Goal: Transaction & Acquisition: Purchase product/service

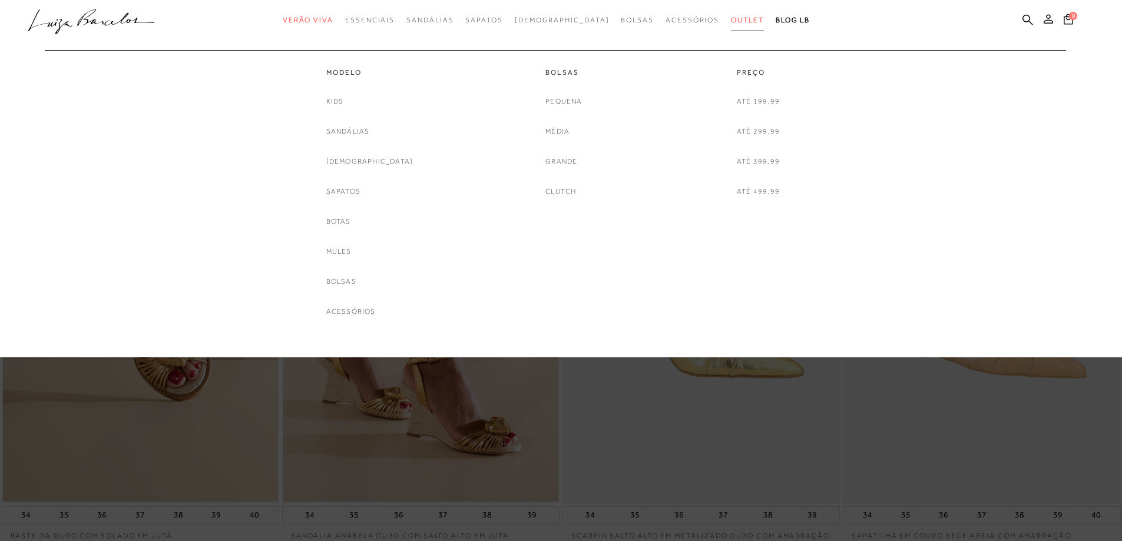
click at [731, 20] on span "Outlet" at bounding box center [747, 20] width 33 height 8
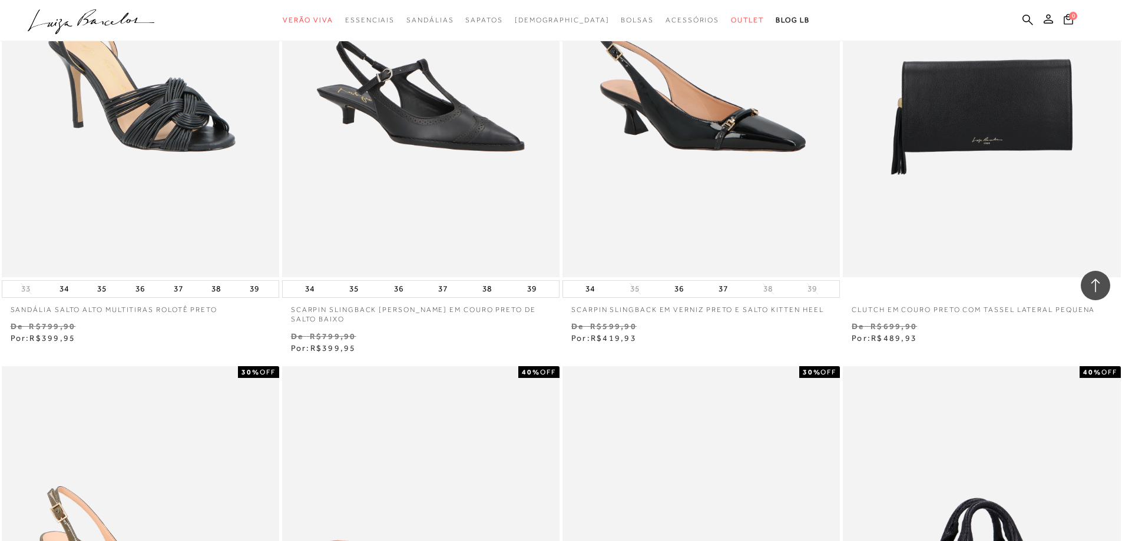
scroll to position [884, 0]
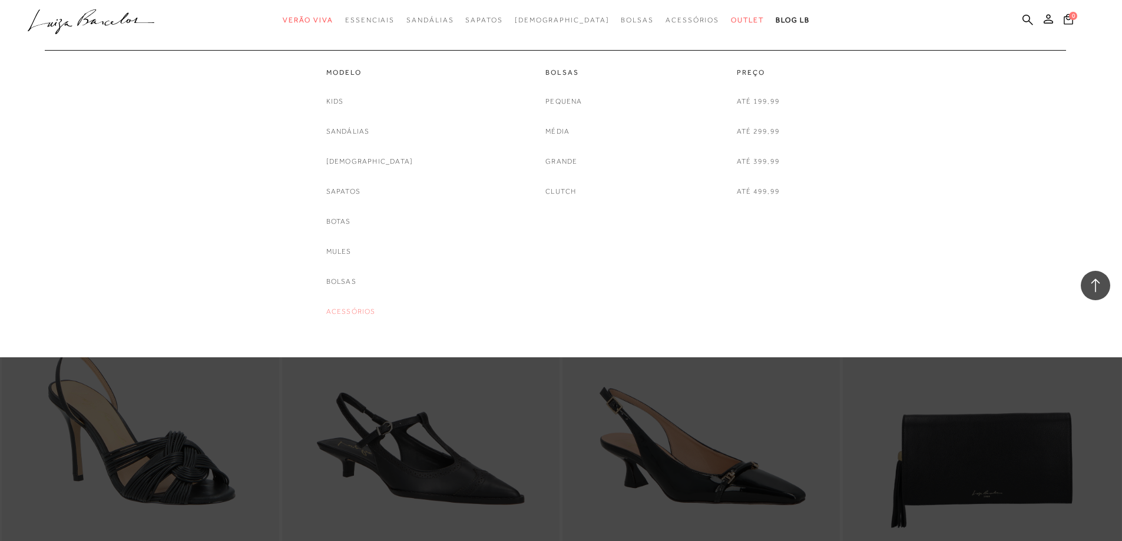
click at [376, 312] on link "Acessórios" at bounding box center [350, 312] width 49 height 12
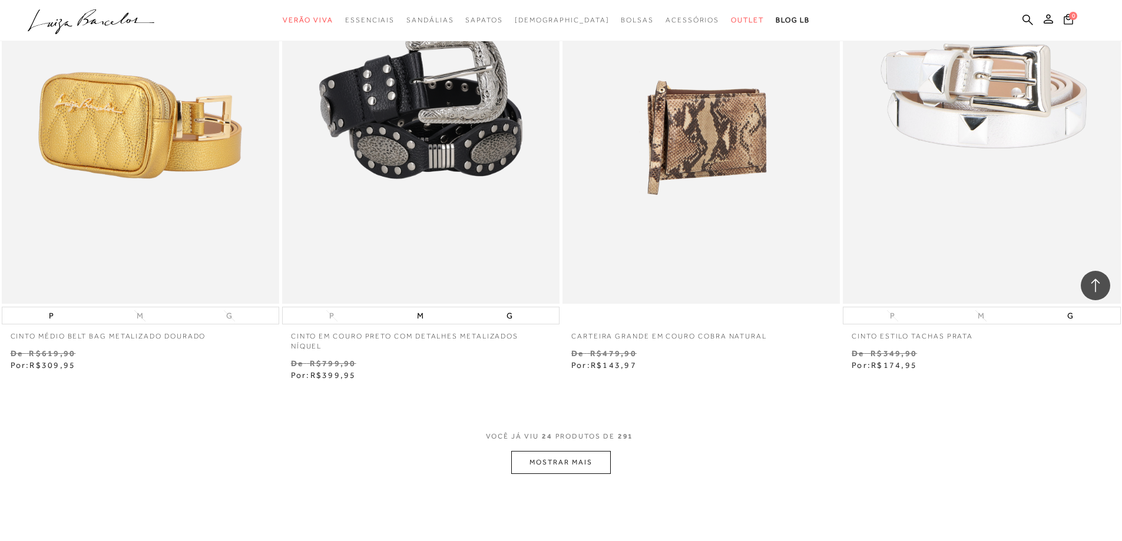
scroll to position [2742, 0]
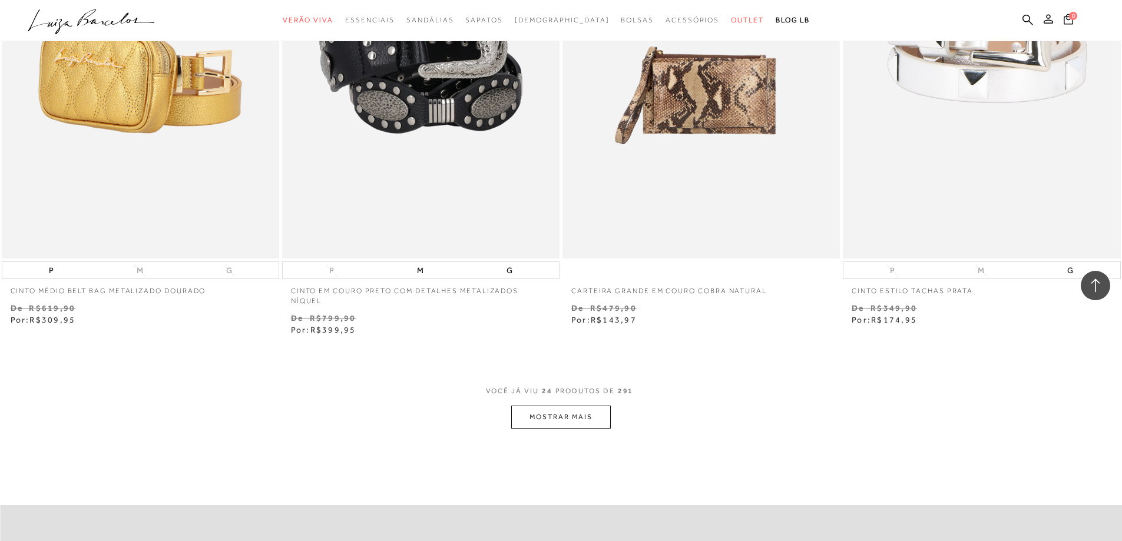
click at [603, 424] on button "MOSTRAR MAIS" at bounding box center [560, 417] width 99 height 23
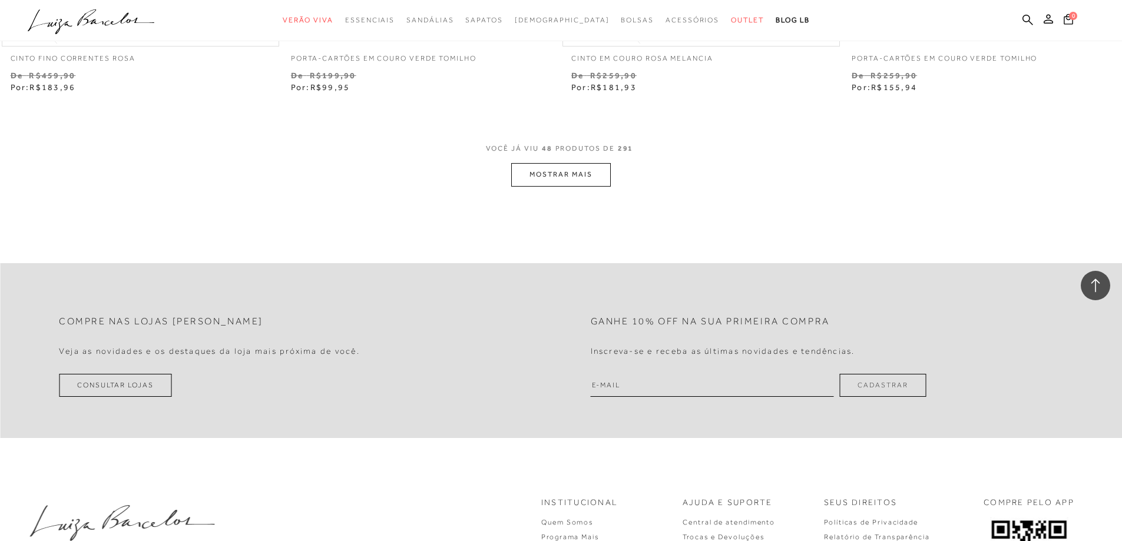
scroll to position [6040, 0]
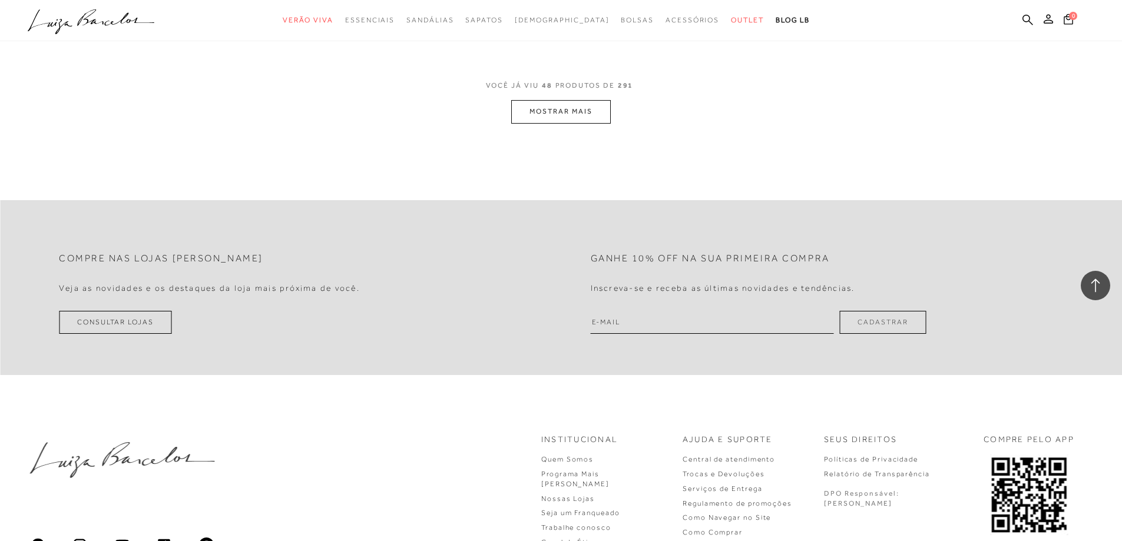
click at [591, 120] on button "MOSTRAR MAIS" at bounding box center [560, 111] width 99 height 23
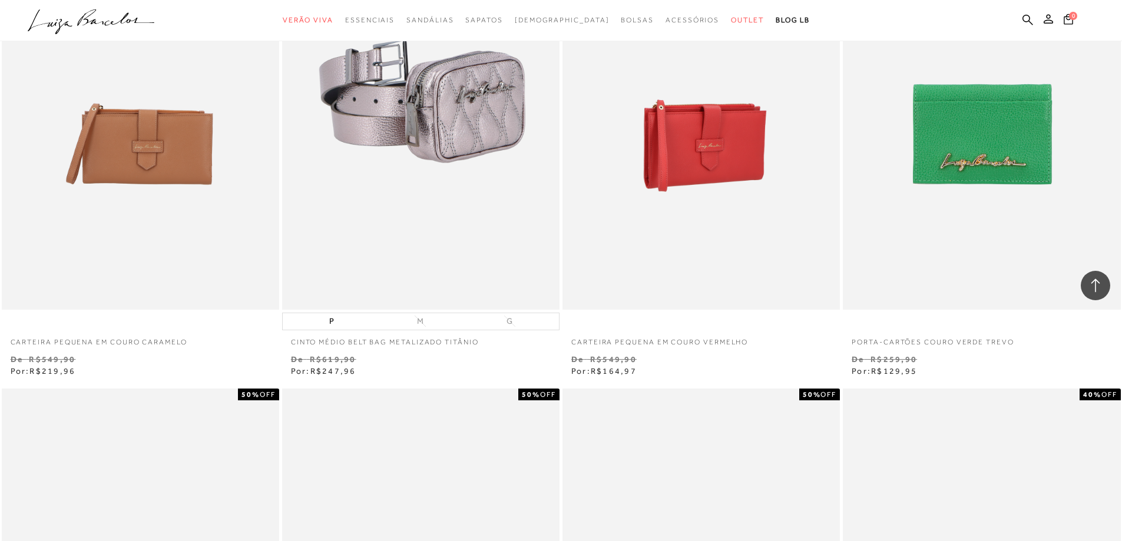
scroll to position [6158, 0]
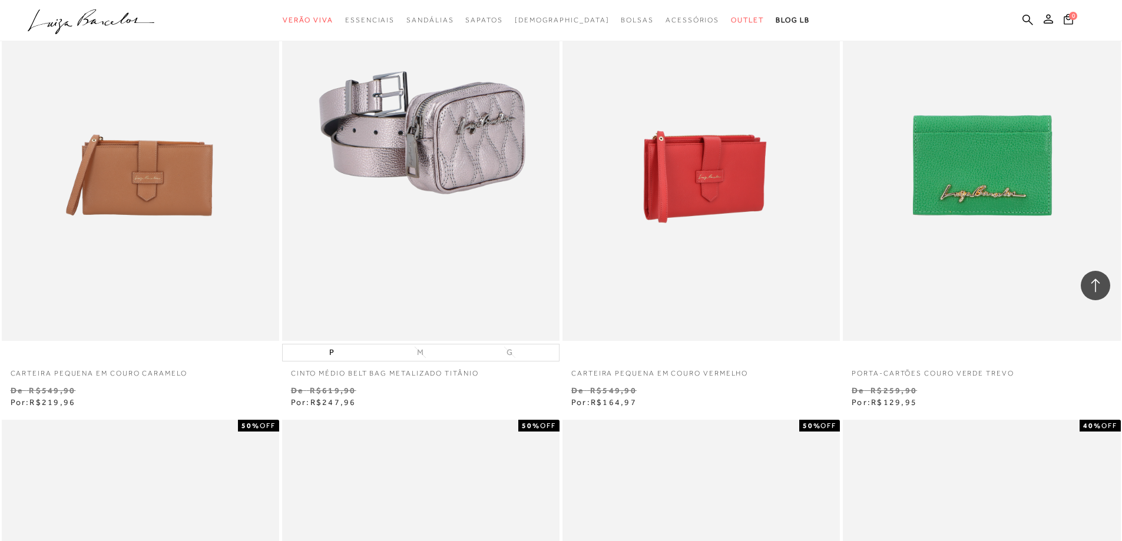
click at [714, 216] on img at bounding box center [702, 133] width 276 height 416
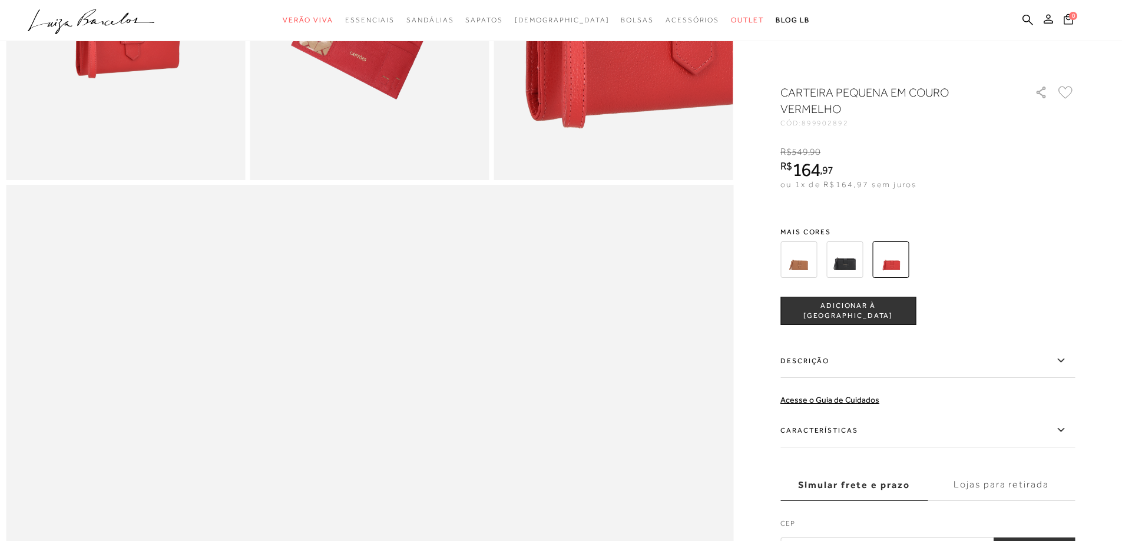
scroll to position [589, 0]
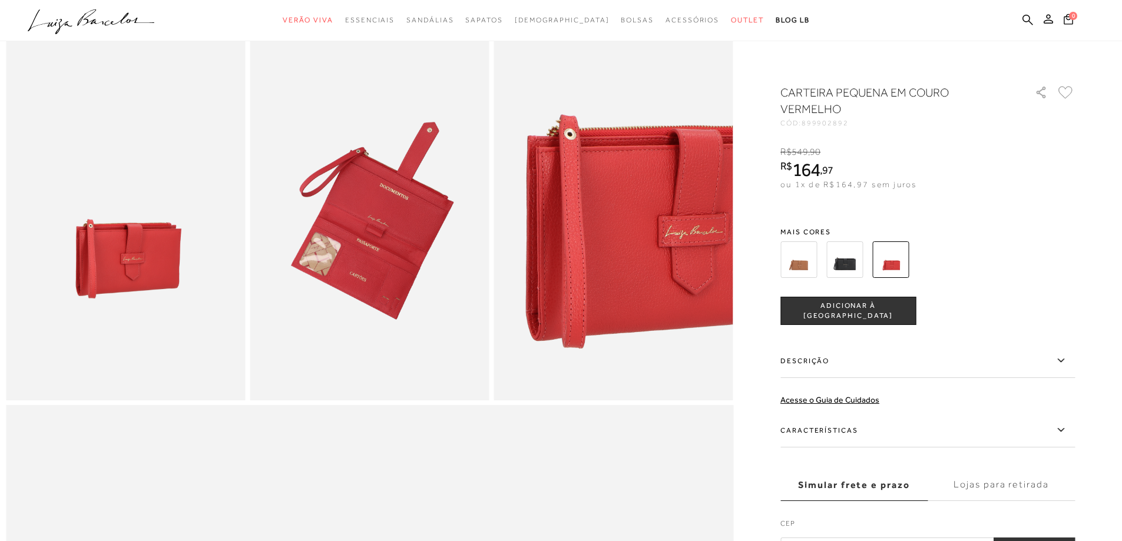
click at [806, 266] on img at bounding box center [798, 259] width 37 height 37
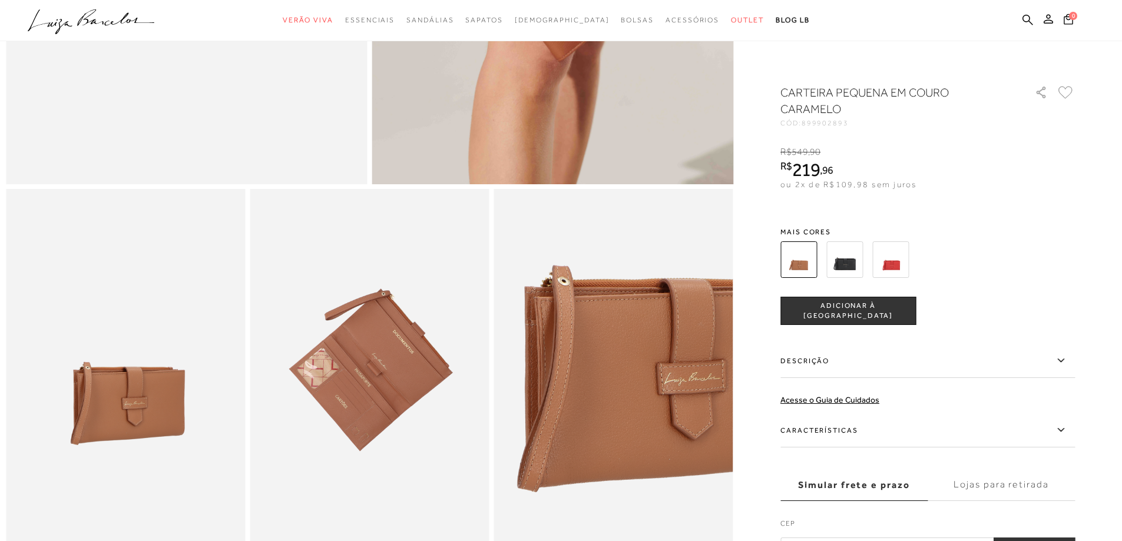
scroll to position [471, 0]
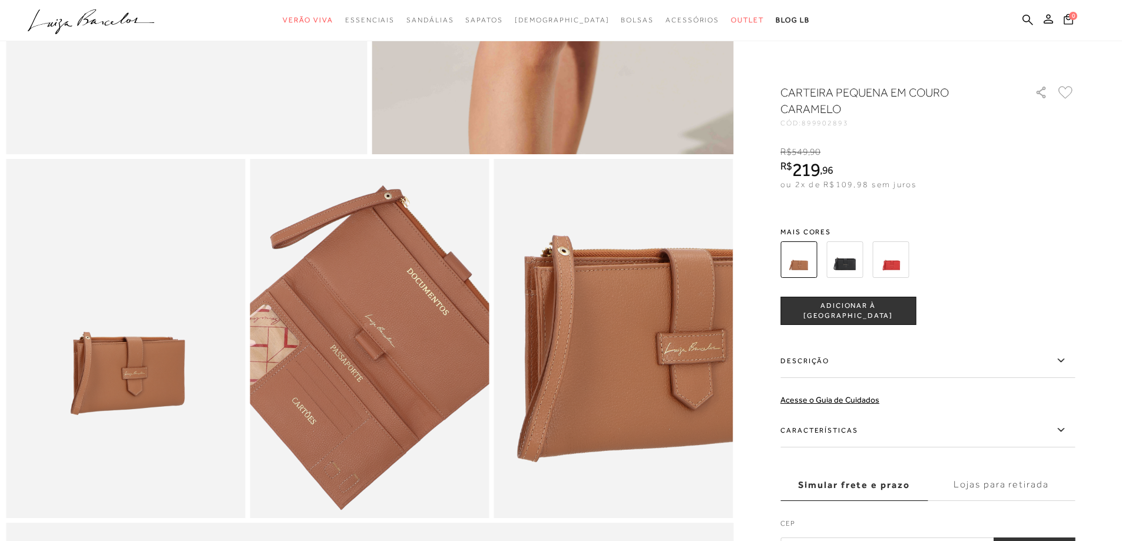
click at [379, 340] on img at bounding box center [360, 345] width 479 height 718
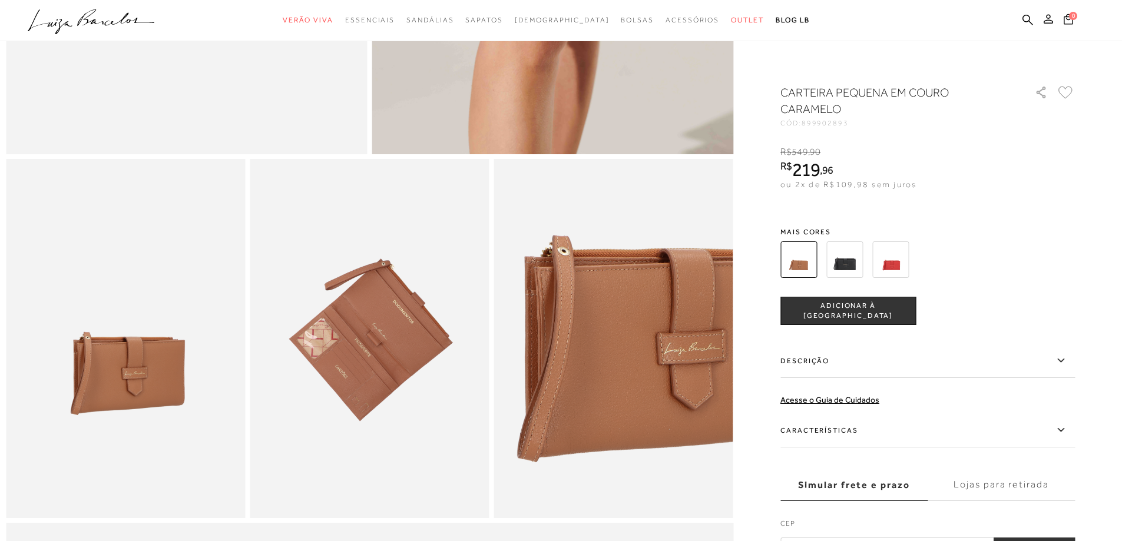
click at [896, 262] on img at bounding box center [890, 259] width 37 height 37
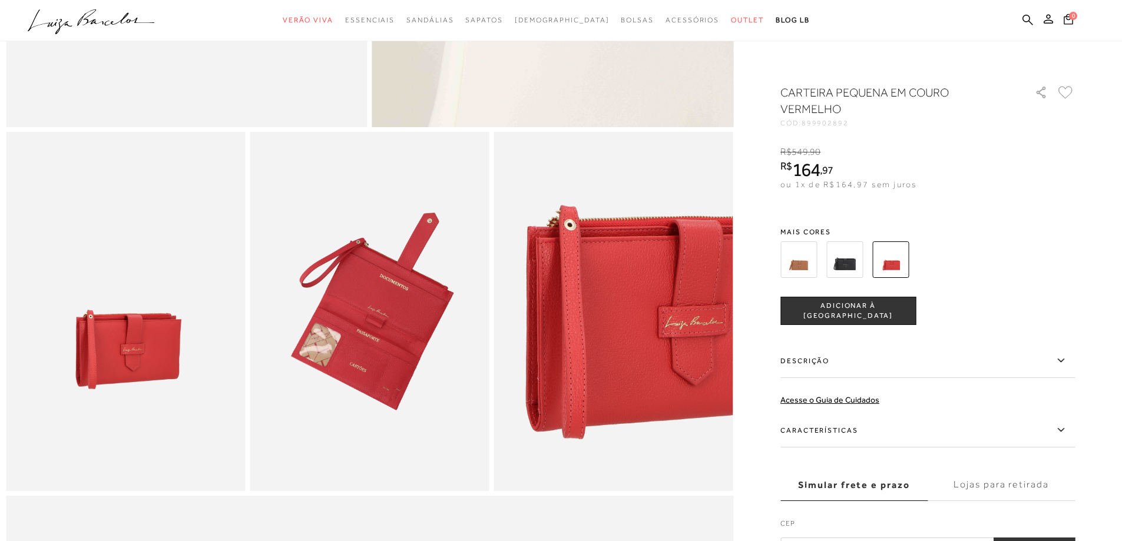
scroll to position [530, 0]
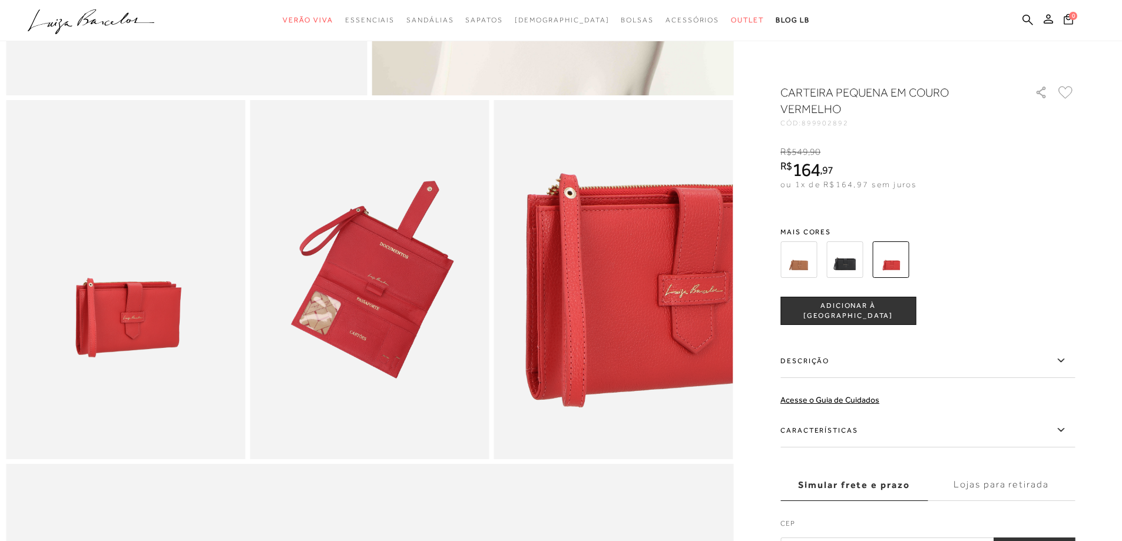
click at [404, 304] on img at bounding box center [369, 279] width 239 height 359
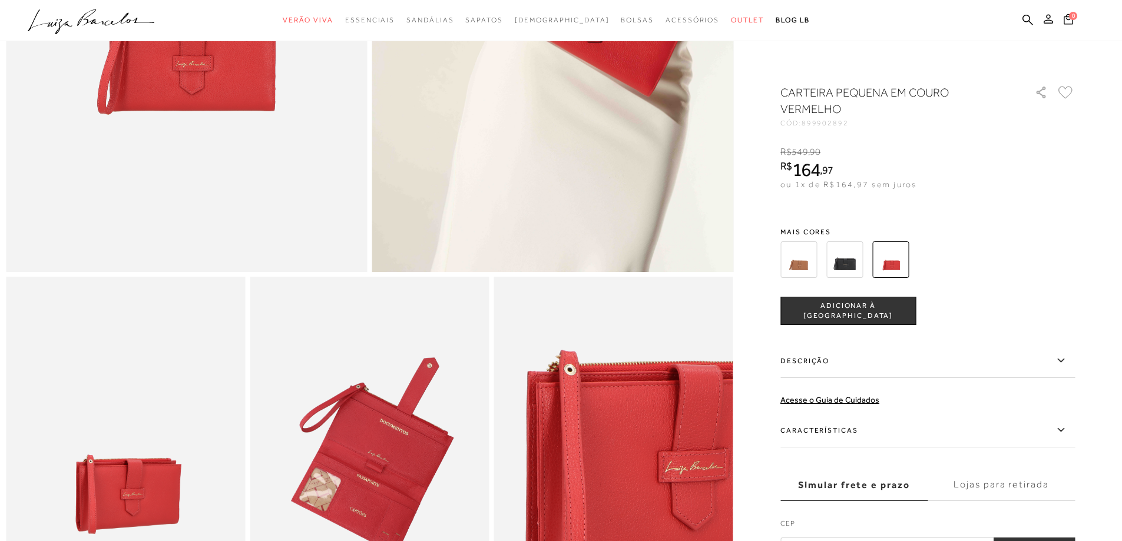
scroll to position [0, 0]
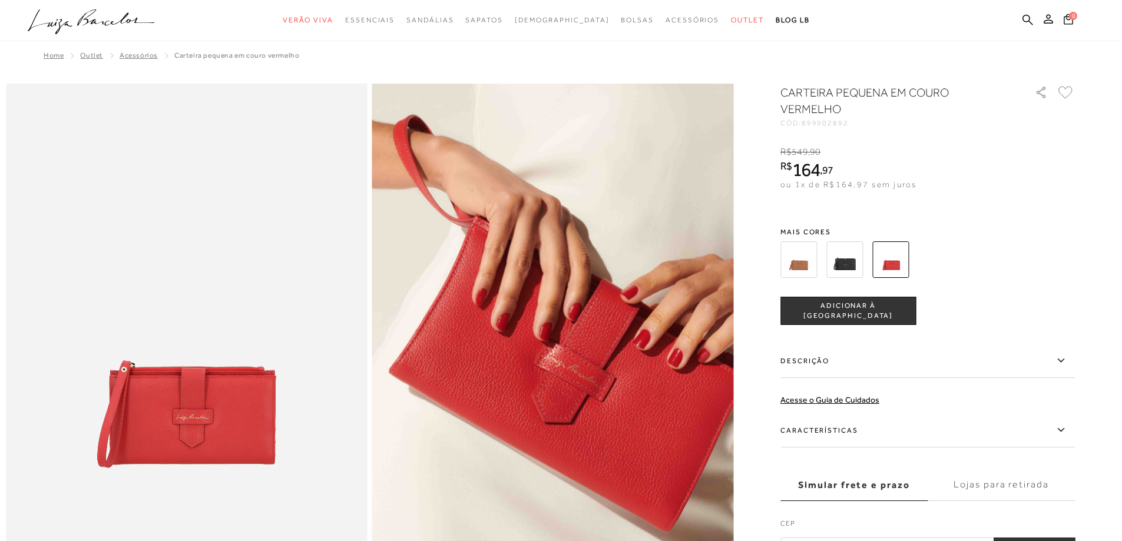
click at [633, 371] on img at bounding box center [475, 342] width 723 height 1084
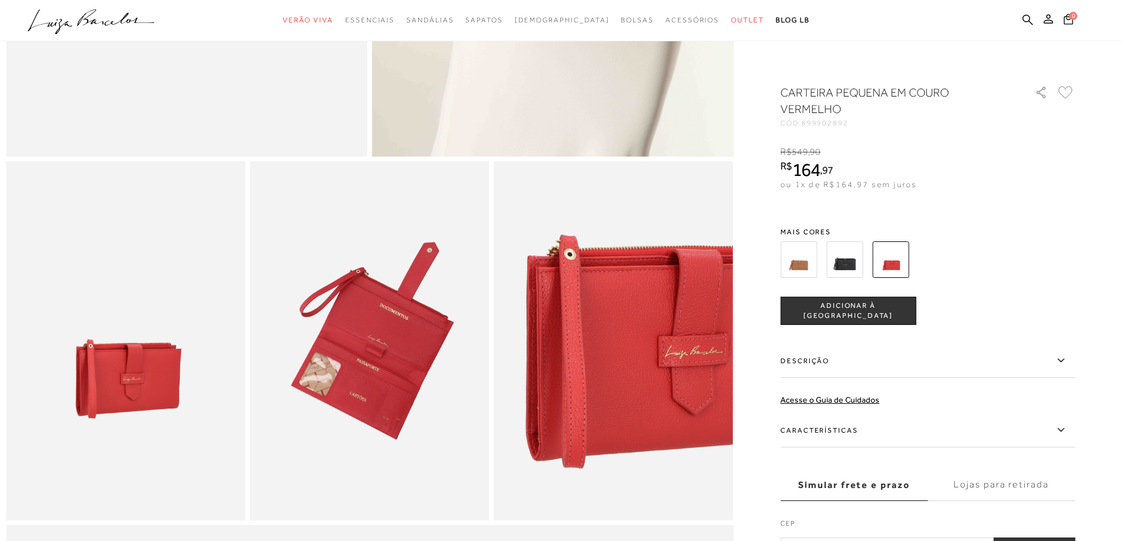
scroll to position [471, 0]
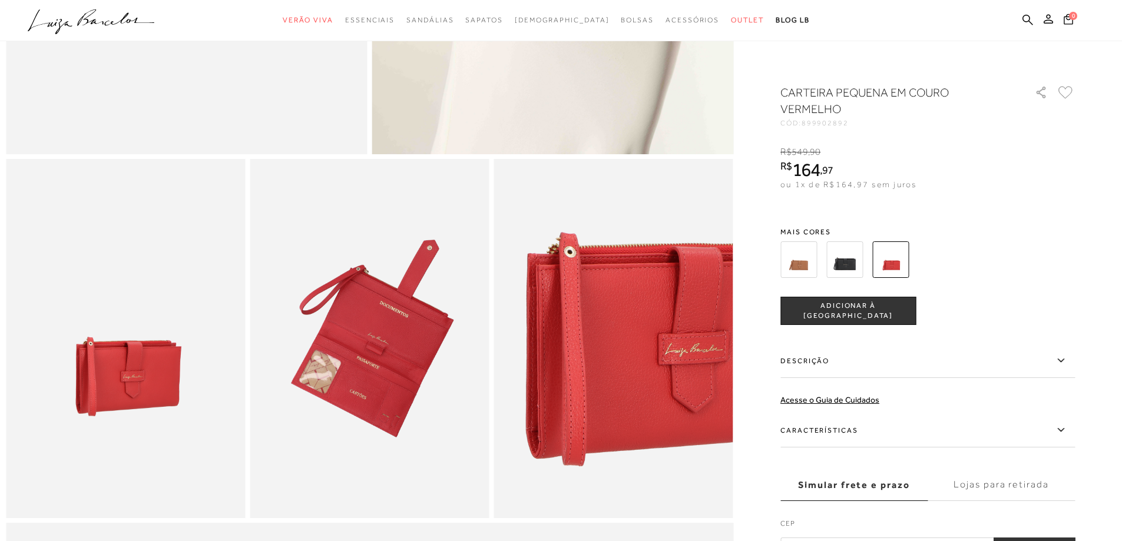
click at [373, 391] on img at bounding box center [369, 338] width 239 height 359
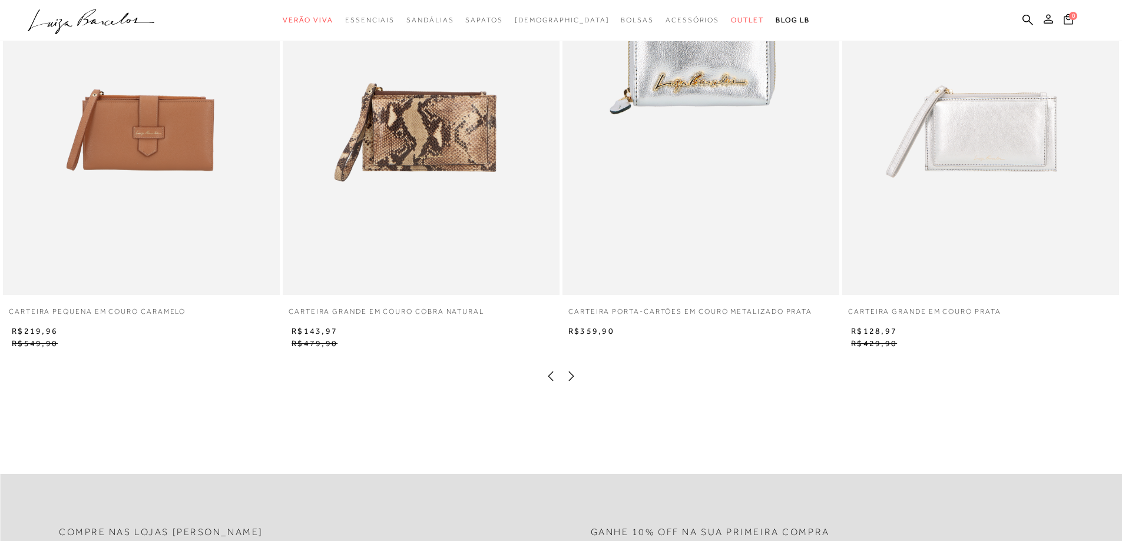
scroll to position [2415, 0]
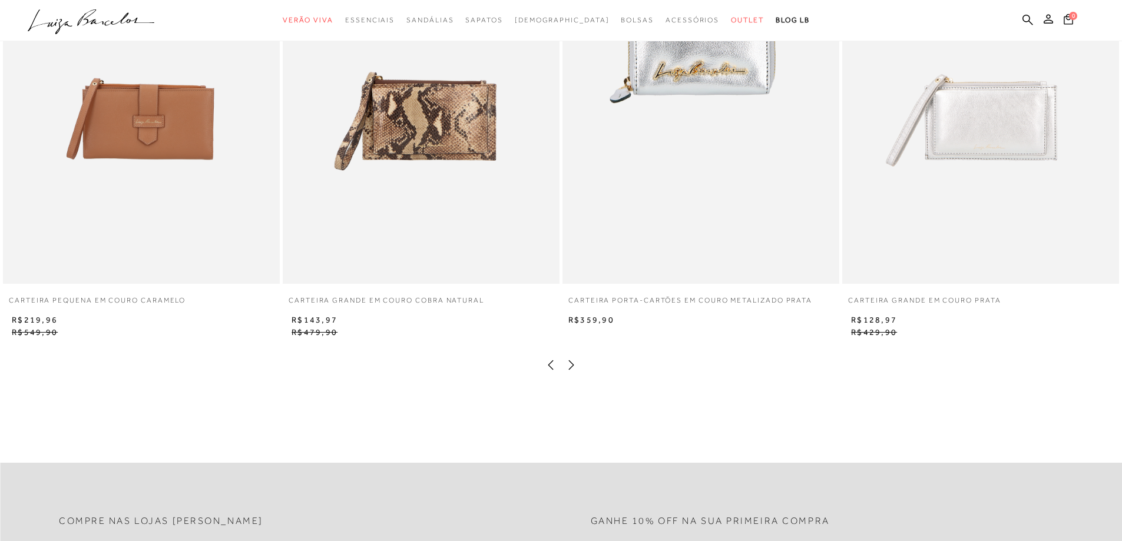
click at [441, 143] on img at bounding box center [421, 76] width 277 height 415
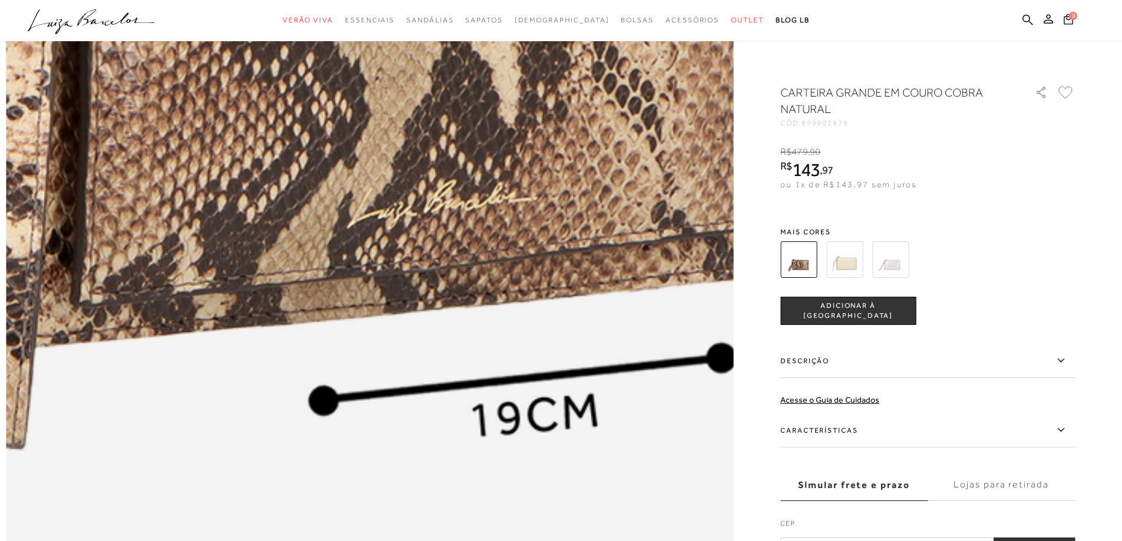
scroll to position [1296, 0]
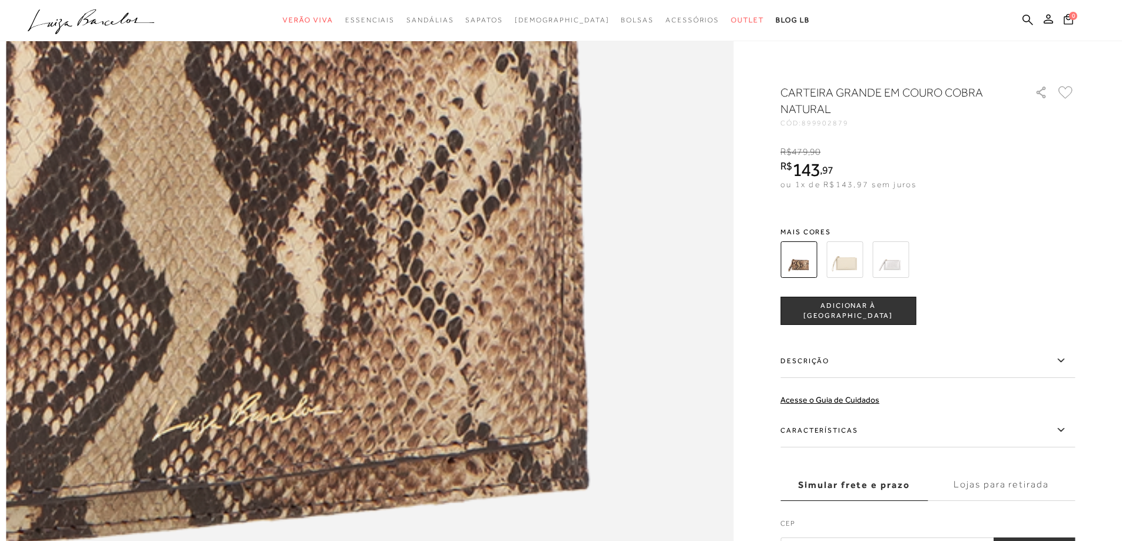
drag, startPoint x: 604, startPoint y: 316, endPoint x: 659, endPoint y: 312, distance: 54.9
click at [605, 315] on img at bounding box center [138, 190] width 1455 height 2182
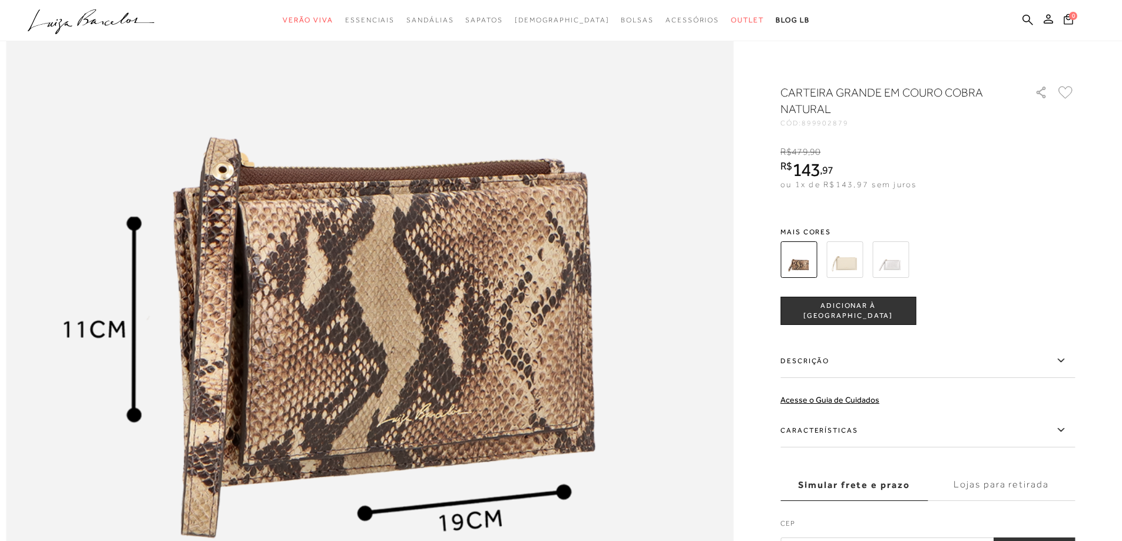
scroll to position [1237, 0]
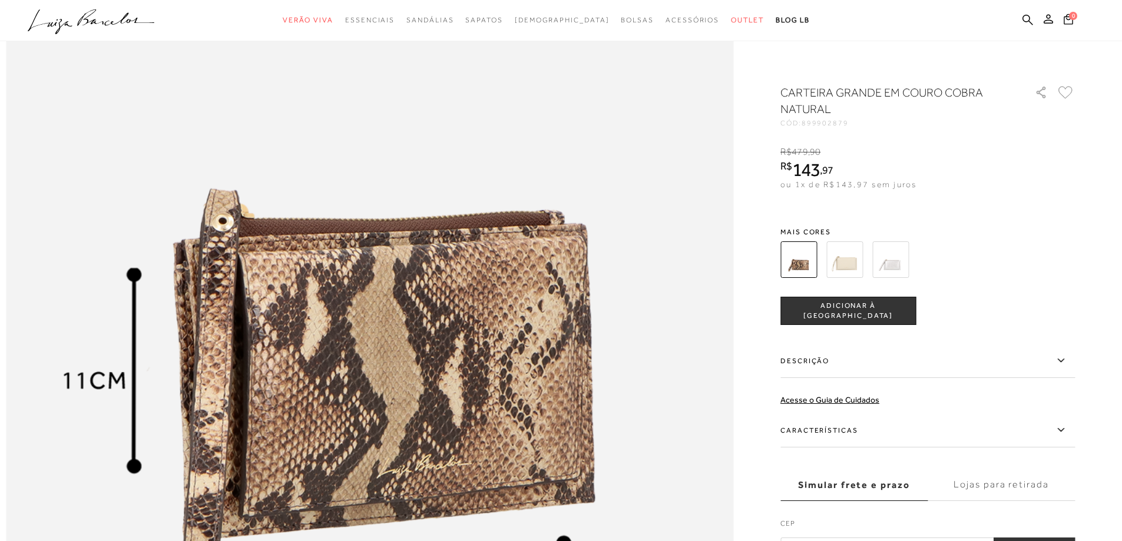
scroll to position [1178, 0]
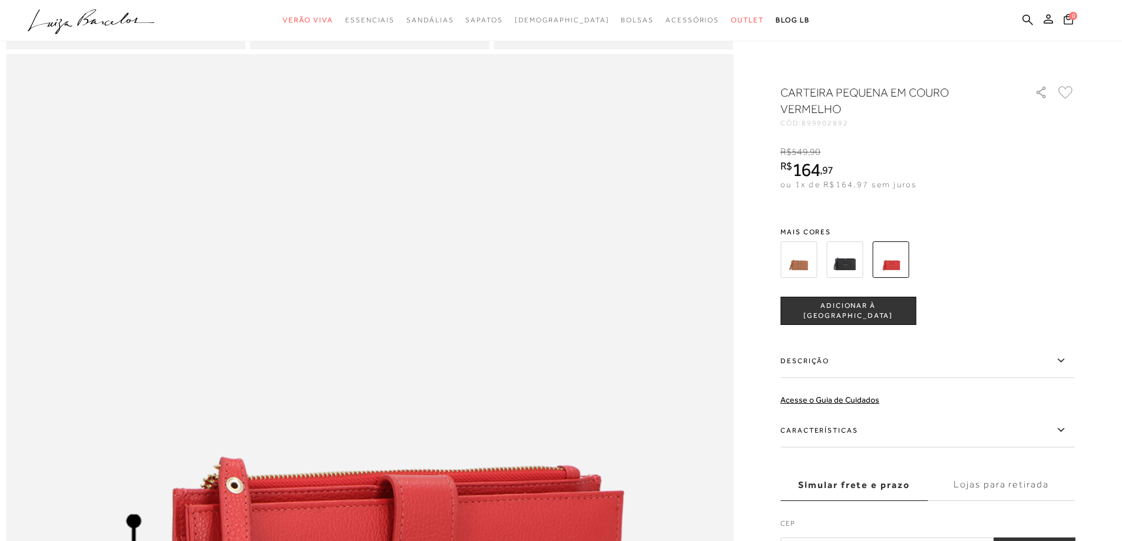
scroll to position [1237, 0]
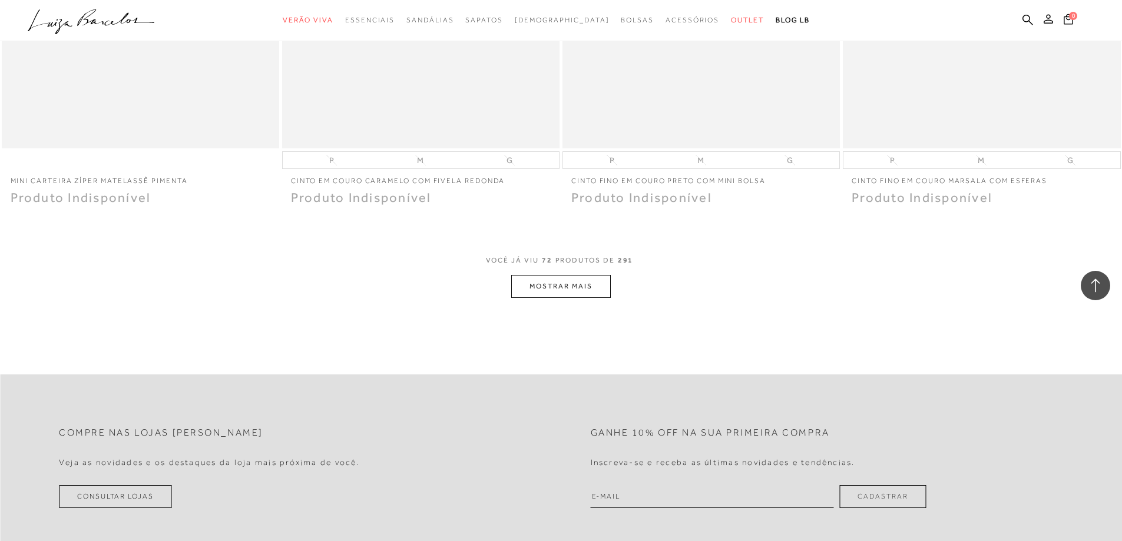
scroll to position [8953, 0]
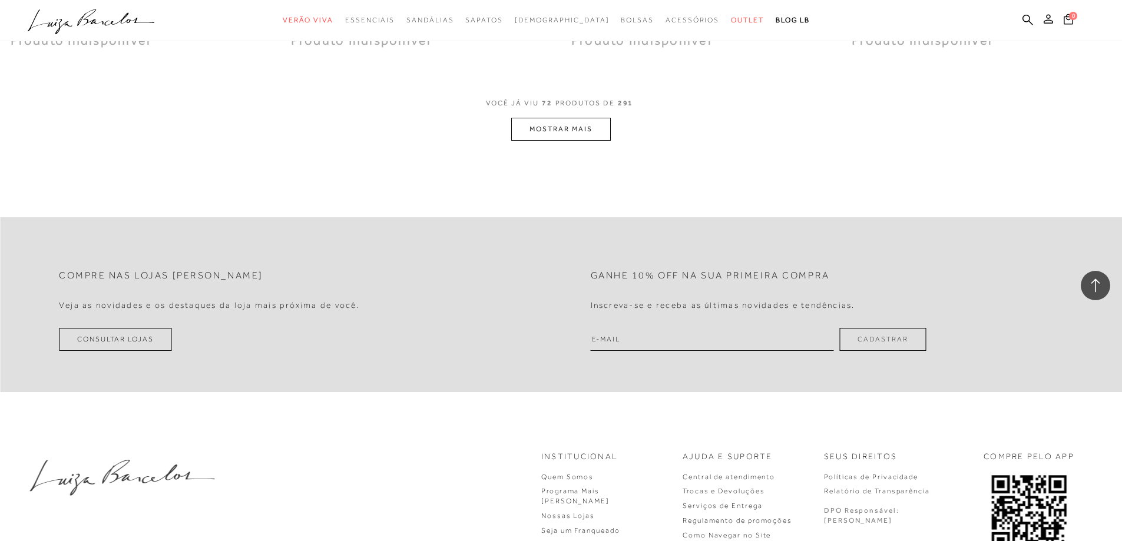
click at [576, 141] on button "MOSTRAR MAIS" at bounding box center [560, 129] width 99 height 23
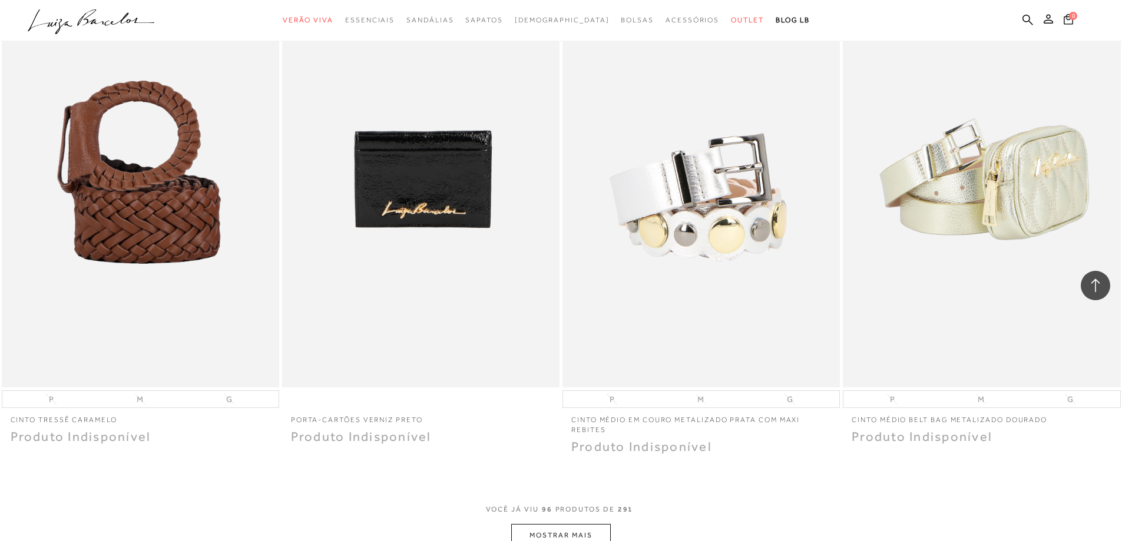
scroll to position [11898, 0]
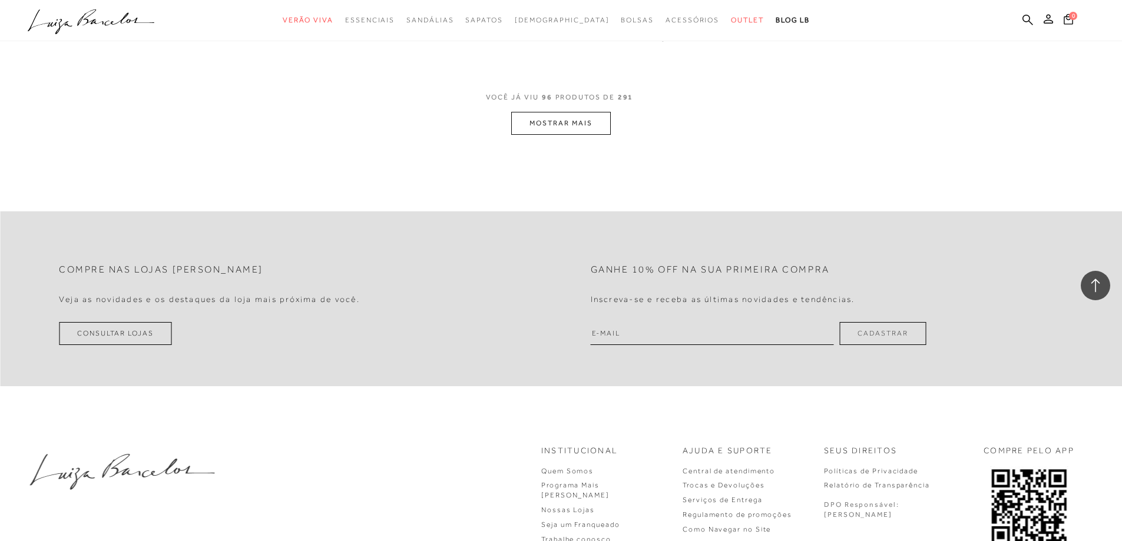
click at [598, 135] on button "MOSTRAR MAIS" at bounding box center [560, 123] width 99 height 23
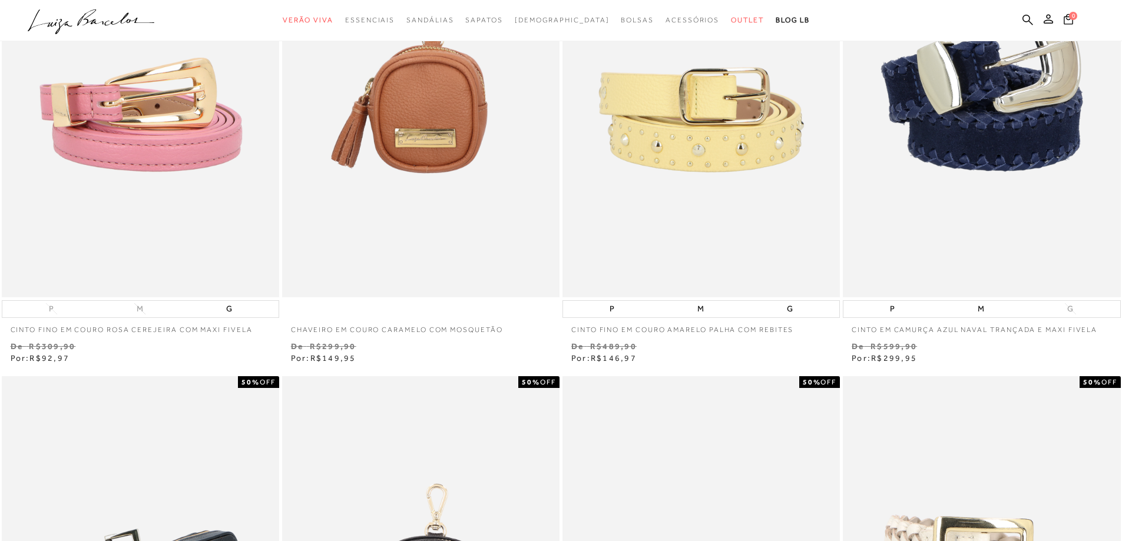
scroll to position [0, 0]
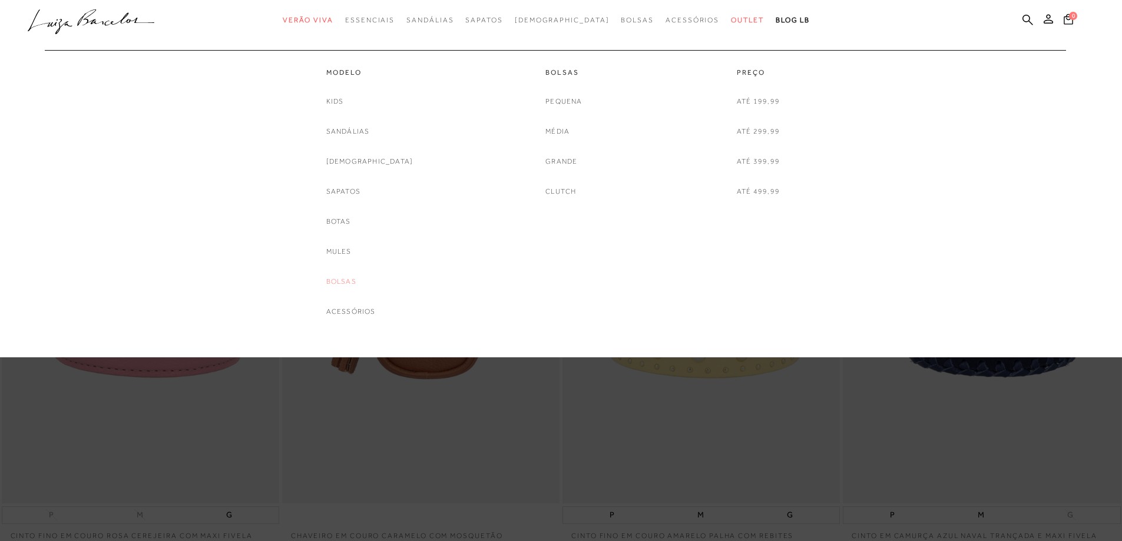
click at [356, 281] on link "Bolsas" at bounding box center [341, 282] width 30 height 12
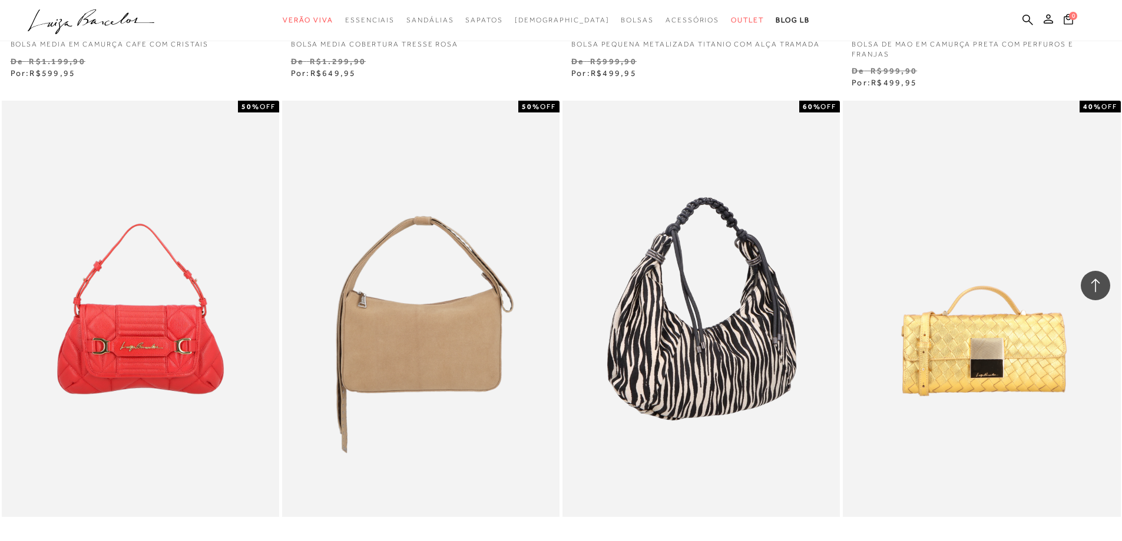
scroll to position [2709, 0]
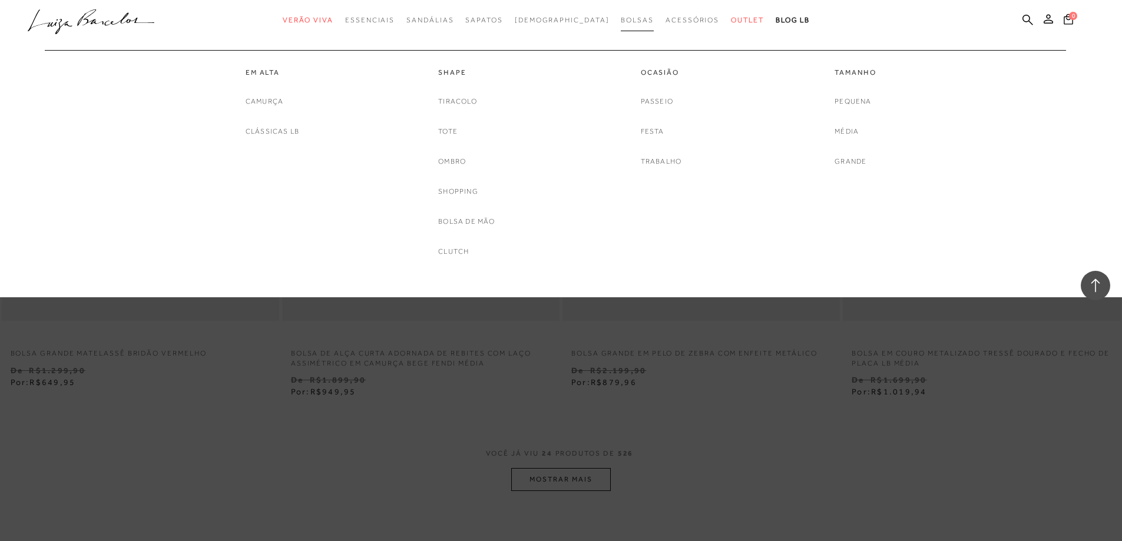
click at [621, 19] on span "Bolsas" at bounding box center [637, 20] width 33 height 8
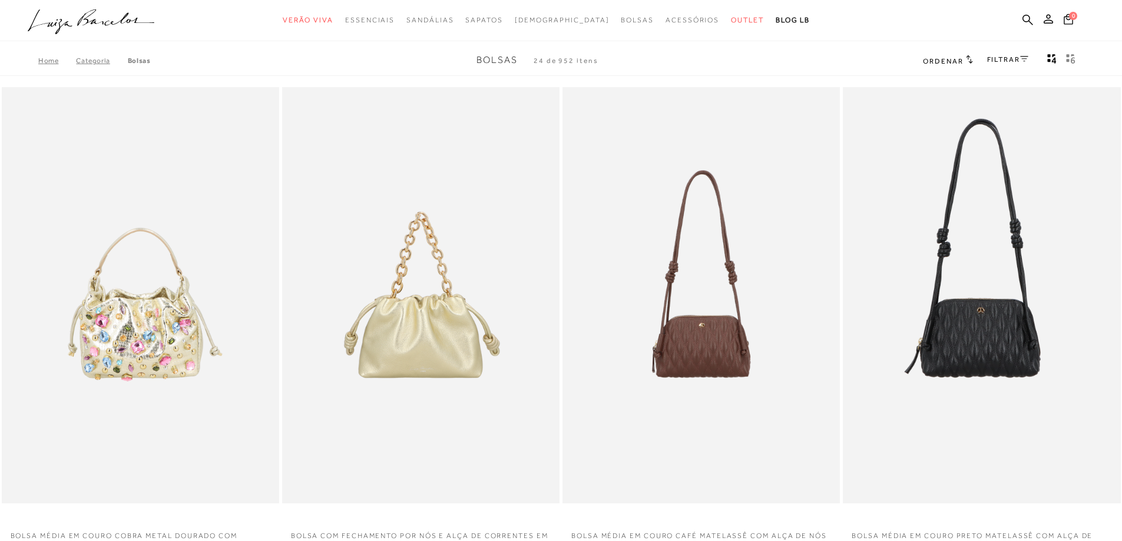
click at [968, 58] on icon at bounding box center [969, 59] width 7 height 9
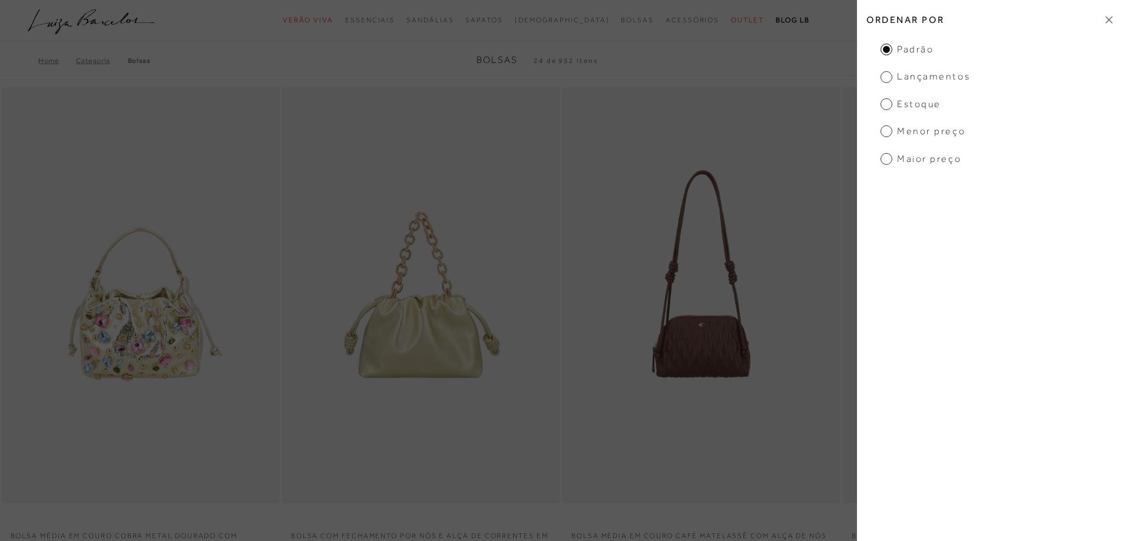
click at [887, 135] on span "Menor preço" at bounding box center [923, 131] width 85 height 13
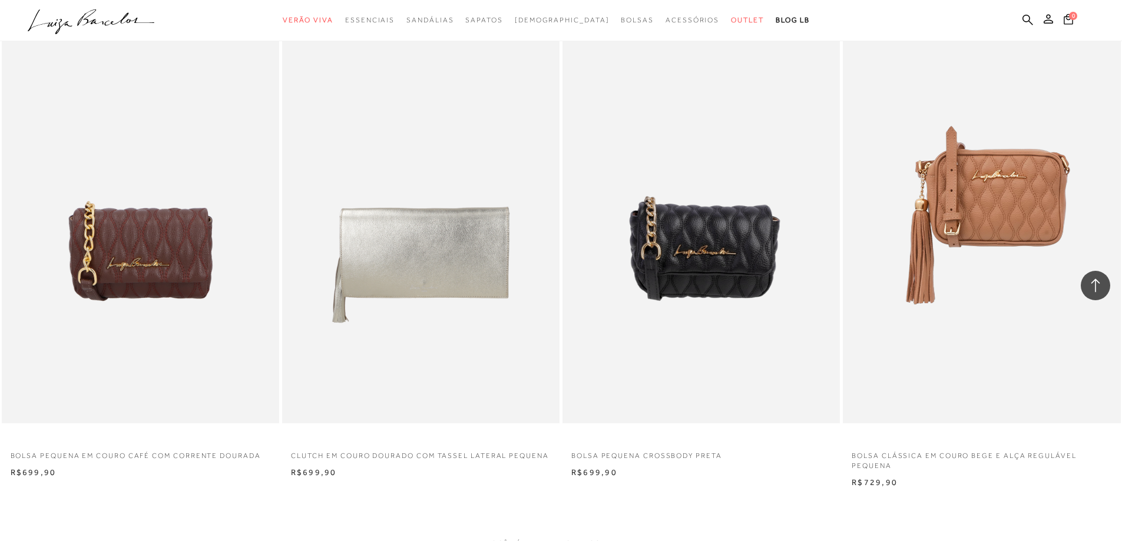
scroll to position [2474, 0]
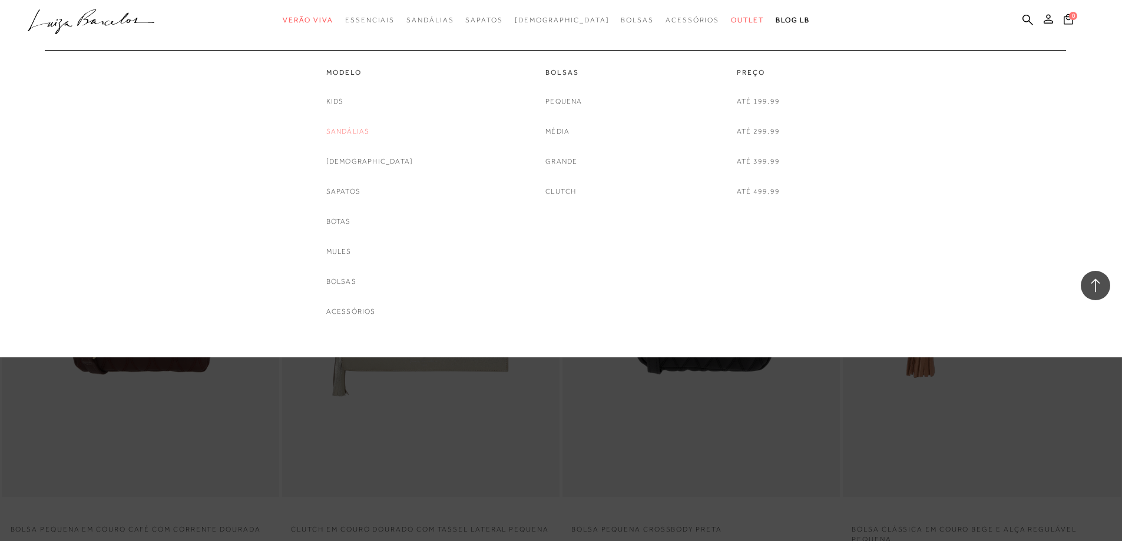
click at [370, 133] on link "Sandálias" at bounding box center [348, 131] width 44 height 12
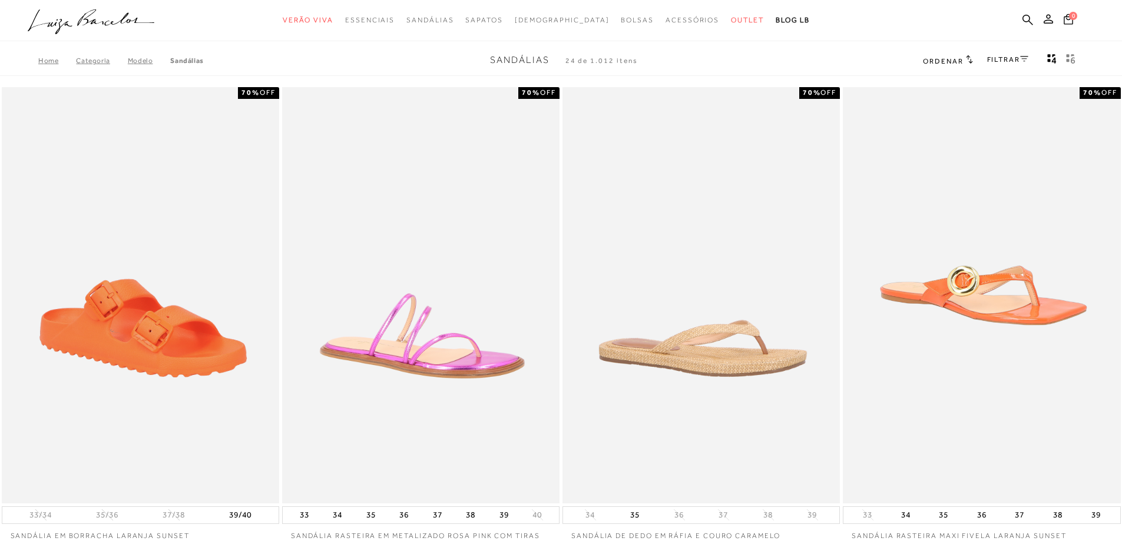
click at [941, 45] on div "Home Categoria Modelo Sandálias Sandálias 24 de 1.012 itens Ordenar Ordenar por…" at bounding box center [561, 60] width 1122 height 31
click at [941, 57] on span "Ordenar" at bounding box center [943, 61] width 40 height 8
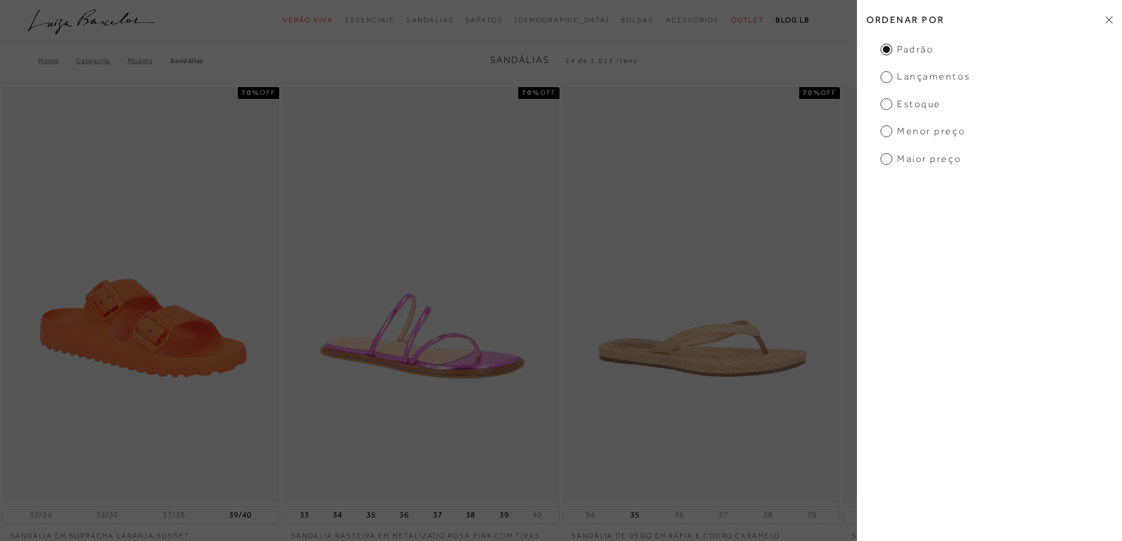
click at [924, 132] on span "Menor preço" at bounding box center [923, 131] width 85 height 13
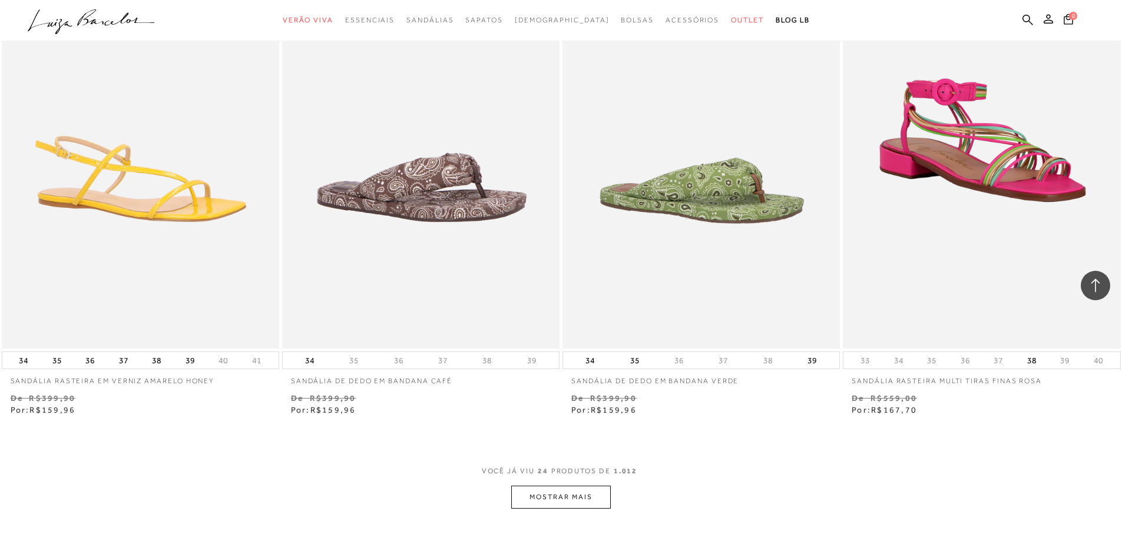
scroll to position [2709, 0]
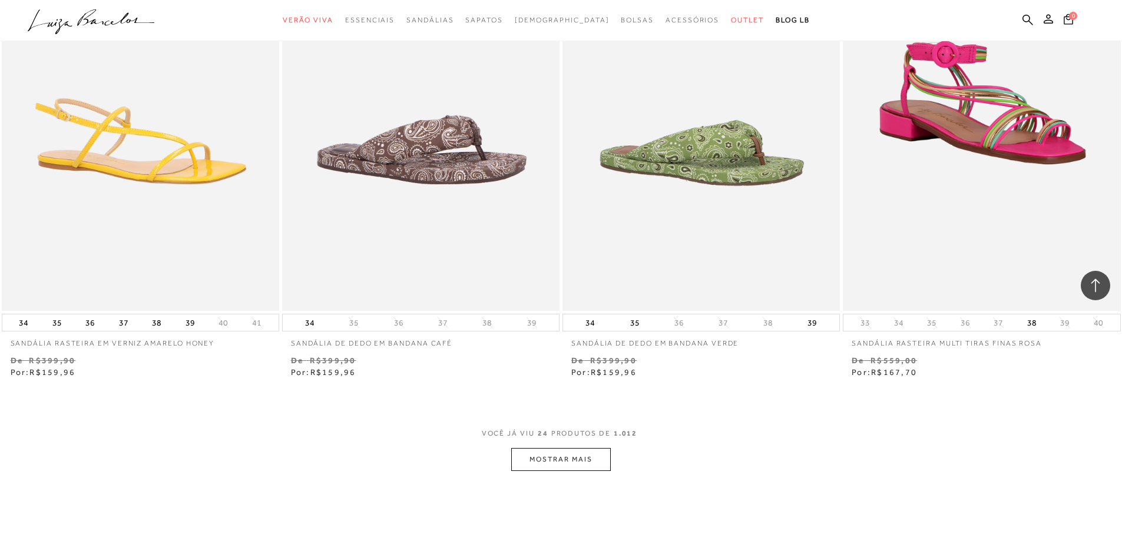
click at [592, 459] on button "MOSTRAR MAIS" at bounding box center [560, 459] width 99 height 23
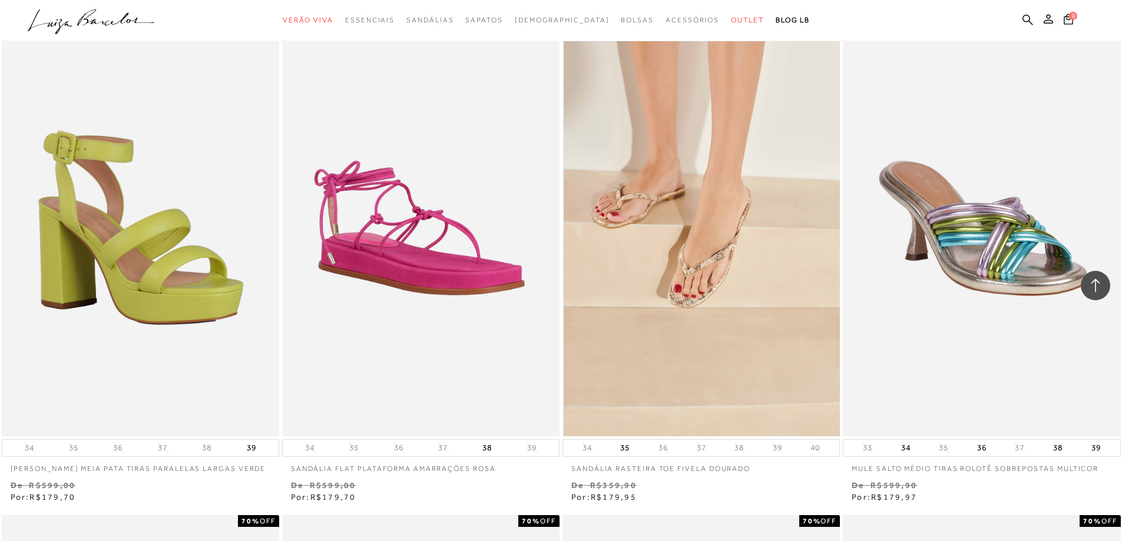
scroll to position [3593, 0]
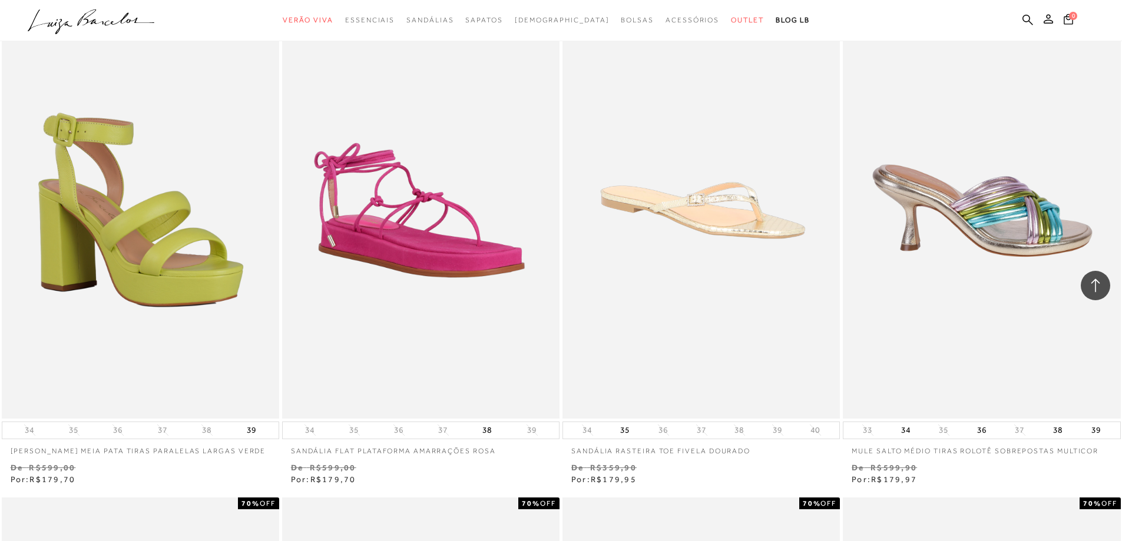
click at [1032, 236] on img at bounding box center [982, 210] width 276 height 416
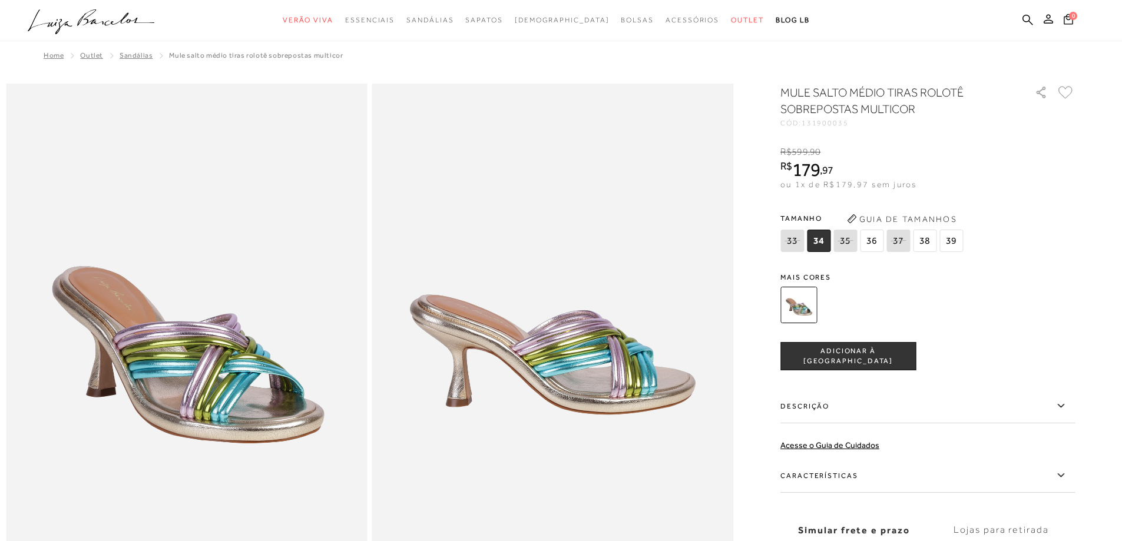
click at [956, 244] on span "39" at bounding box center [951, 241] width 24 height 22
click at [886, 360] on span "ADICIONAR À [GEOGRAPHIC_DATA]" at bounding box center [848, 356] width 134 height 21
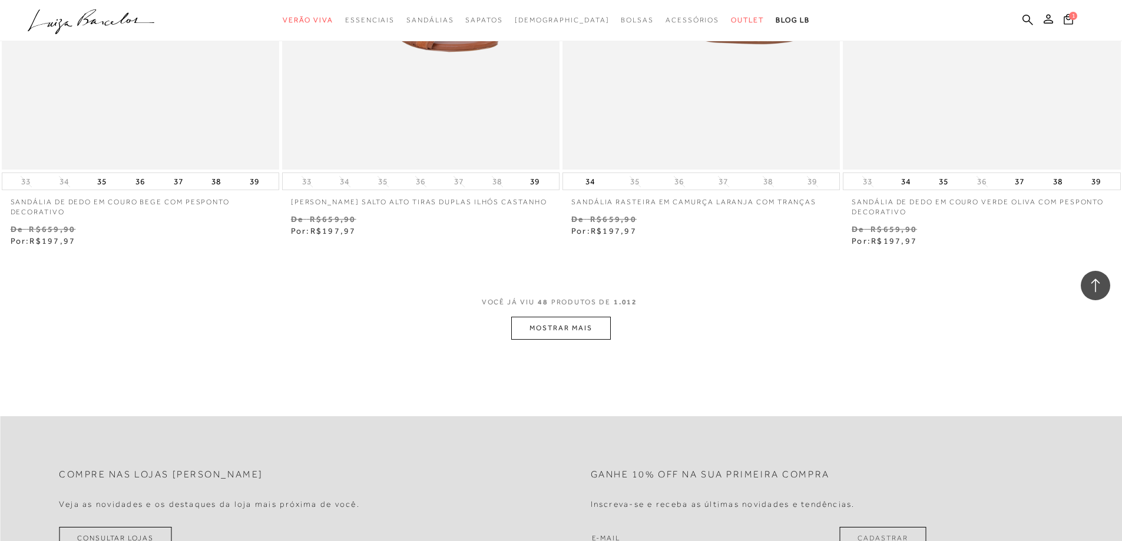
scroll to position [5890, 0]
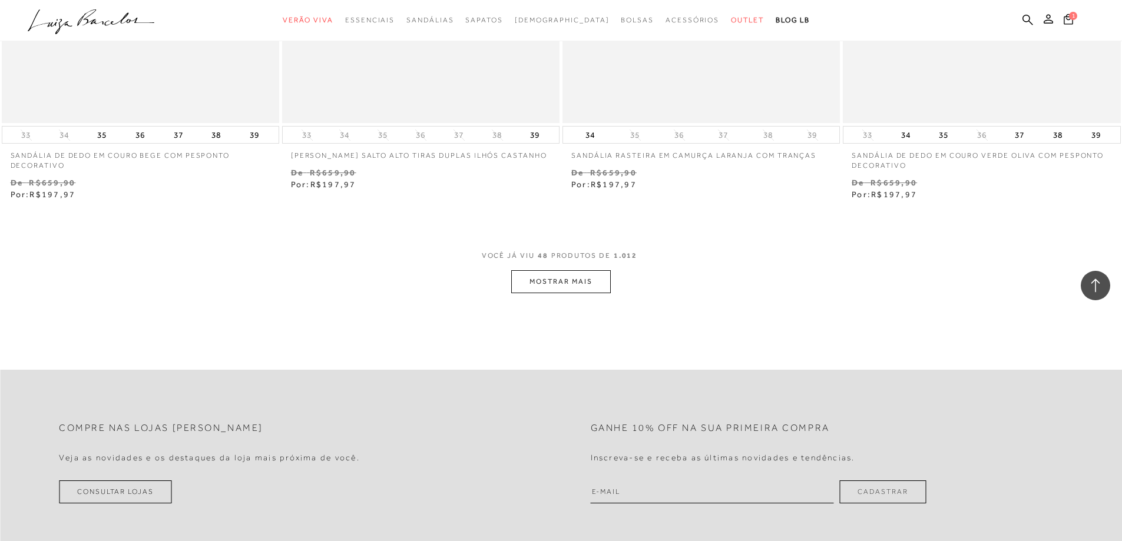
click at [597, 275] on button "MOSTRAR MAIS" at bounding box center [560, 281] width 99 height 23
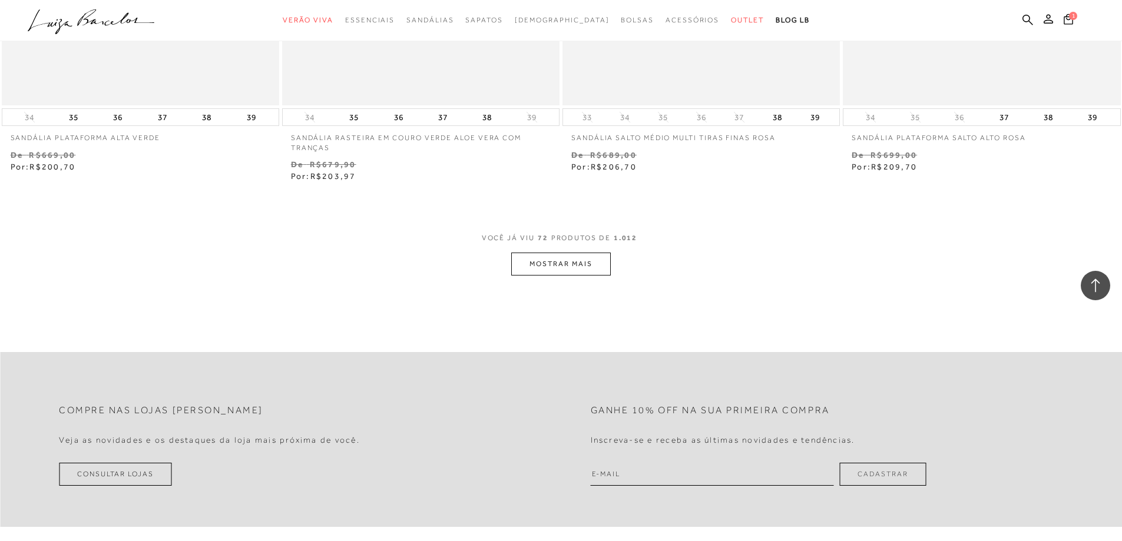
scroll to position [9012, 0]
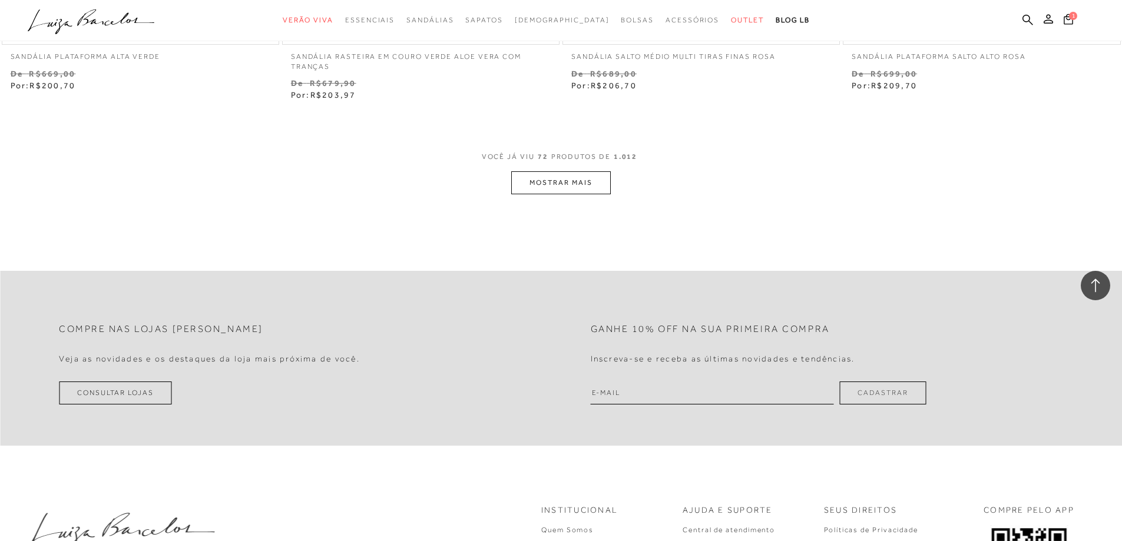
click at [540, 180] on button "MOSTRAR MAIS" at bounding box center [560, 182] width 99 height 23
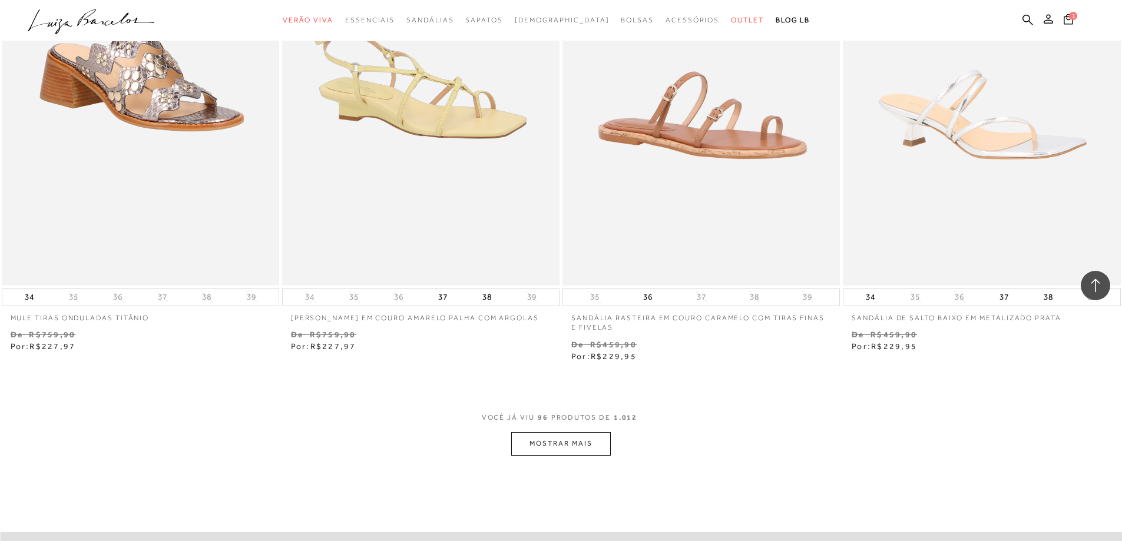
scroll to position [11898, 0]
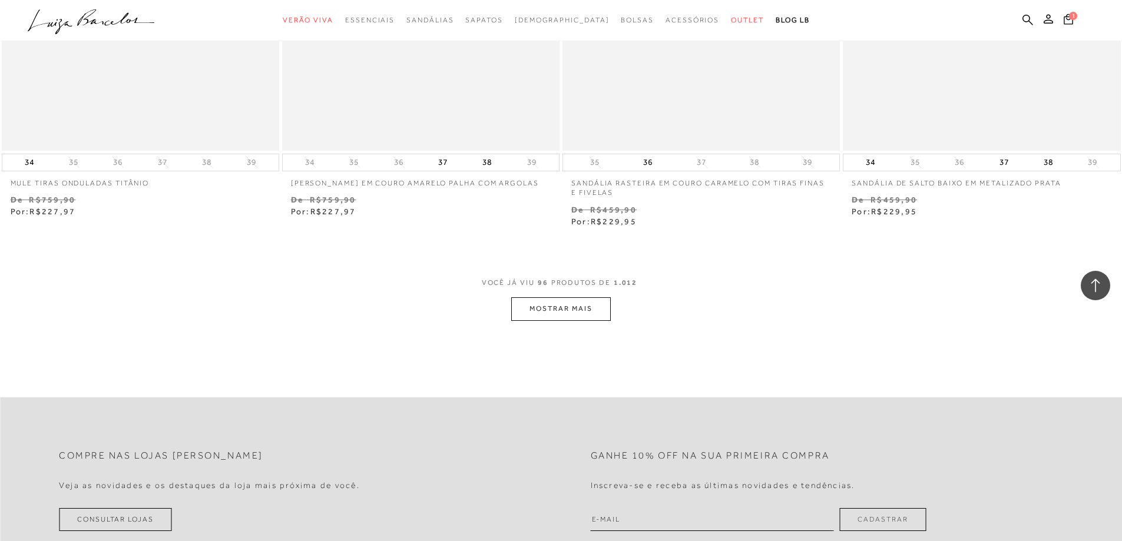
click at [582, 313] on button "MOSTRAR MAIS" at bounding box center [560, 308] width 99 height 23
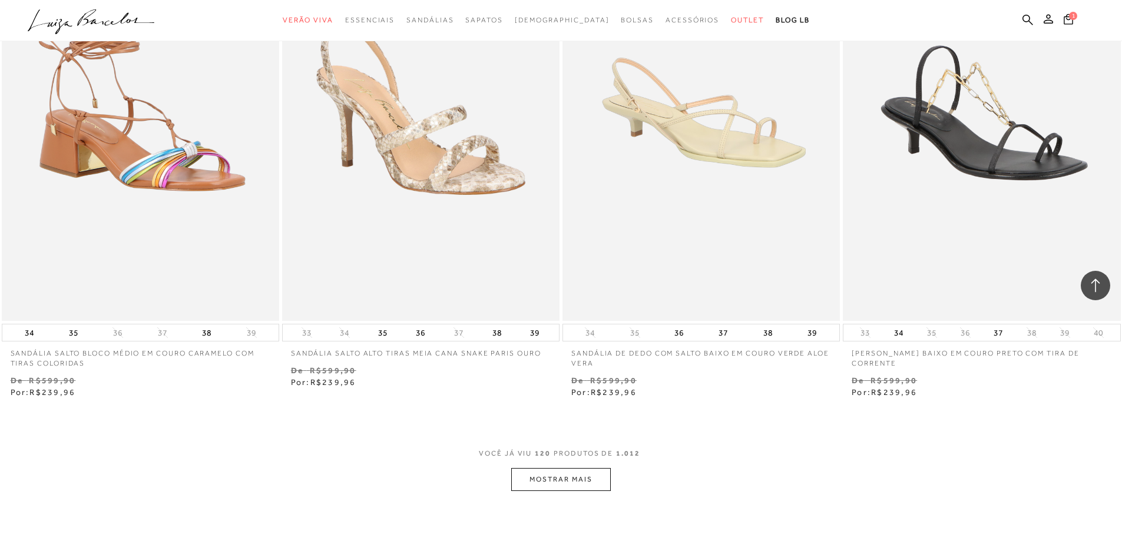
scroll to position [14902, 0]
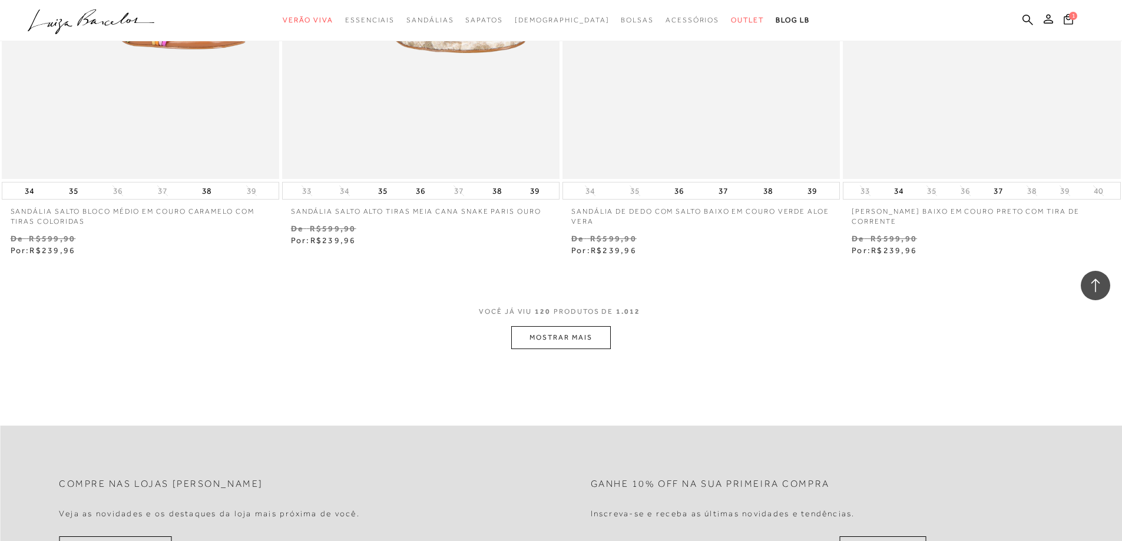
click at [610, 336] on button "MOSTRAR MAIS" at bounding box center [560, 337] width 99 height 23
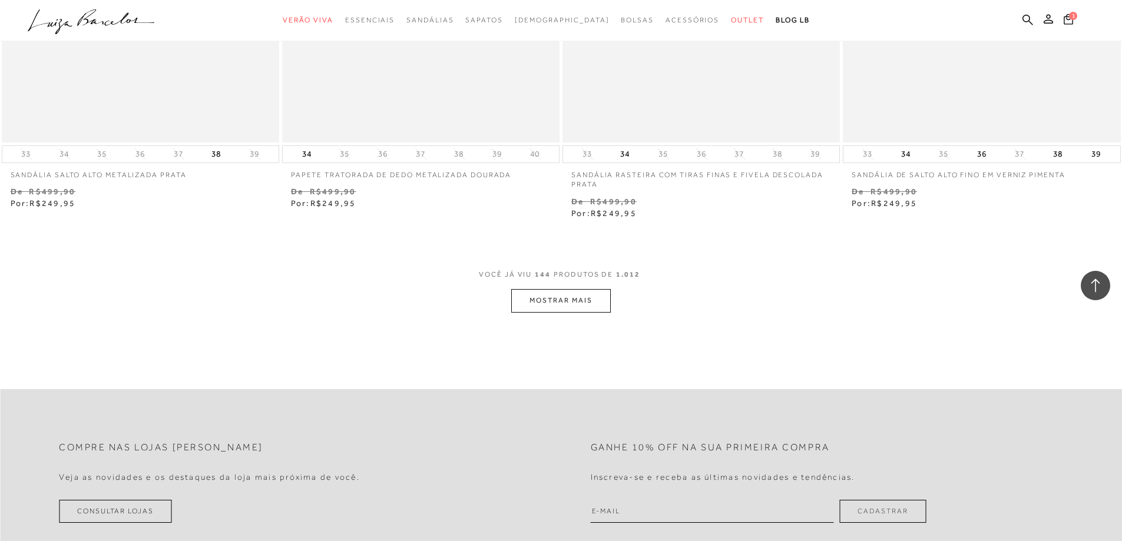
scroll to position [17965, 0]
click at [600, 298] on button "MOSTRAR MAIS" at bounding box center [560, 297] width 99 height 23
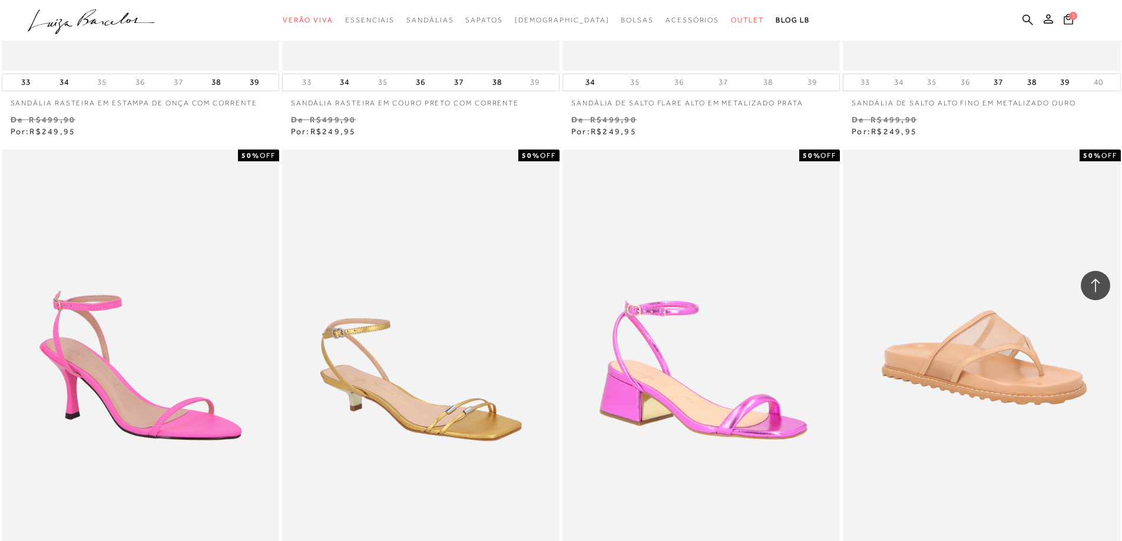
scroll to position [18495, 0]
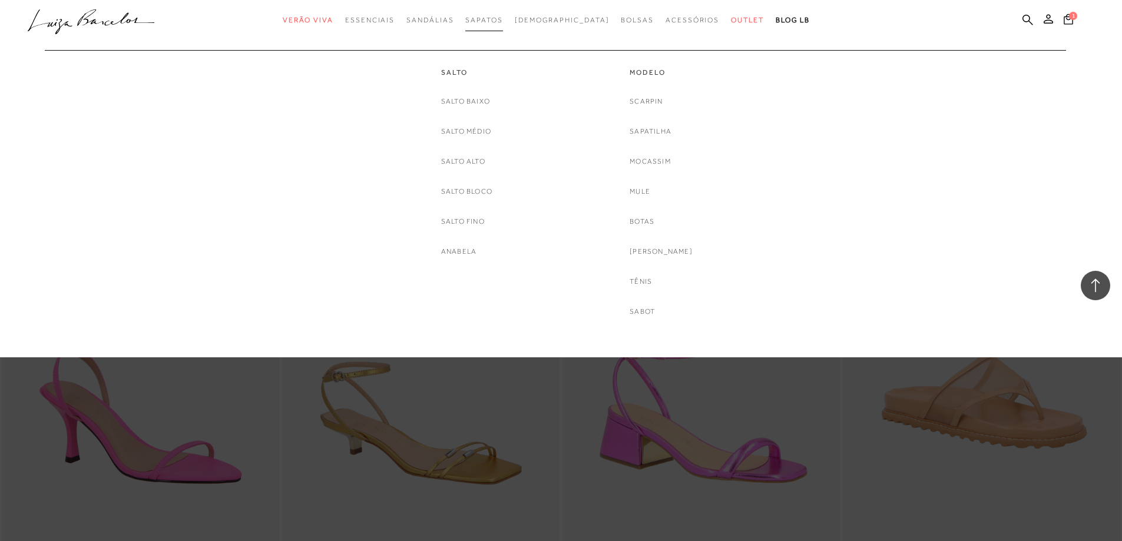
click at [502, 19] on span "Sapatos" at bounding box center [483, 20] width 37 height 8
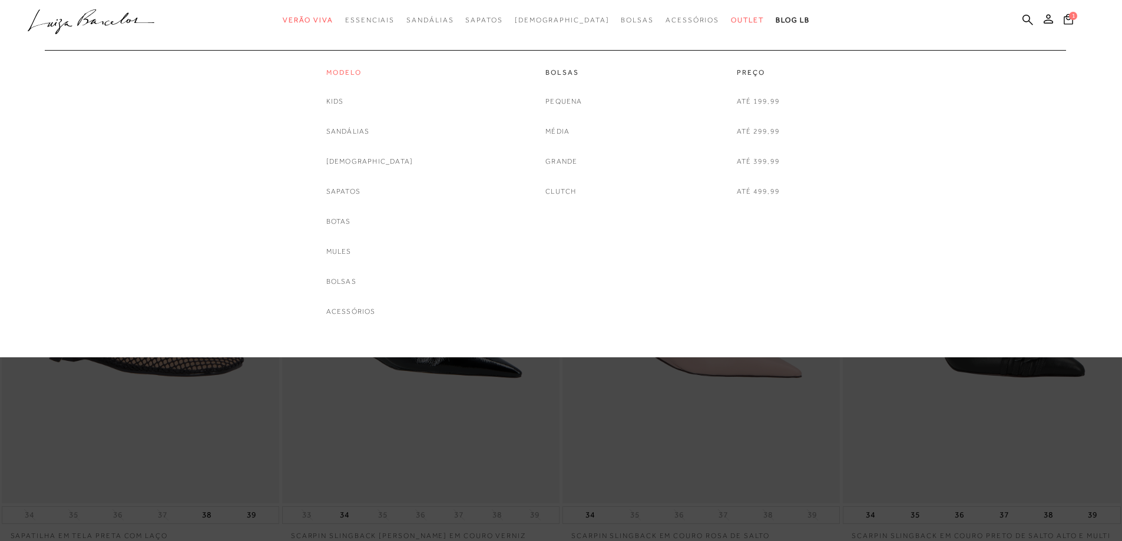
click at [377, 70] on link "Modelo" at bounding box center [369, 73] width 87 height 10
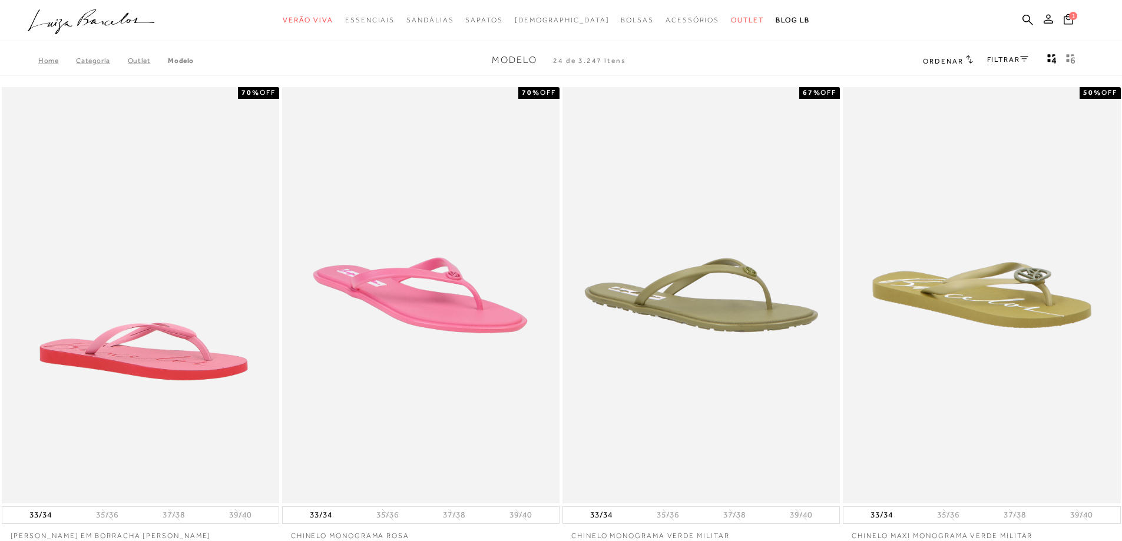
click at [1019, 57] on link "FILTRAR" at bounding box center [1007, 59] width 41 height 8
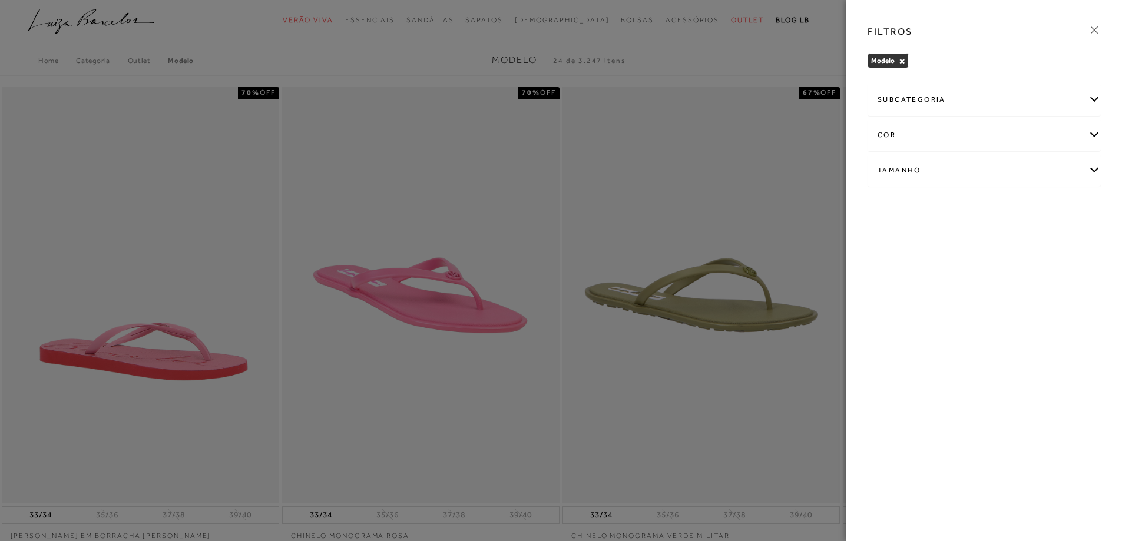
click at [1103, 167] on div "subcategoria Acessórios Bolsas Botas Kids Mules -" at bounding box center [984, 144] width 252 height 127
click at [1093, 171] on div "Tamanho" at bounding box center [984, 170] width 232 height 31
click at [884, 309] on input "39" at bounding box center [881, 304] width 12 height 12
checkbox input "true"
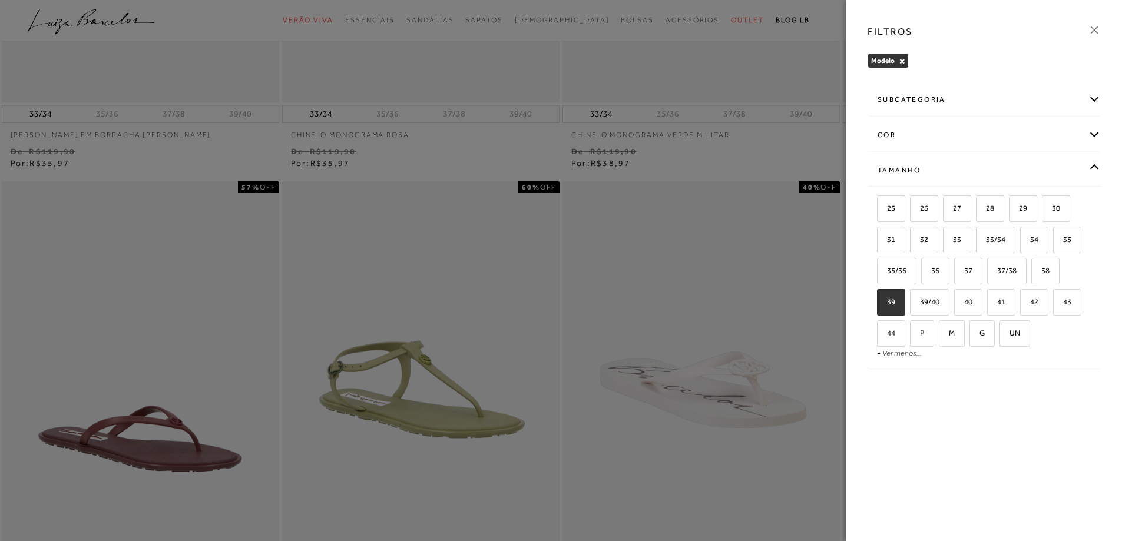
scroll to position [412, 0]
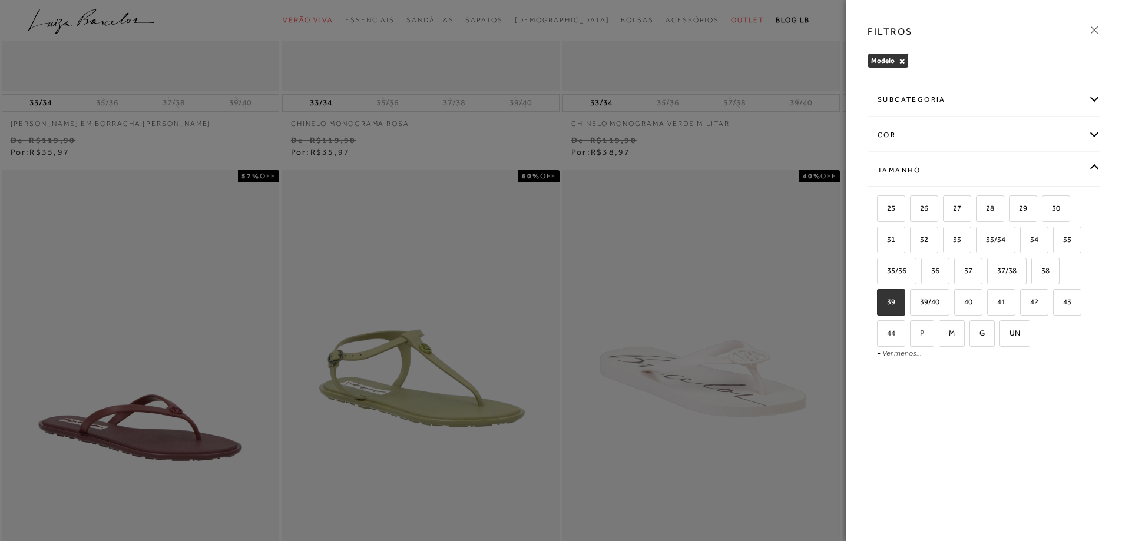
click at [948, 449] on div "FILTROS Modelo × Limpar todos os refinamentos subcategoria Bolsas" at bounding box center [984, 270] width 276 height 541
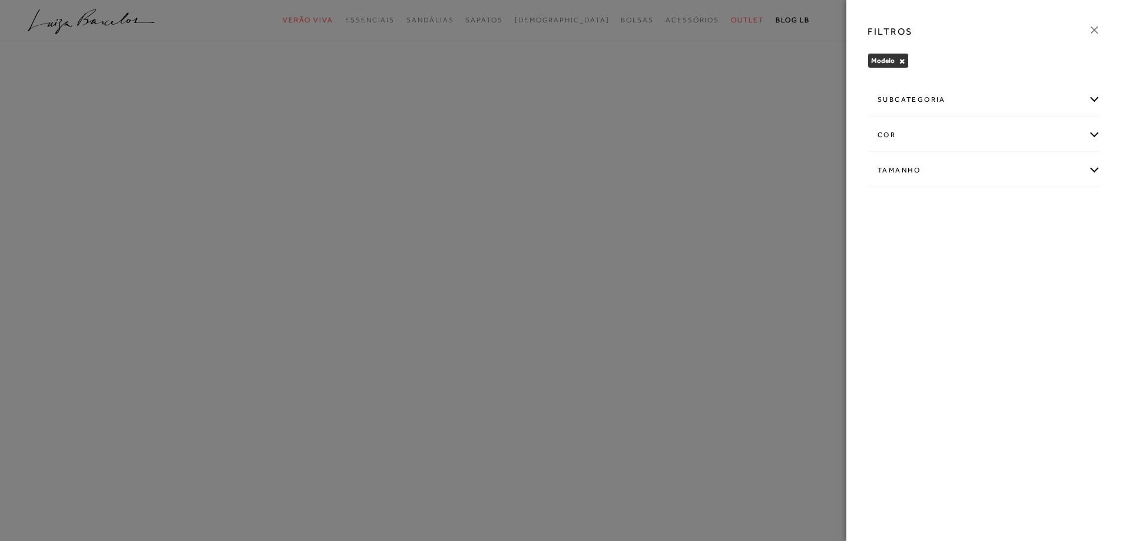
scroll to position [0, 0]
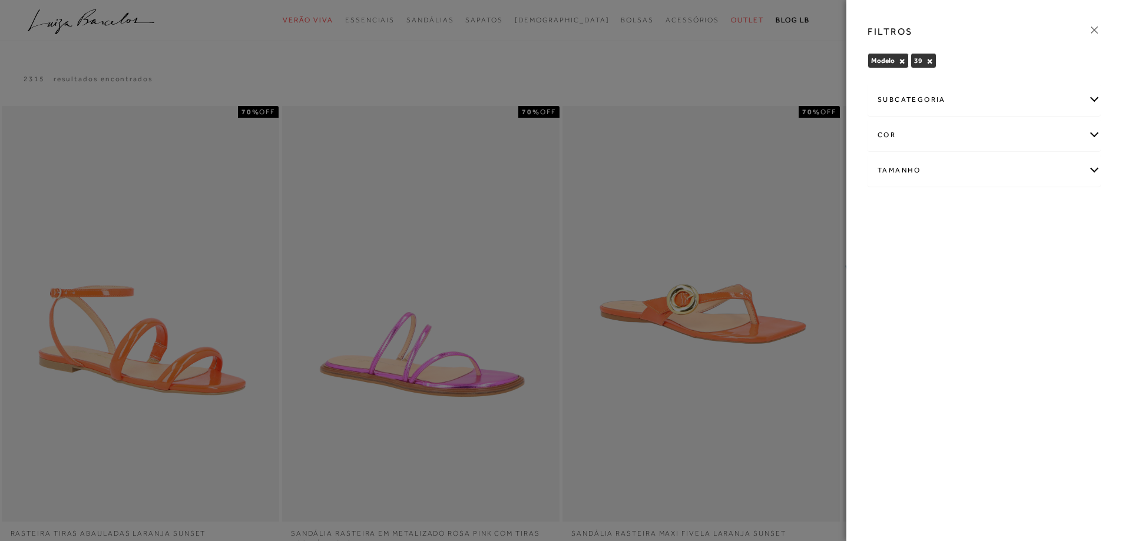
click at [695, 246] on div at bounding box center [561, 270] width 1122 height 541
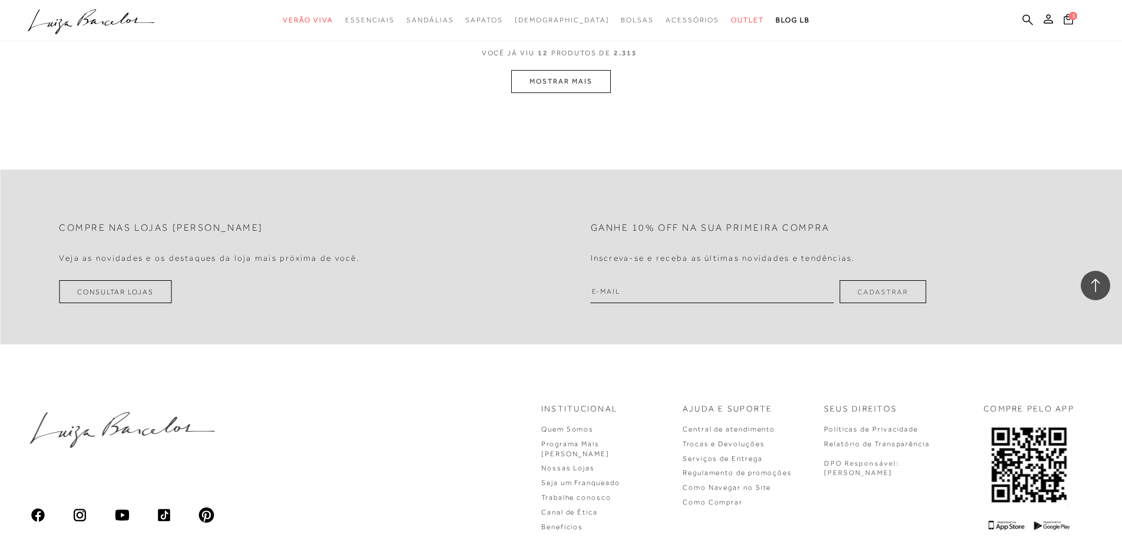
scroll to position [1414, 0]
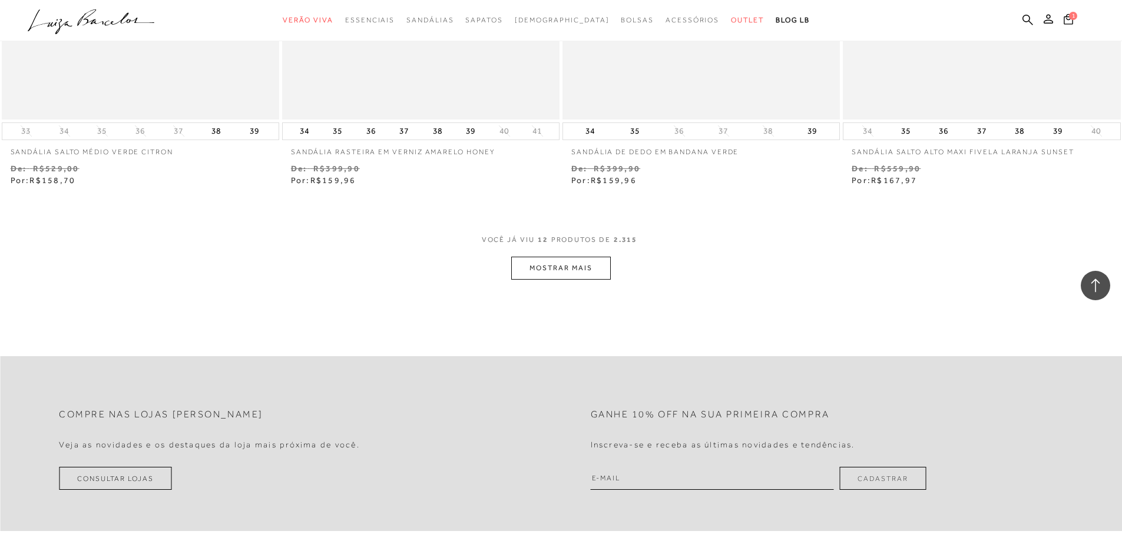
click at [603, 277] on button "MOSTRAR MAIS" at bounding box center [560, 268] width 99 height 23
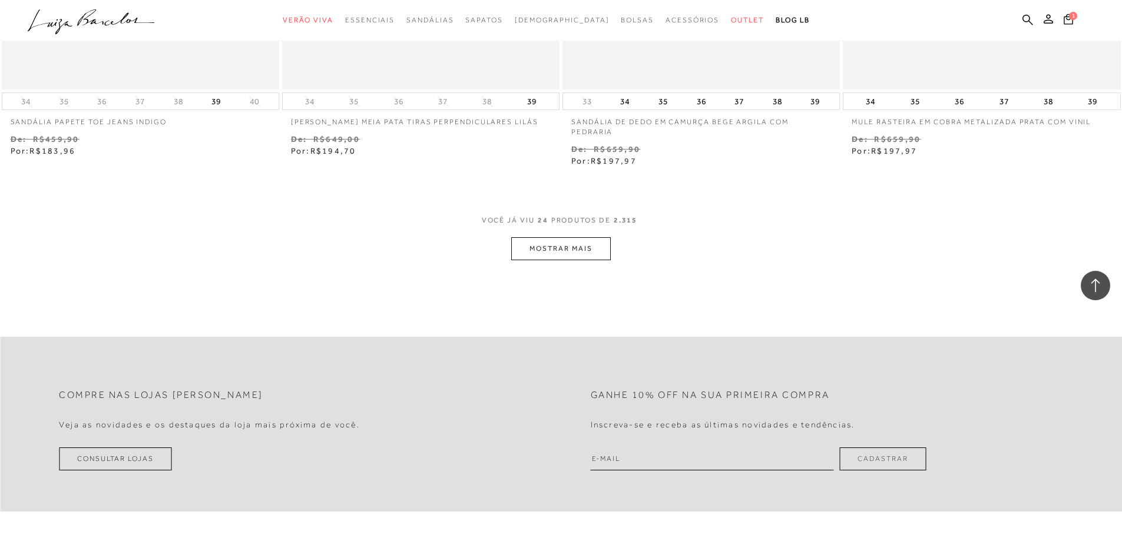
scroll to position [2945, 0]
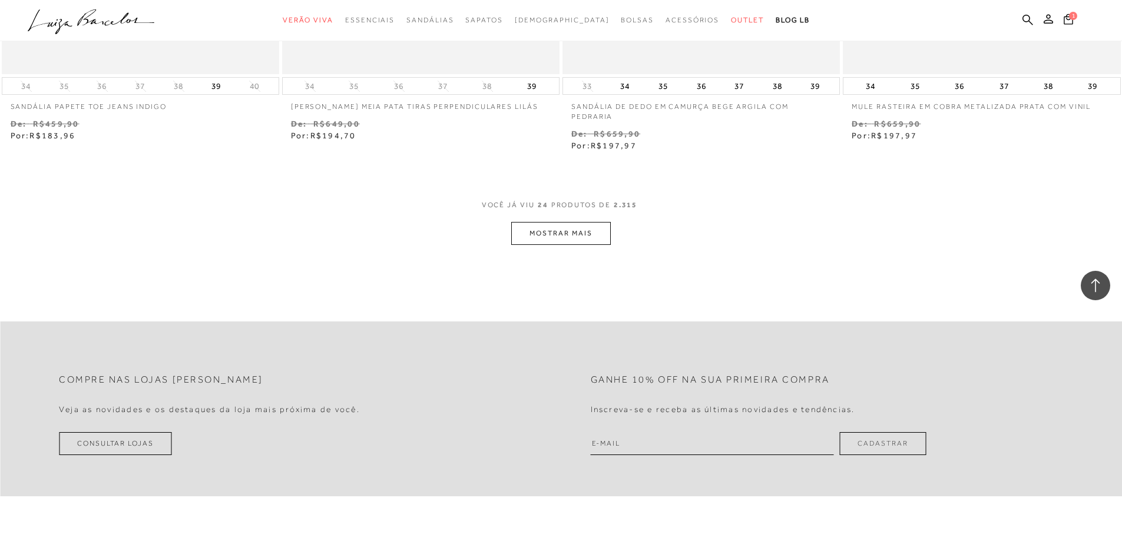
click at [582, 226] on button "MOSTRAR MAIS" at bounding box center [560, 233] width 99 height 23
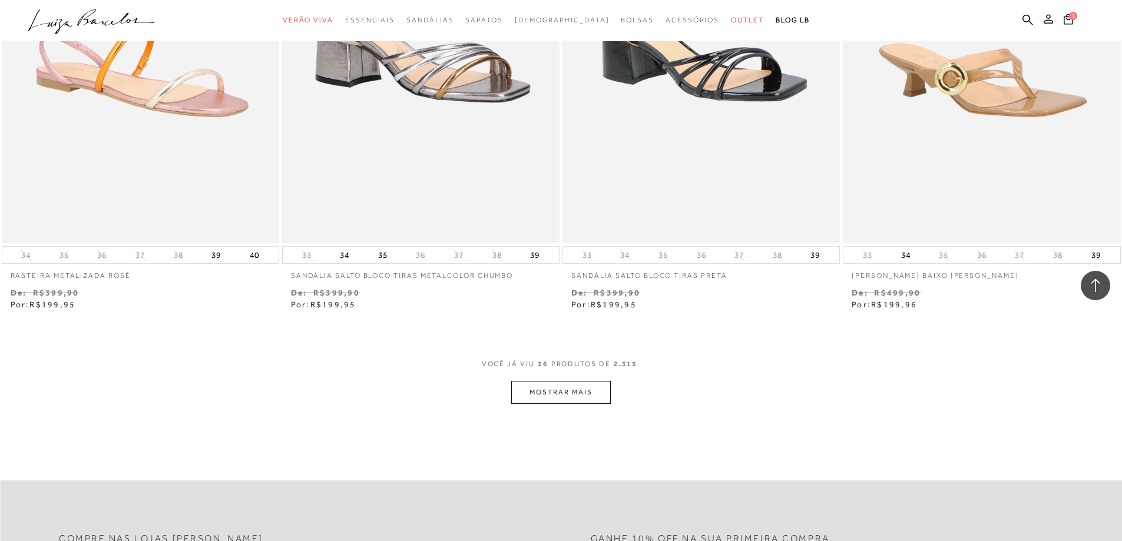
scroll to position [4359, 0]
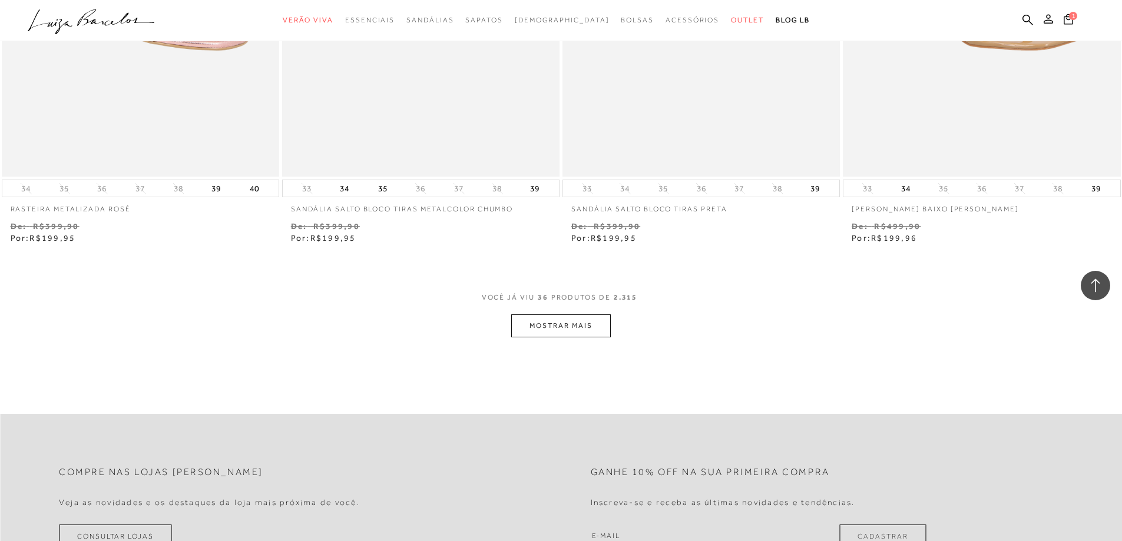
click at [601, 336] on button "MOSTRAR MAIS" at bounding box center [560, 326] width 99 height 23
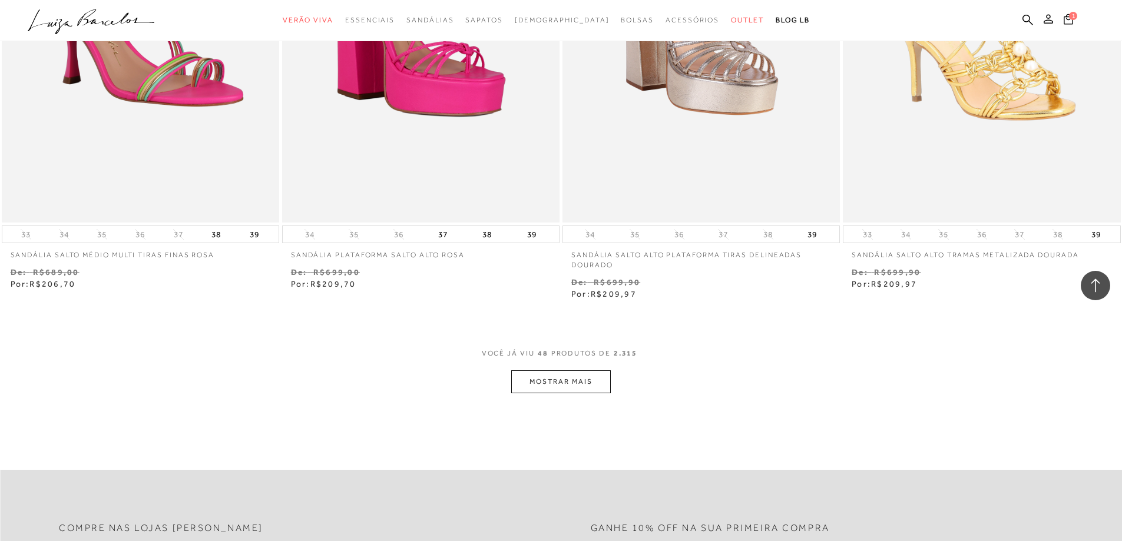
scroll to position [5772, 0]
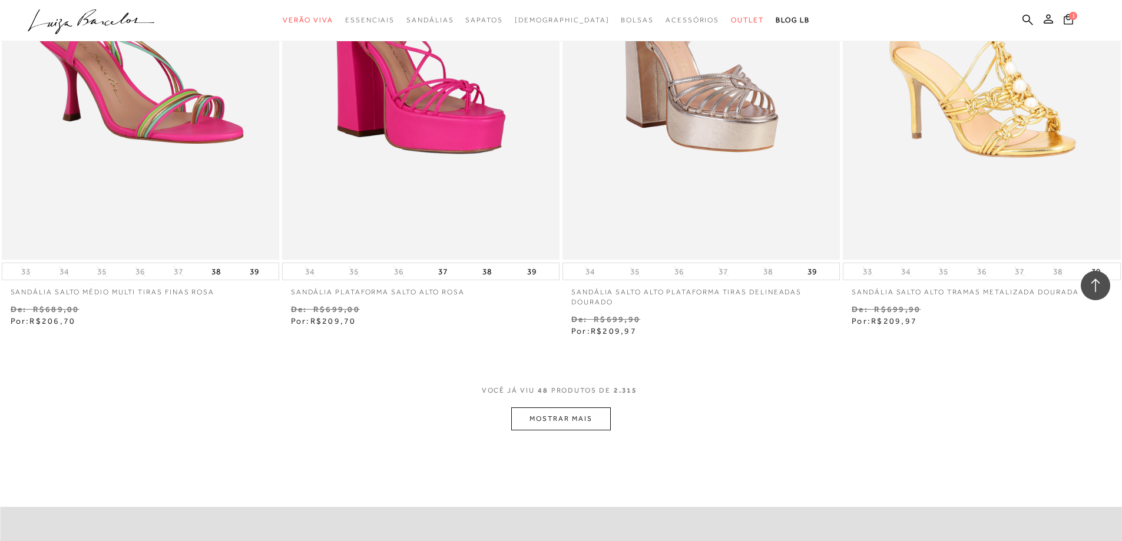
click at [560, 411] on button "MOSTRAR MAIS" at bounding box center [560, 419] width 99 height 23
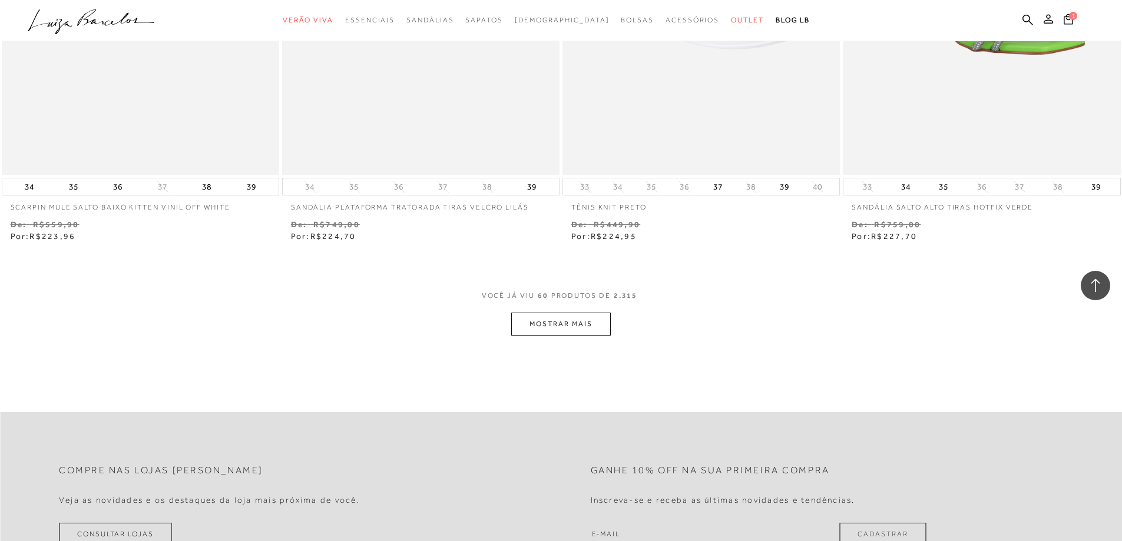
scroll to position [7421, 0]
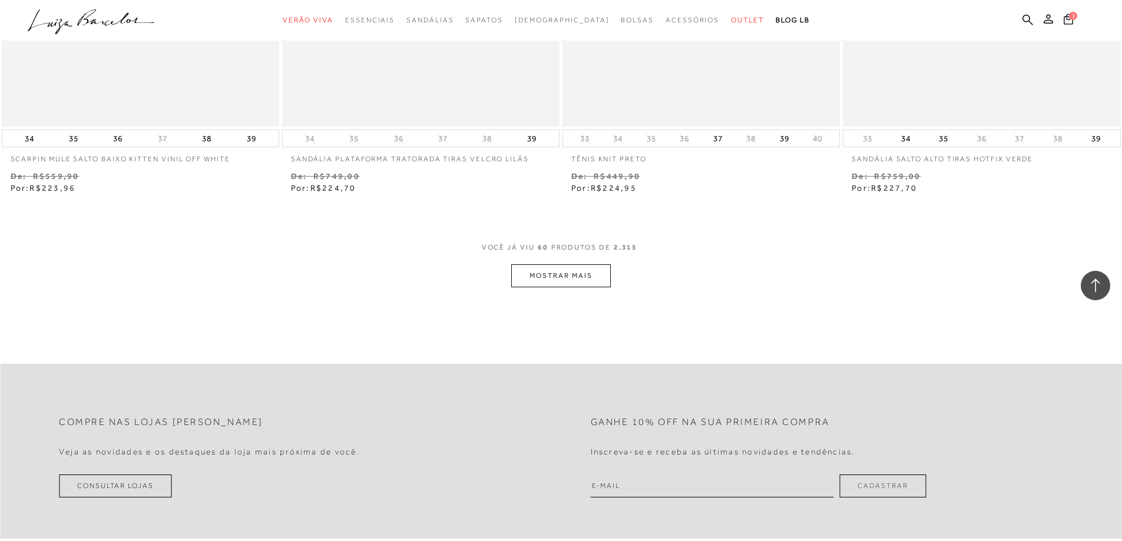
click at [564, 280] on button "MOSTRAR MAIS" at bounding box center [560, 275] width 99 height 23
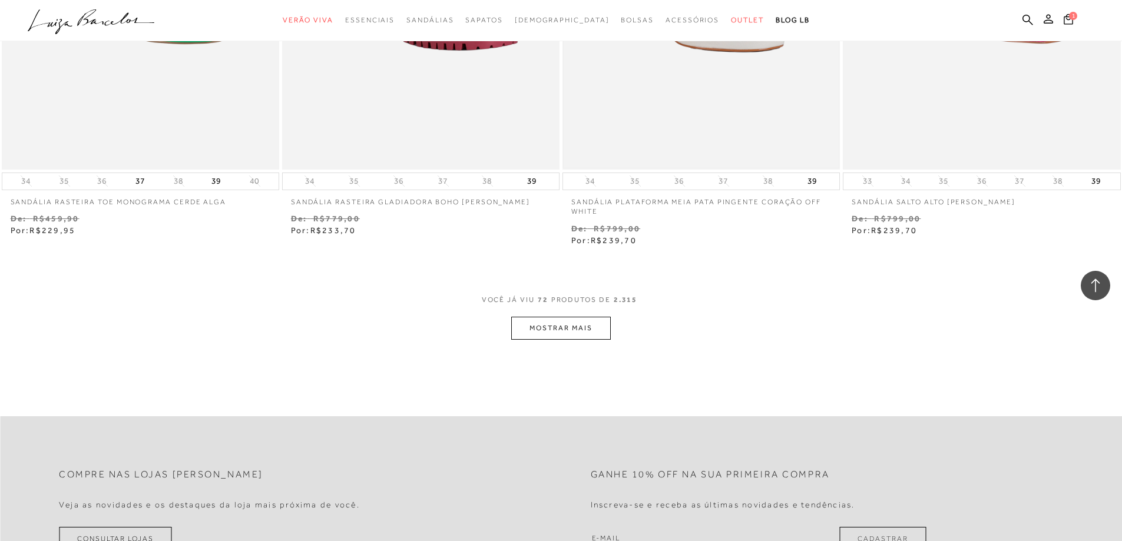
scroll to position [8894, 0]
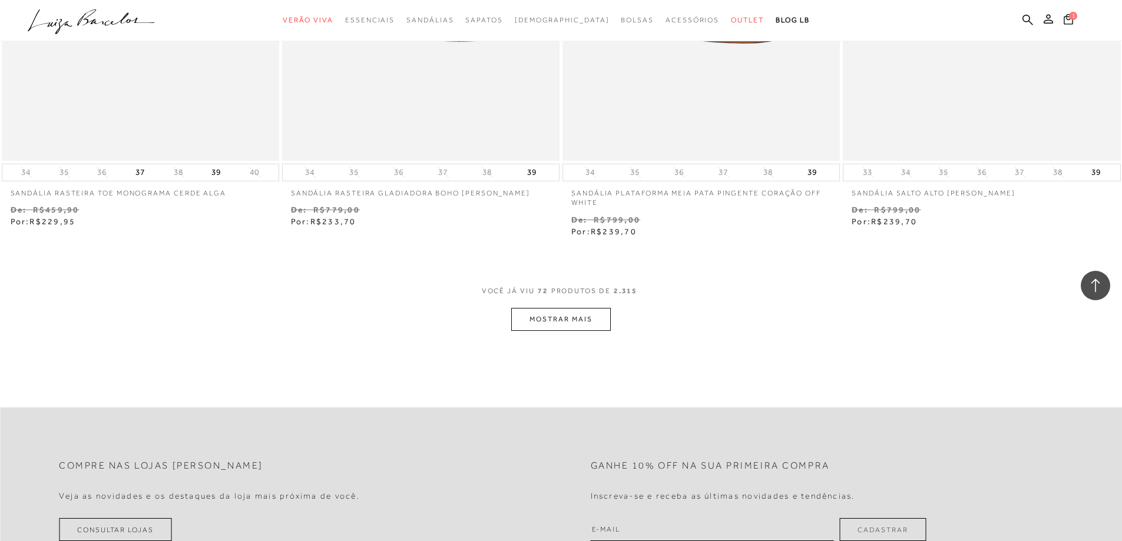
click at [580, 319] on button "MOSTRAR MAIS" at bounding box center [560, 319] width 99 height 23
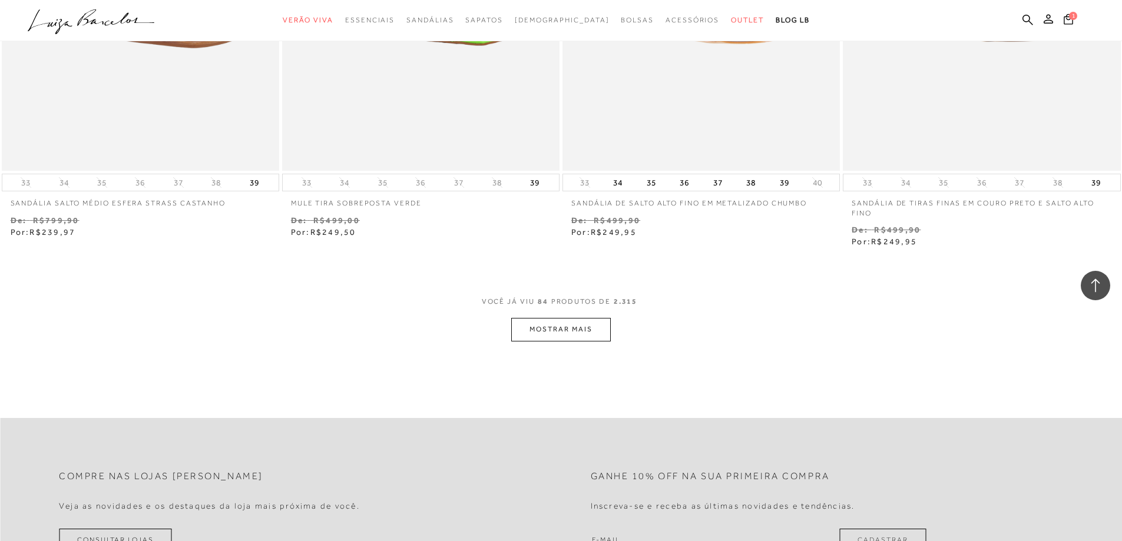
scroll to position [10543, 0]
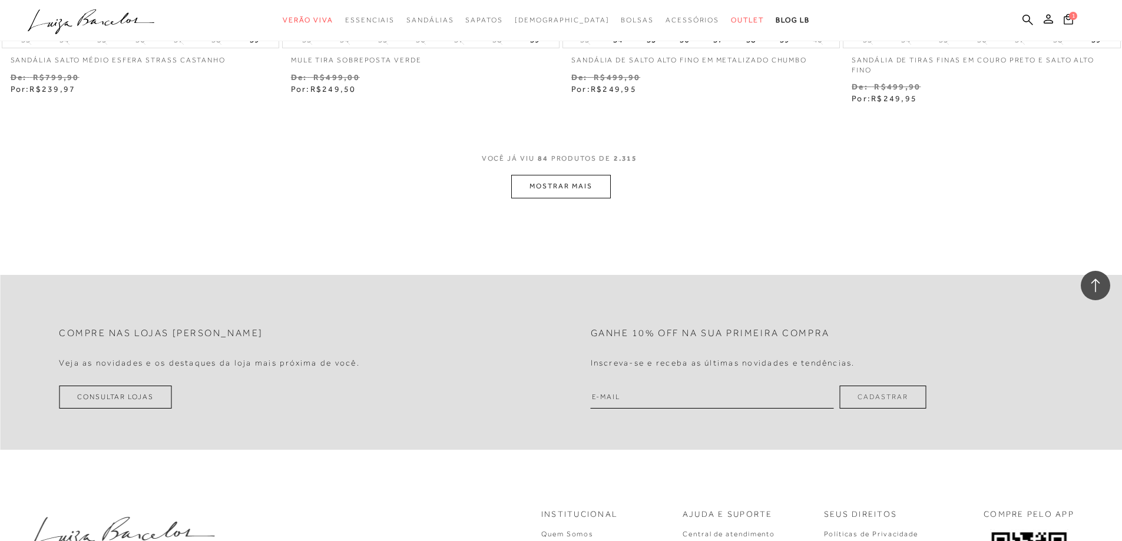
click at [555, 193] on button "MOSTRAR MAIS" at bounding box center [560, 186] width 99 height 23
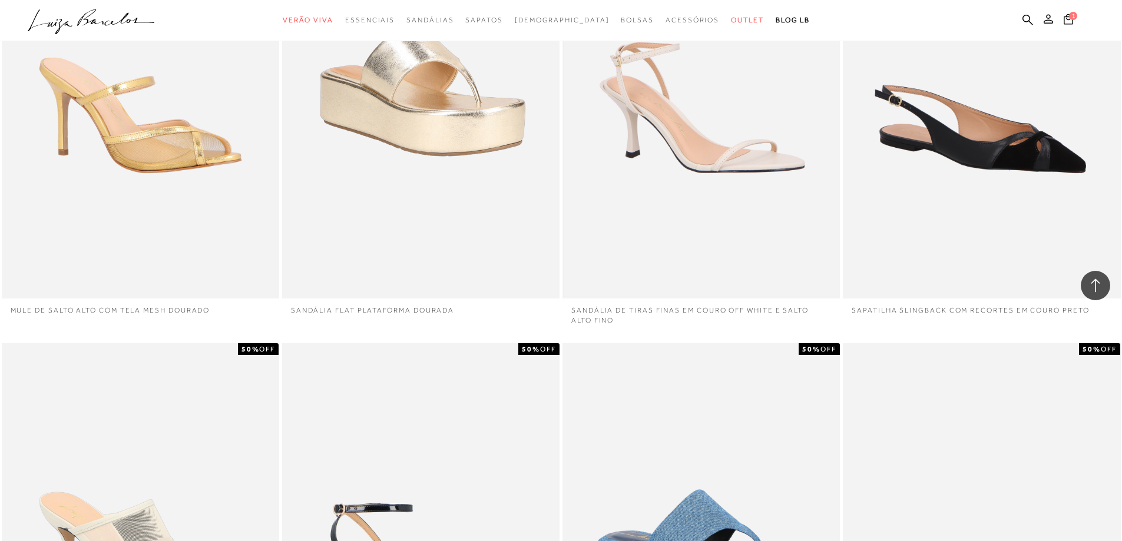
scroll to position [10720, 0]
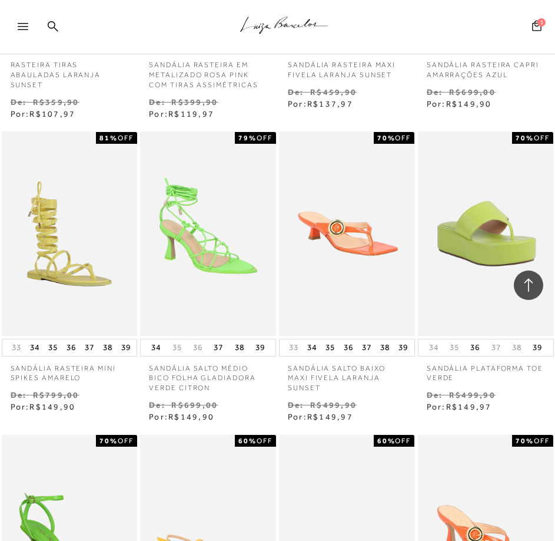
scroll to position [1473, 0]
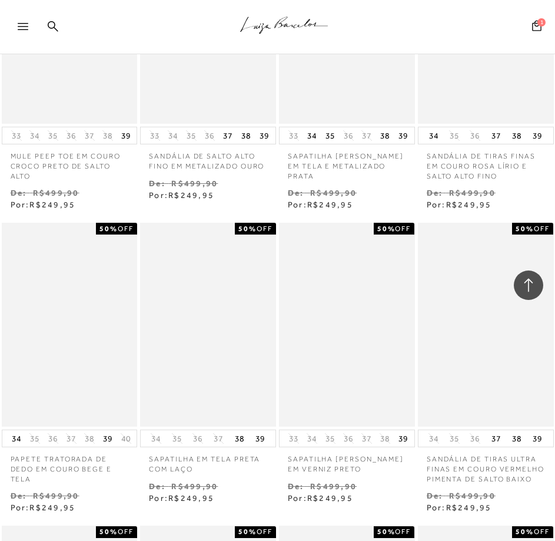
scroll to position [8364, 0]
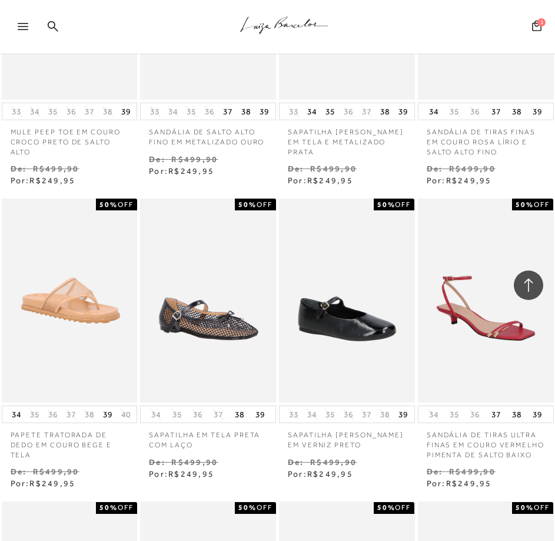
click at [201, 333] on img at bounding box center [208, 300] width 134 height 200
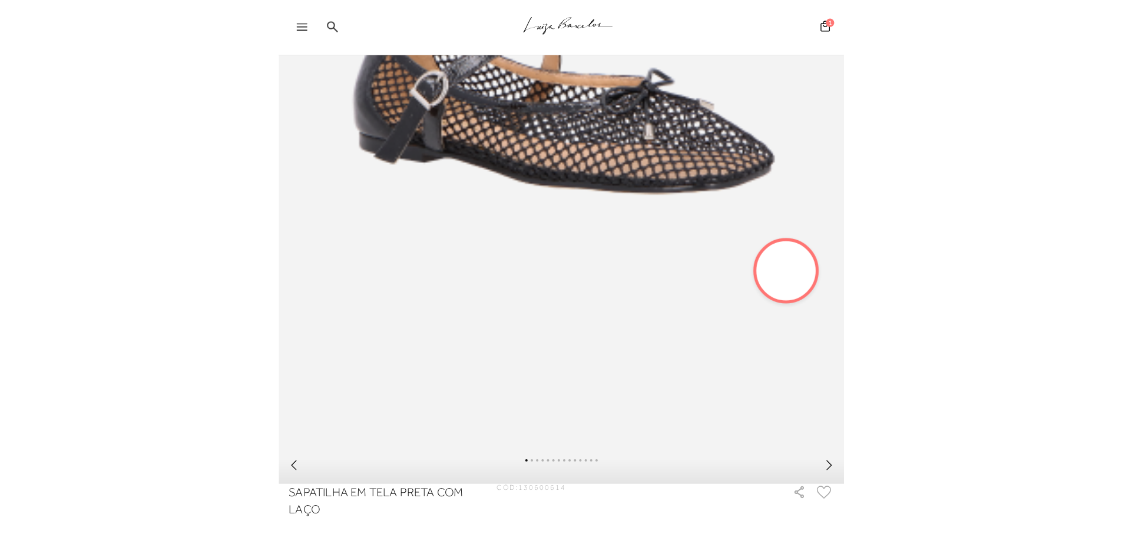
scroll to position [530, 0]
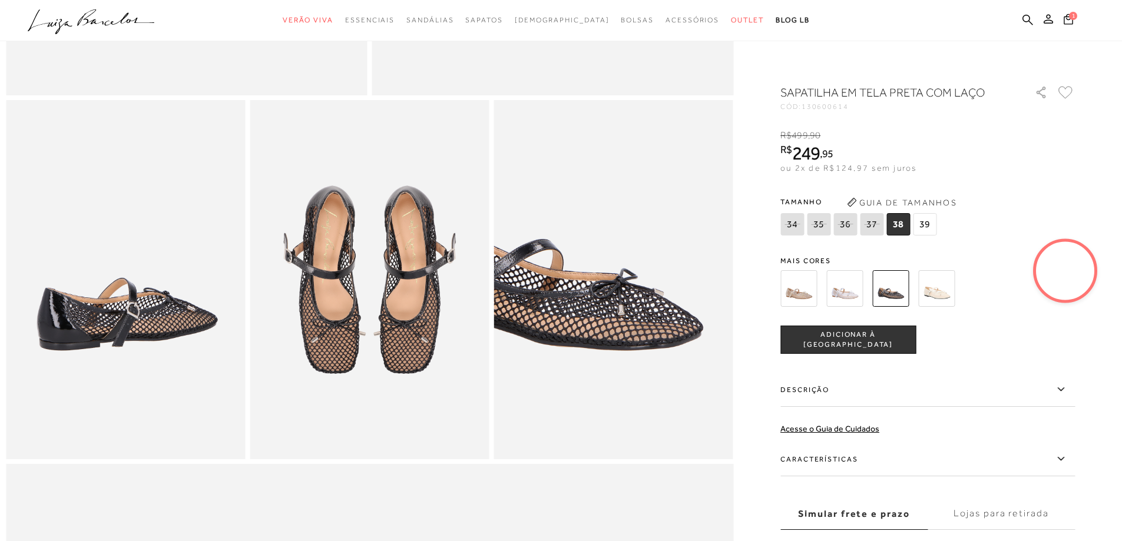
click at [555, 290] on img at bounding box center [936, 288] width 37 height 37
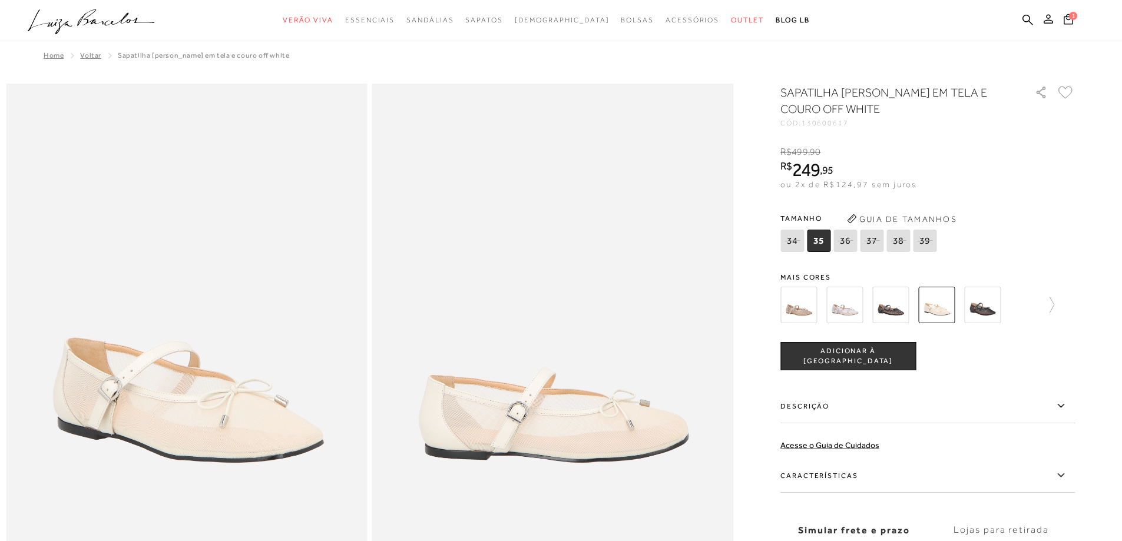
click at [555, 303] on img at bounding box center [890, 305] width 37 height 37
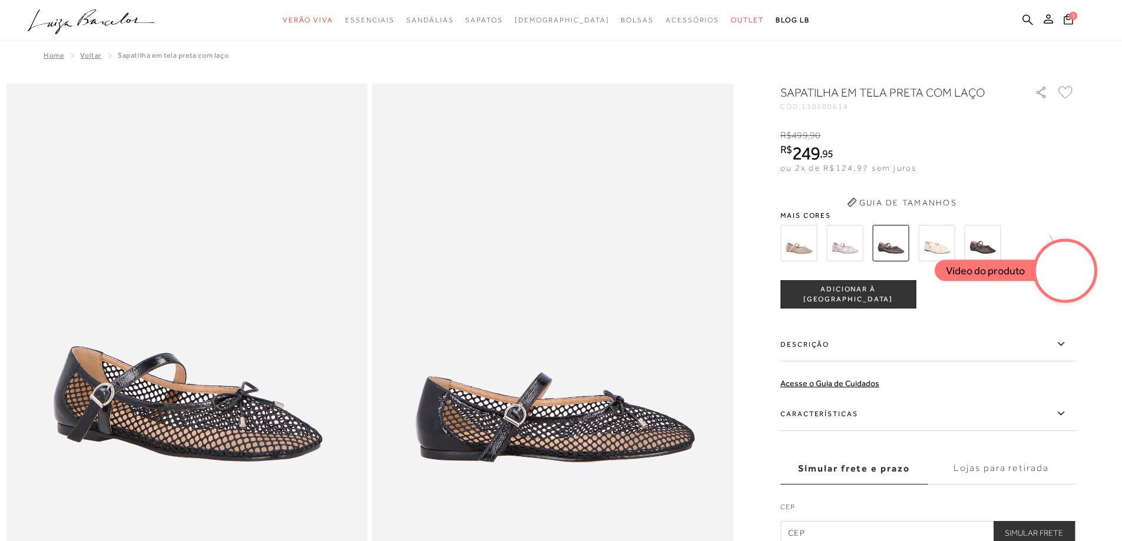
click at [555, 252] on div "SAPATILHA EM TELA PRETA COM LAÇO CÓD: 130600614 × É necessário selecionar um ta…" at bounding box center [927, 314] width 295 height 461
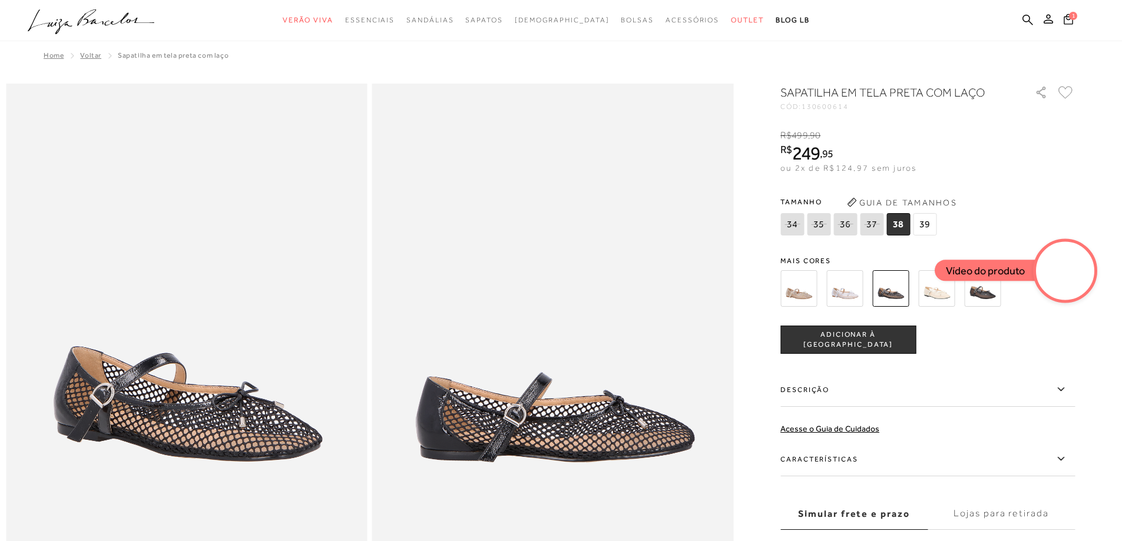
click at [555, 287] on img at bounding box center [798, 288] width 37 height 37
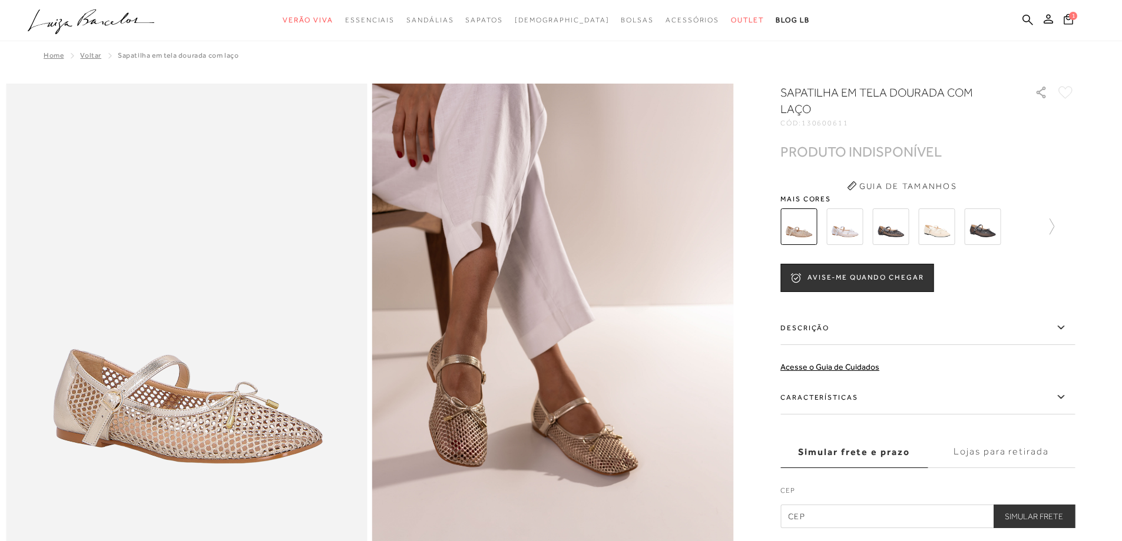
click at [555, 226] on img at bounding box center [844, 227] width 37 height 37
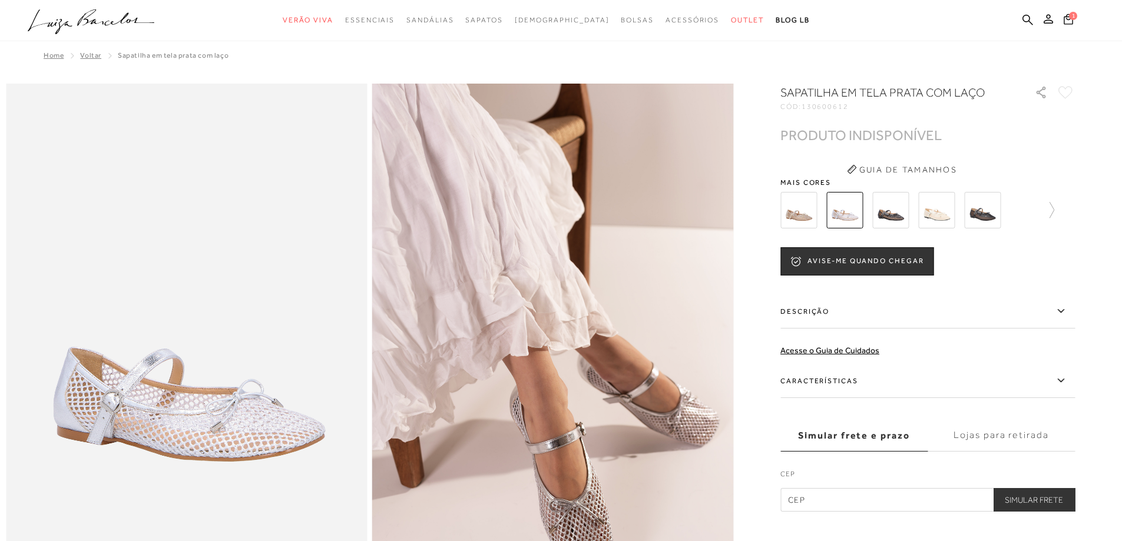
click at [555, 210] on img at bounding box center [890, 210] width 37 height 37
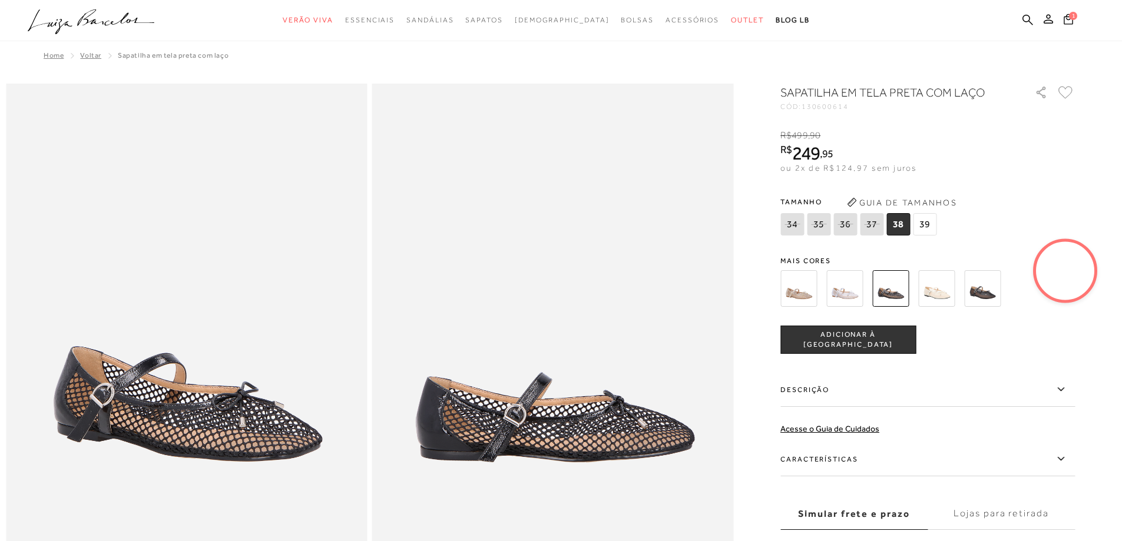
click at [555, 295] on img at bounding box center [982, 288] width 37 height 37
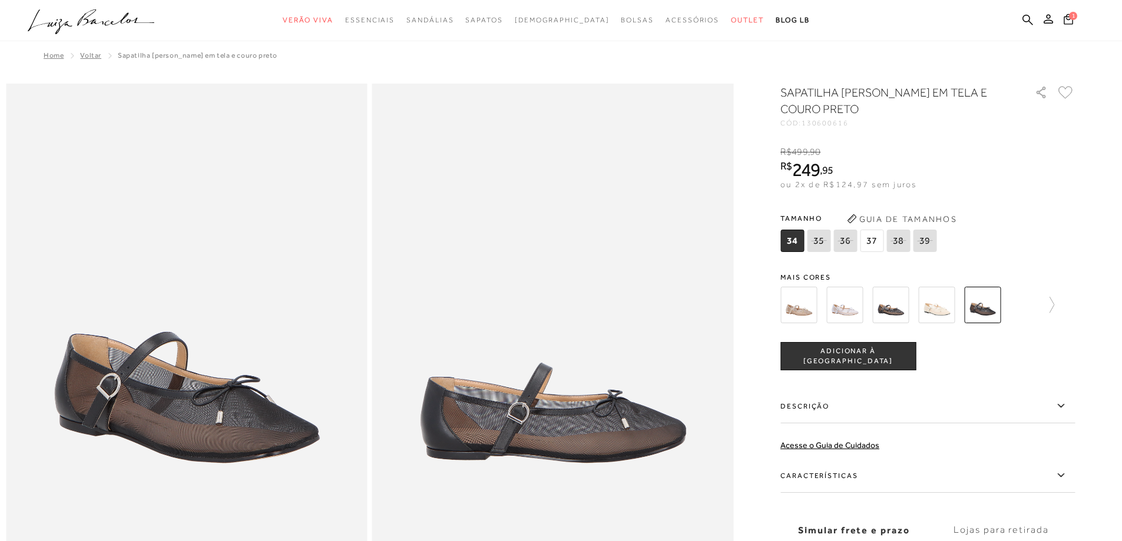
click at [555, 308] on img at bounding box center [890, 305] width 37 height 37
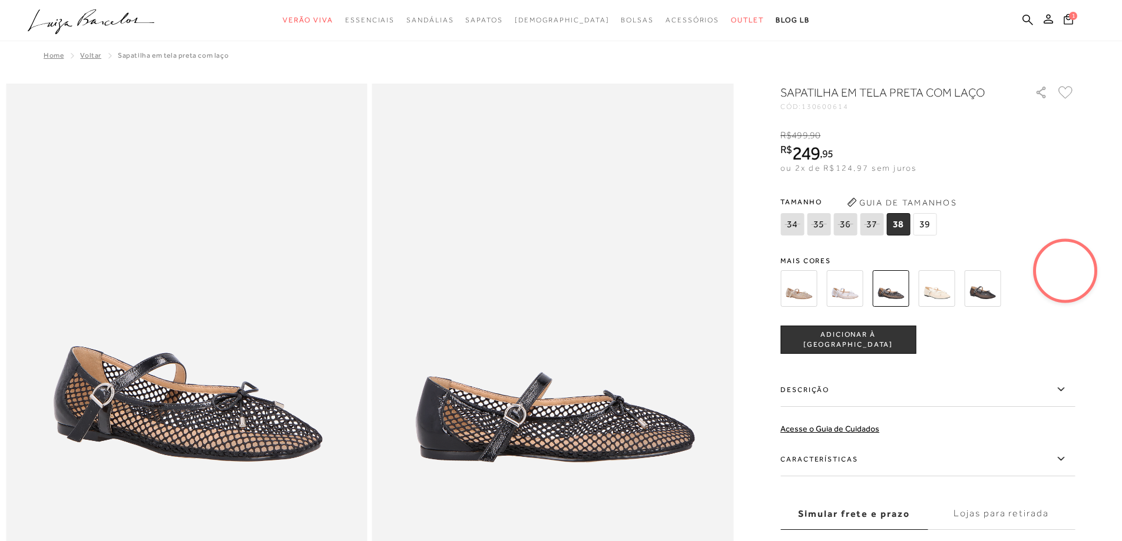
click at [555, 337] on button "ADICIONAR À [GEOGRAPHIC_DATA]" at bounding box center [847, 340] width 135 height 28
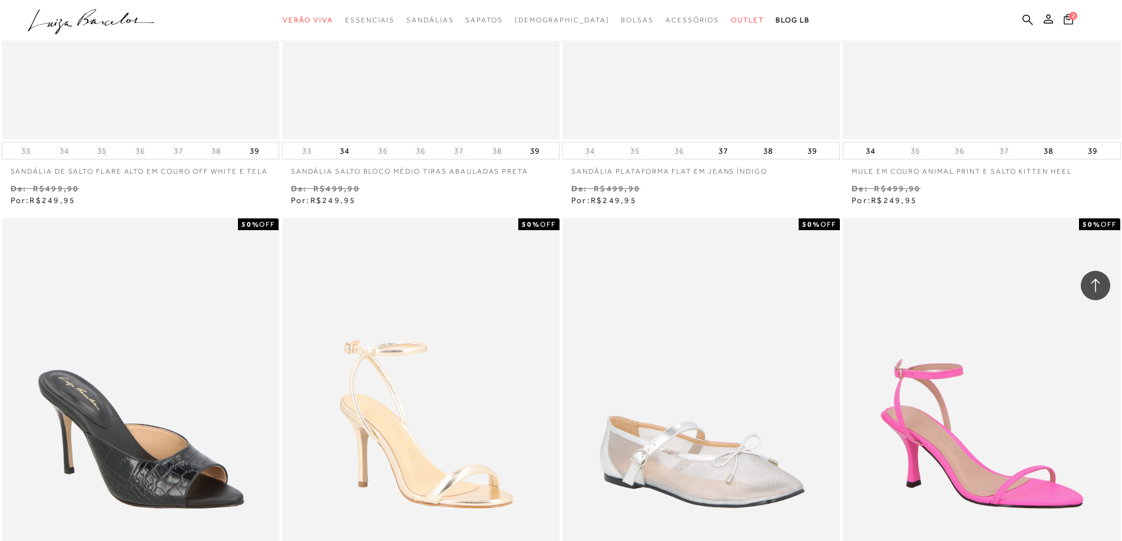
scroll to position [11678, 0]
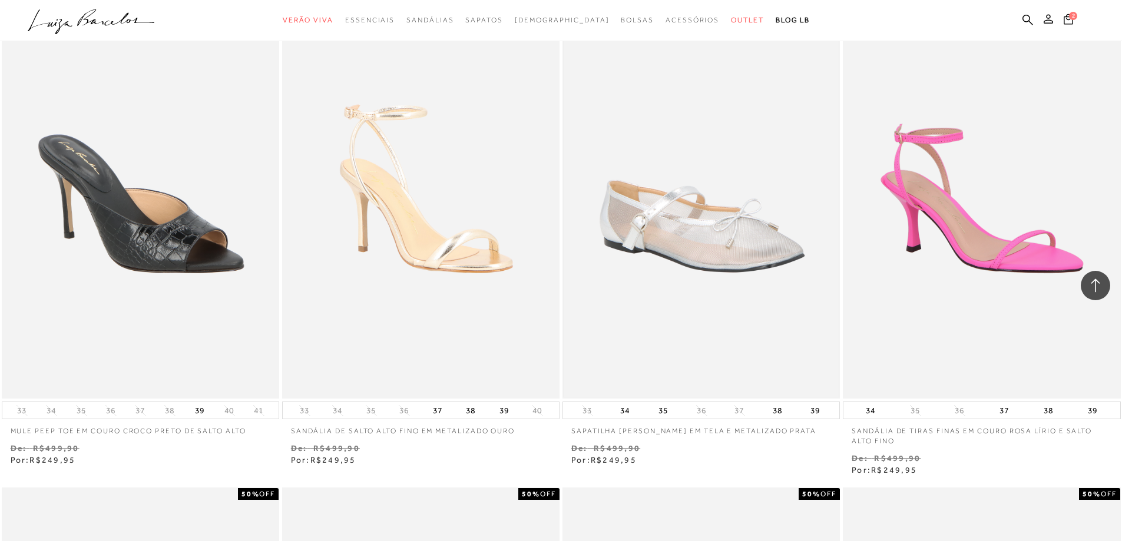
click at [555, 254] on img at bounding box center [701, 190] width 275 height 413
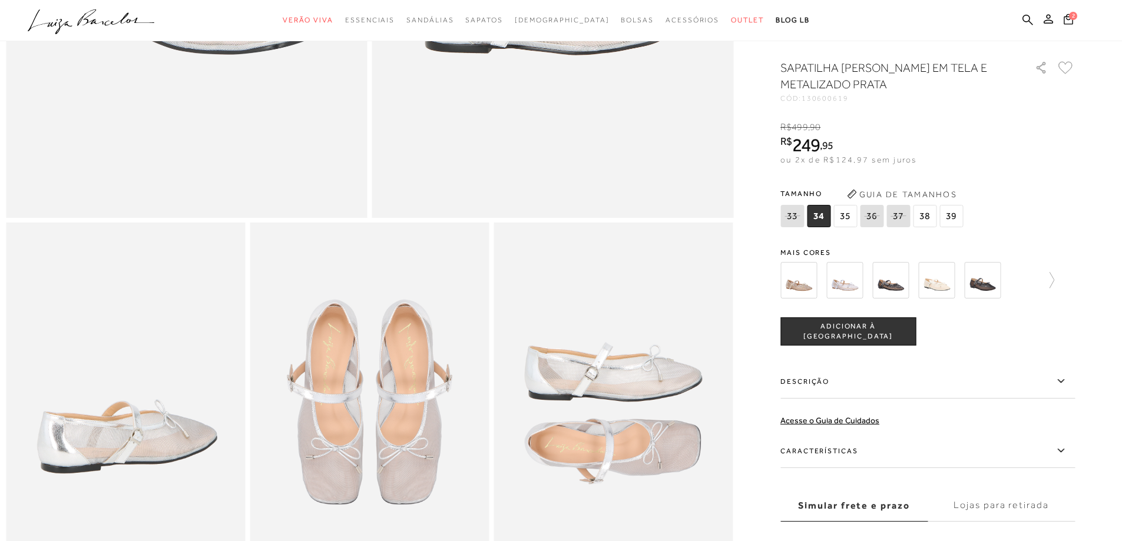
scroll to position [412, 0]
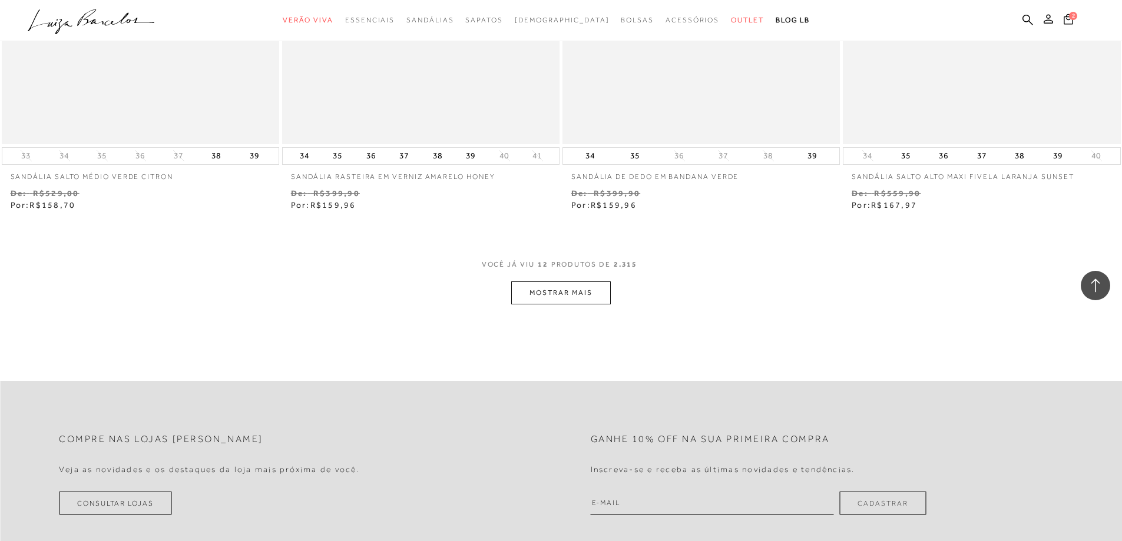
scroll to position [1255, 0]
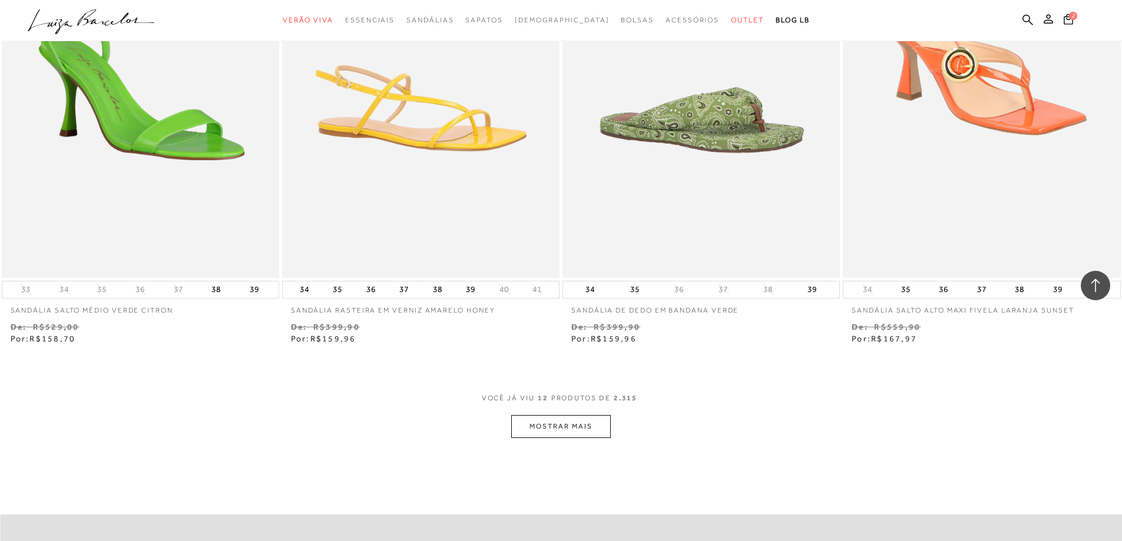
click at [551, 428] on button "MOSTRAR MAIS" at bounding box center [560, 426] width 99 height 23
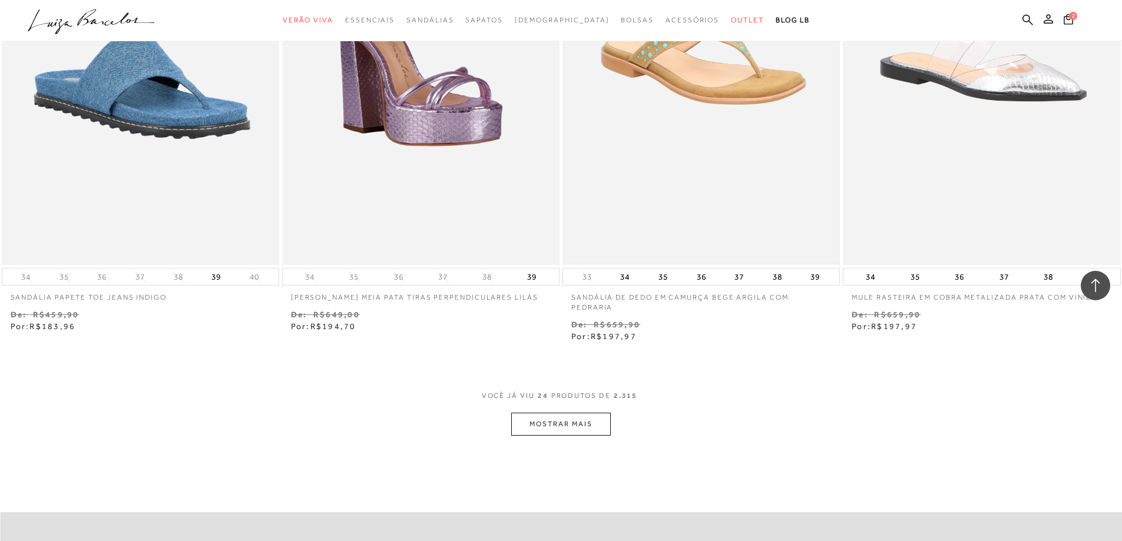
scroll to position [2751, 0]
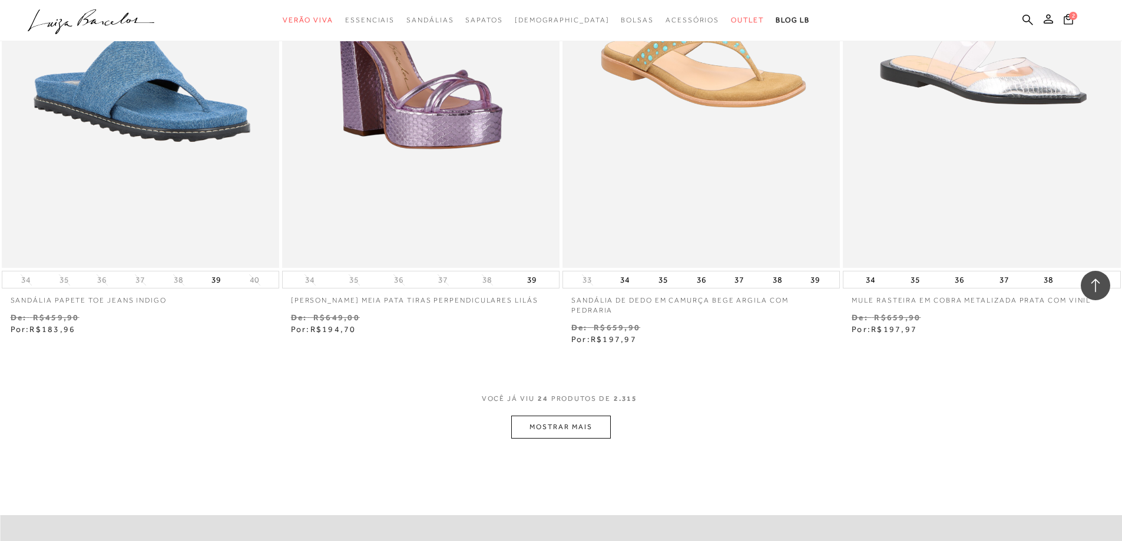
click at [555, 435] on button "MOSTRAR MAIS" at bounding box center [560, 427] width 99 height 23
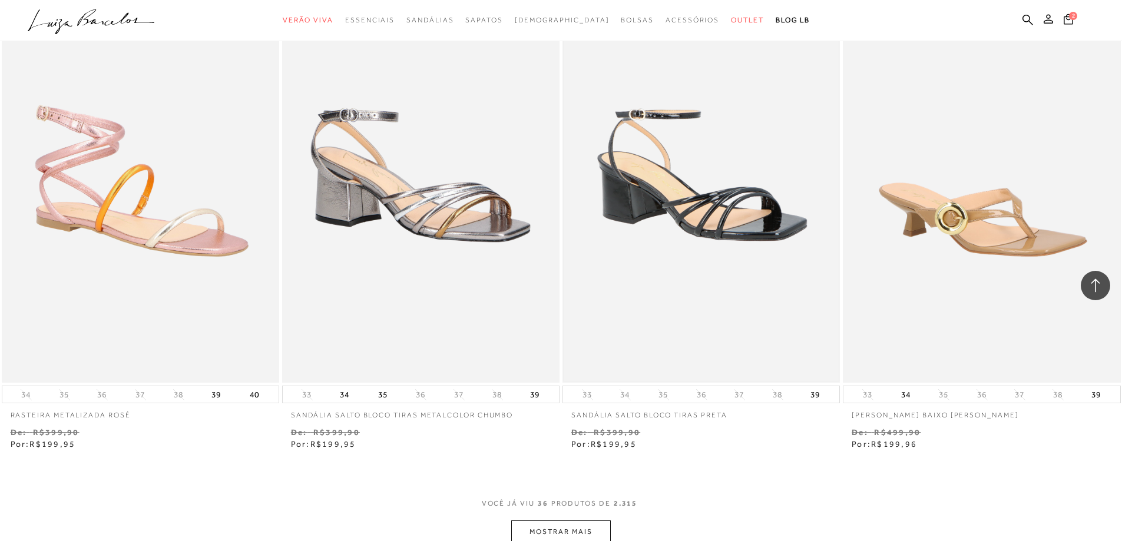
scroll to position [4224, 0]
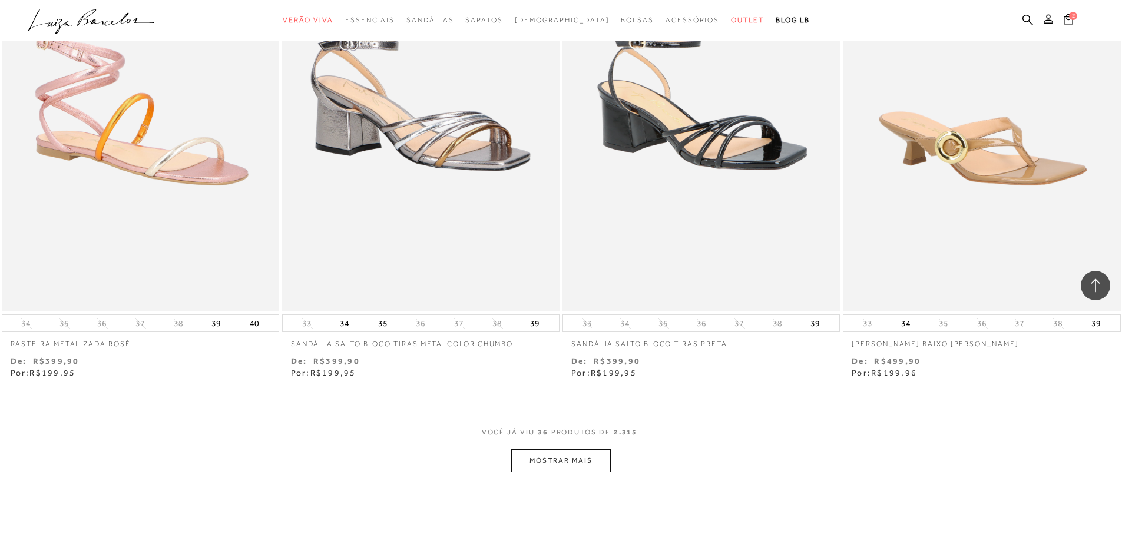
click at [555, 470] on button "MOSTRAR MAIS" at bounding box center [560, 460] width 99 height 23
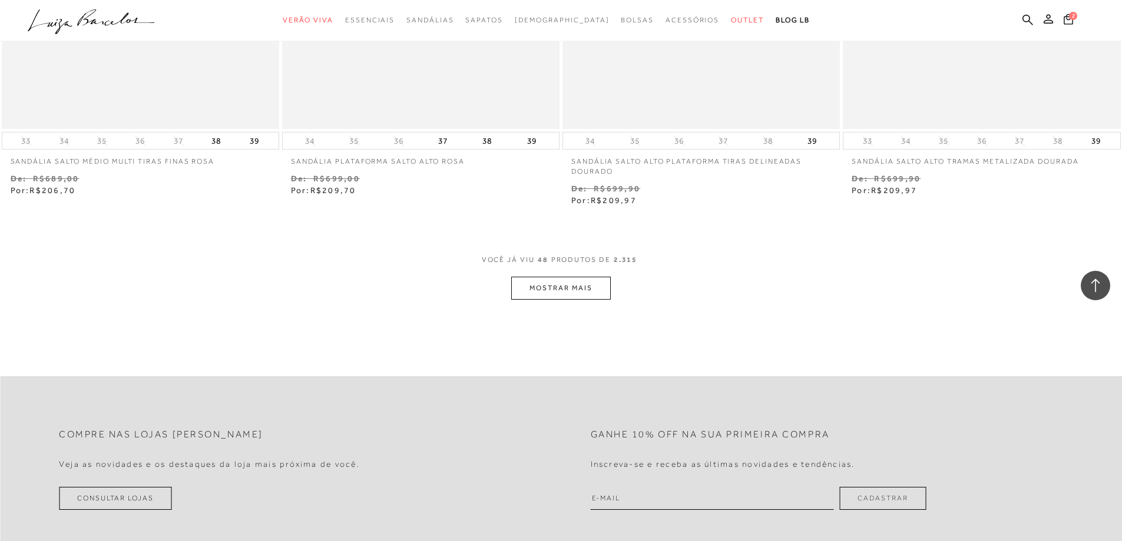
scroll to position [5882, 0]
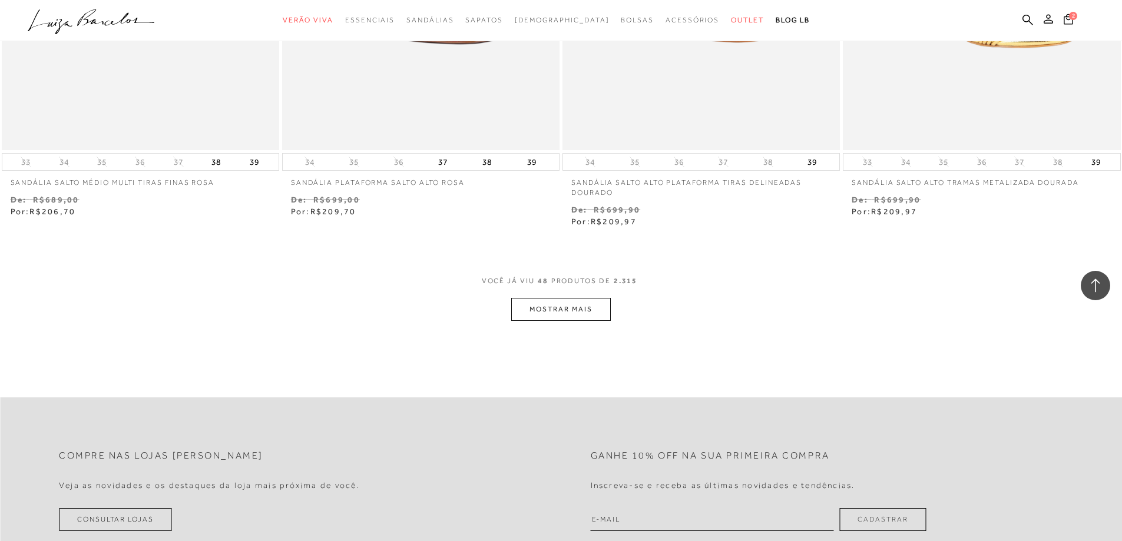
click at [555, 307] on button "MOSTRAR MAIS" at bounding box center [560, 309] width 99 height 23
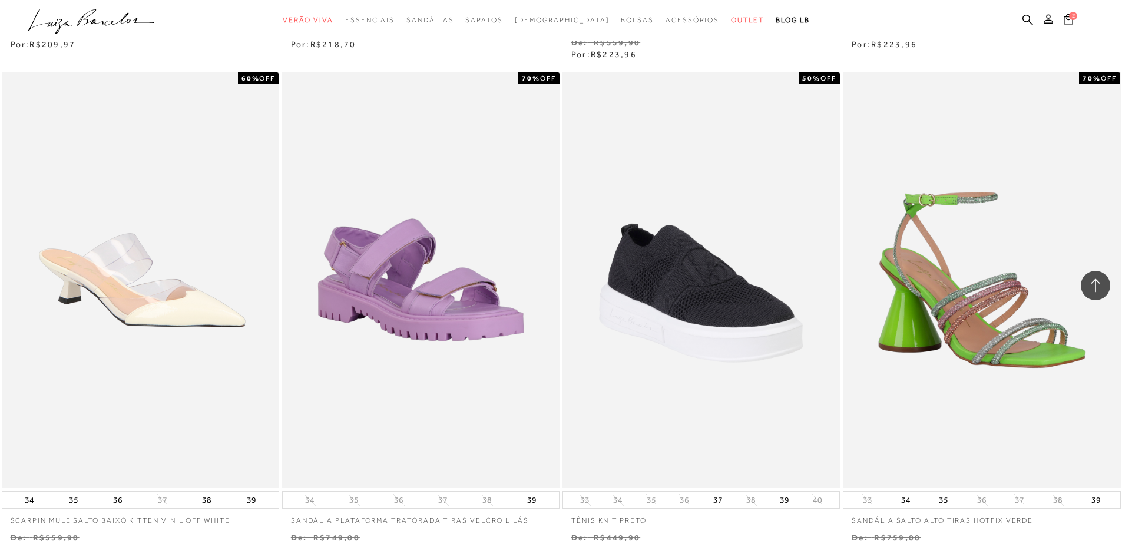
scroll to position [7472, 0]
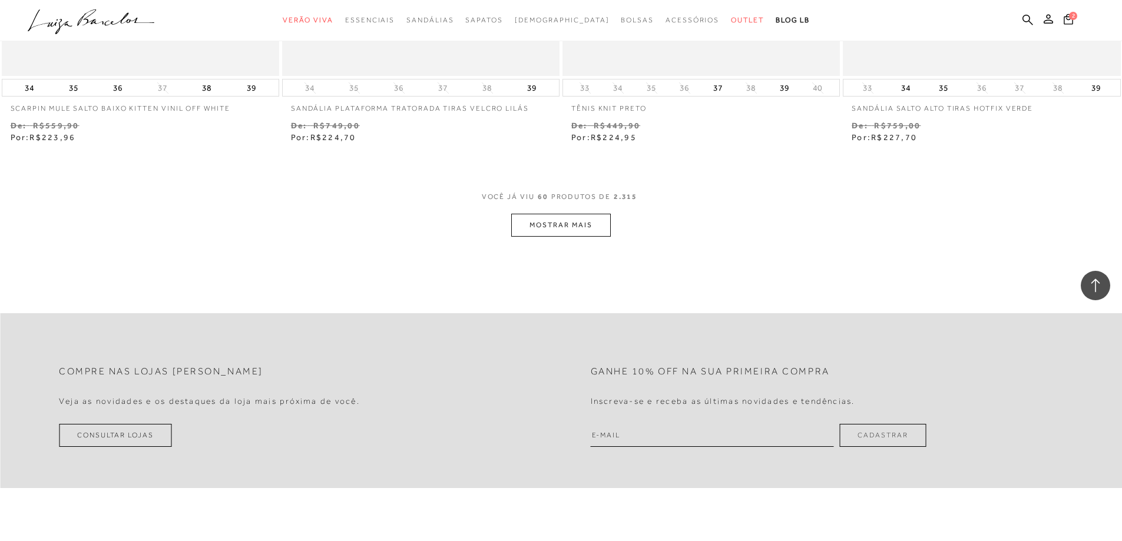
click at [555, 229] on button "MOSTRAR MAIS" at bounding box center [560, 225] width 99 height 23
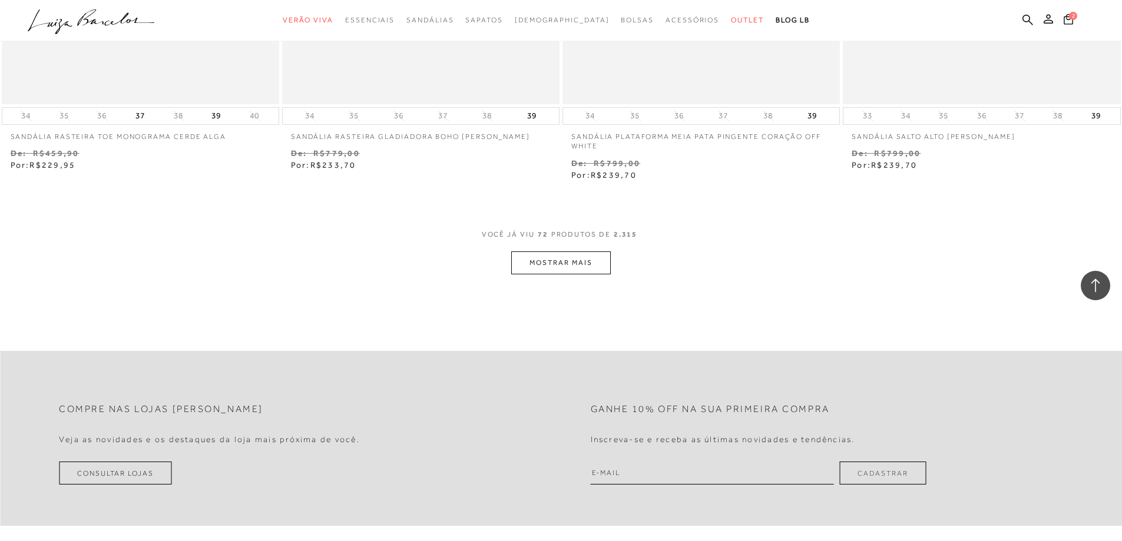
scroll to position [9004, 0]
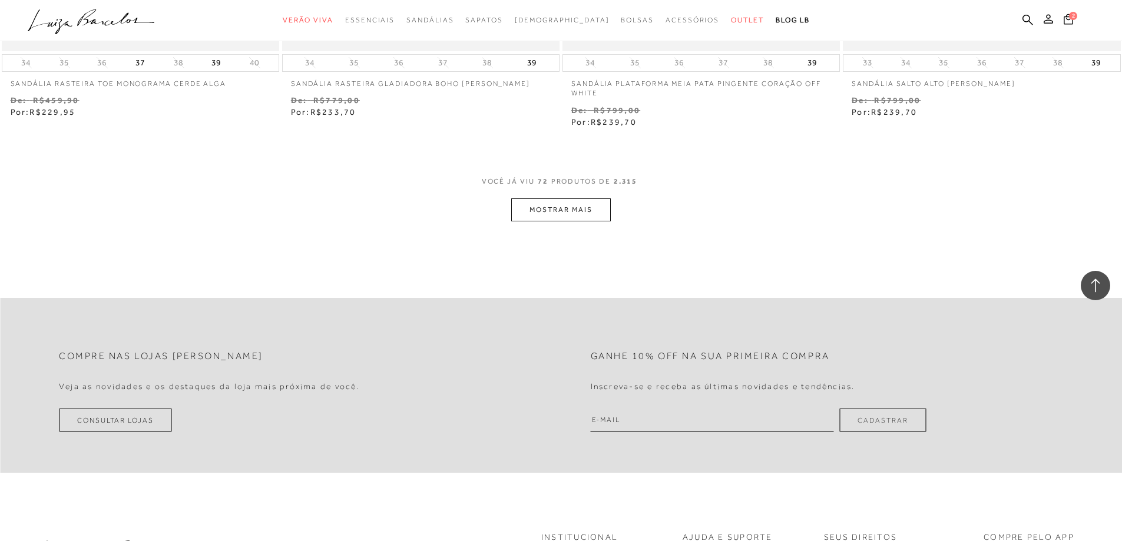
click at [555, 210] on button "MOSTRAR MAIS" at bounding box center [560, 209] width 99 height 23
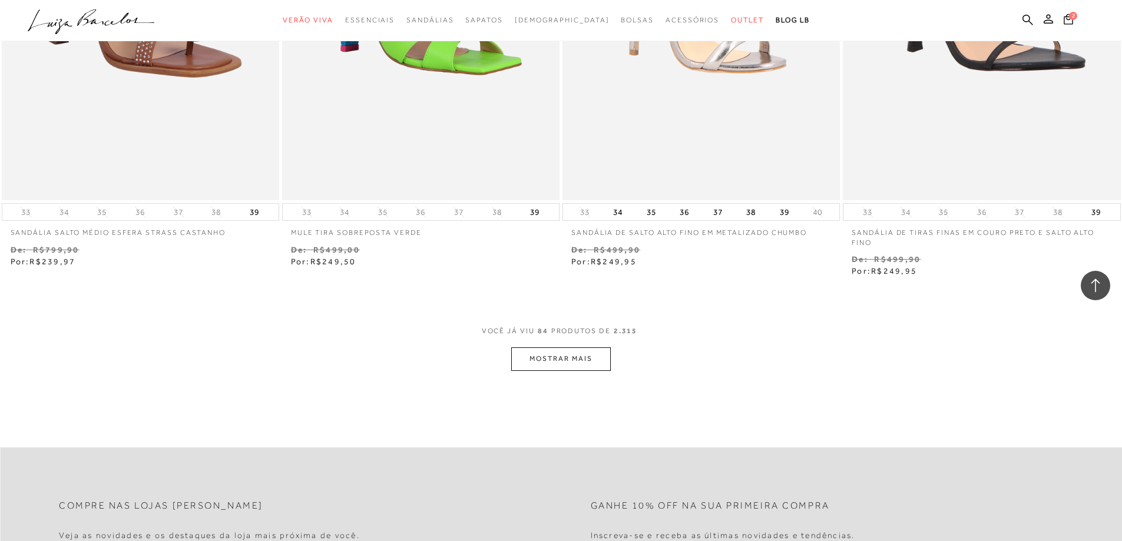
scroll to position [10535, 0]
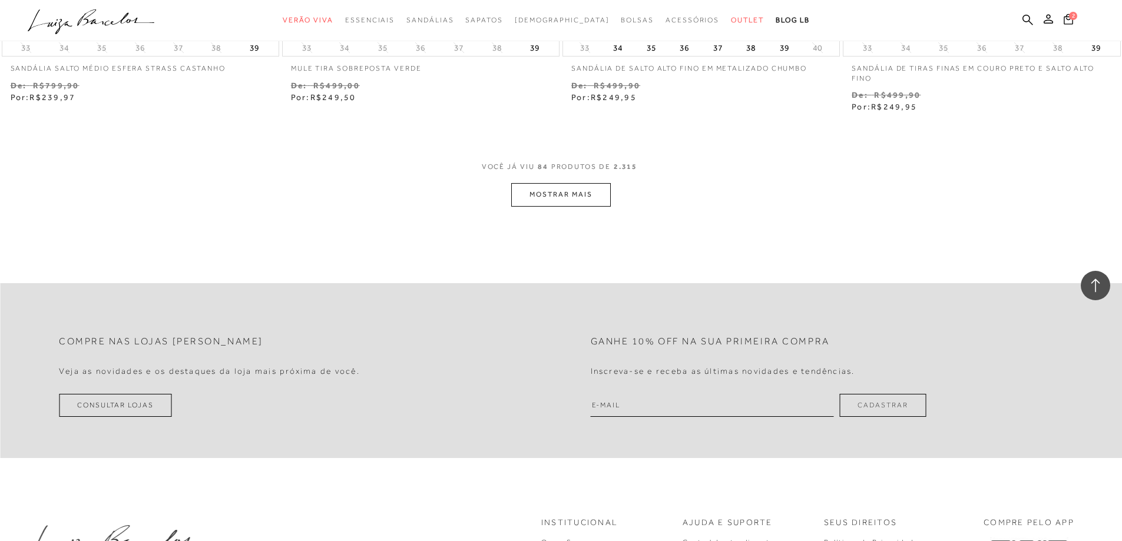
click at [555, 198] on button "MOSTRAR MAIS" at bounding box center [560, 194] width 99 height 23
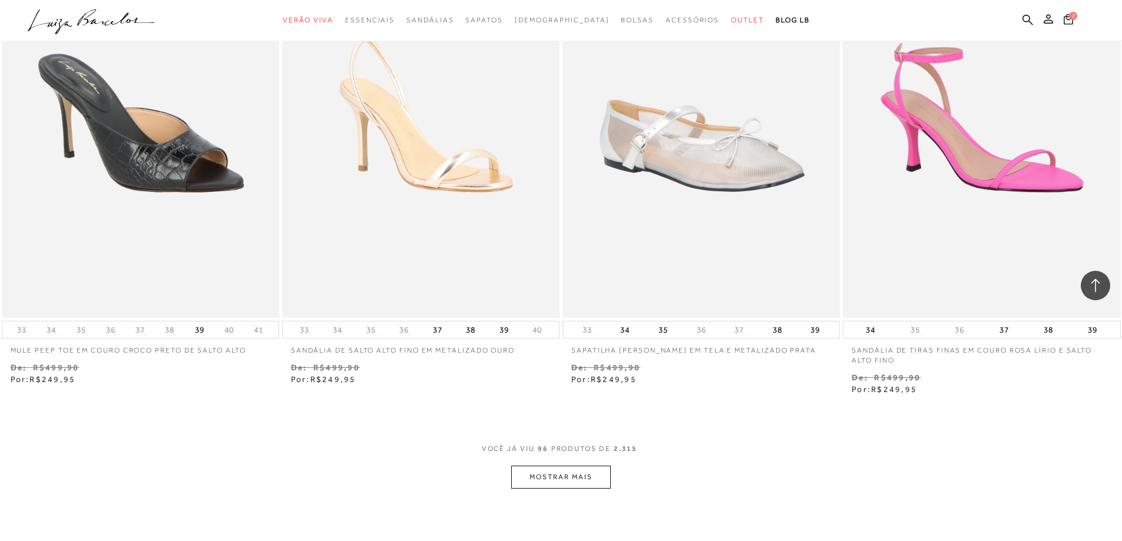
scroll to position [11831, 0]
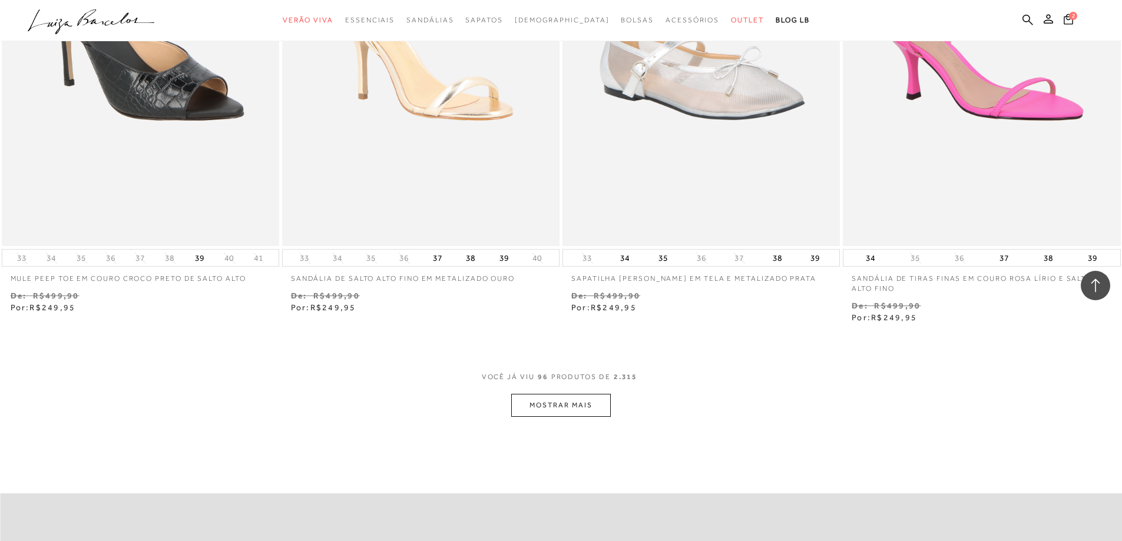
click at [544, 414] on button "MOSTRAR MAIS" at bounding box center [560, 405] width 99 height 23
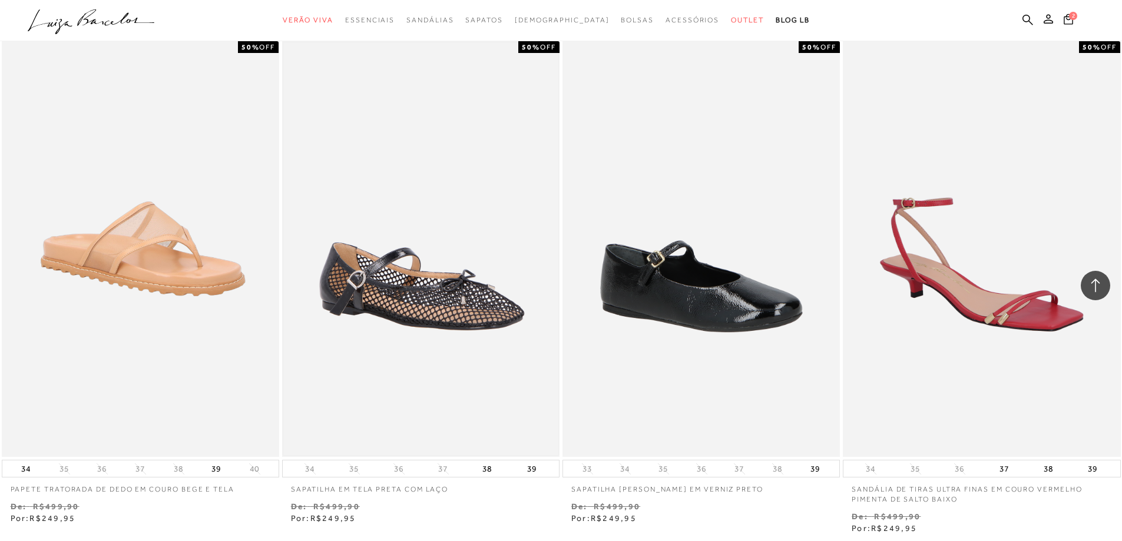
scroll to position [12184, 0]
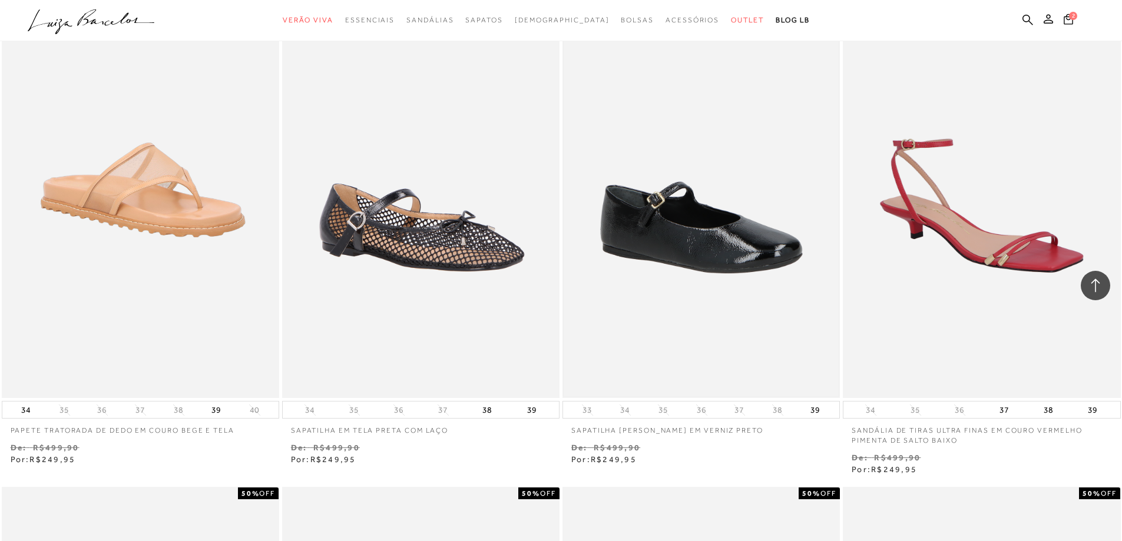
click at [555, 263] on img at bounding box center [701, 190] width 275 height 413
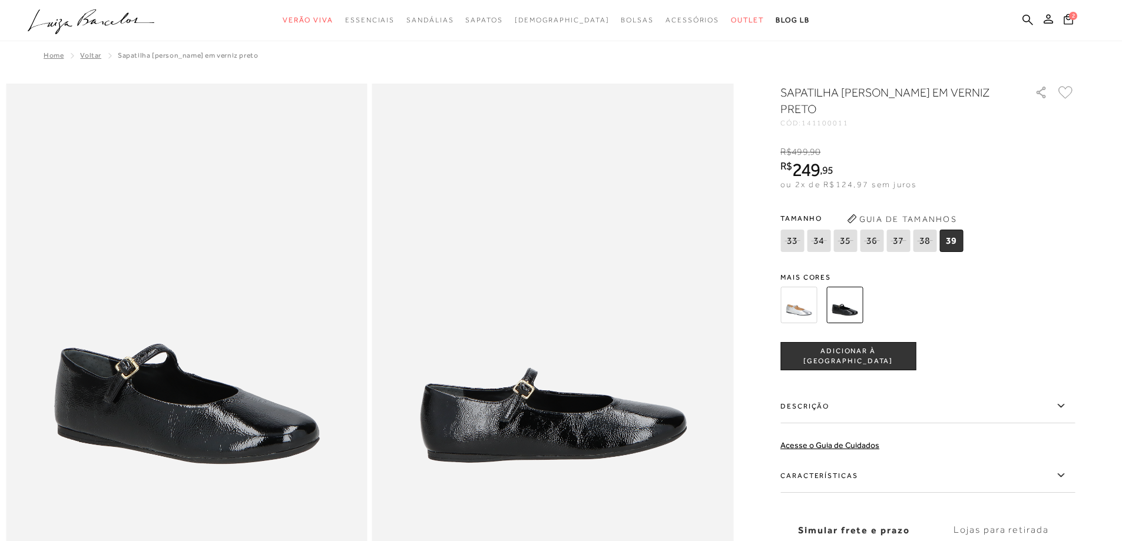
click at [555, 287] on img at bounding box center [798, 305] width 37 height 37
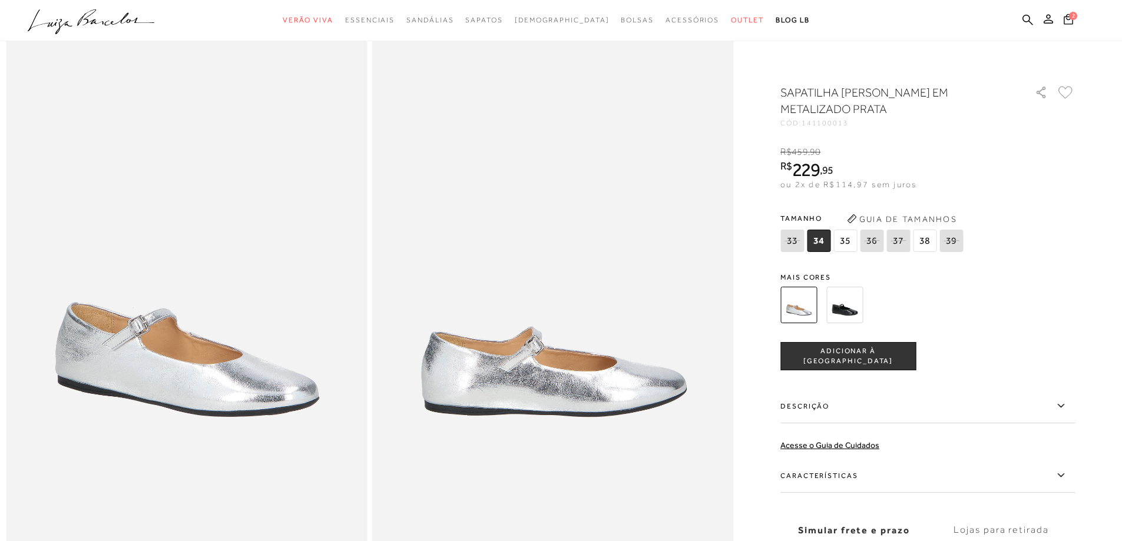
scroll to position [59, 0]
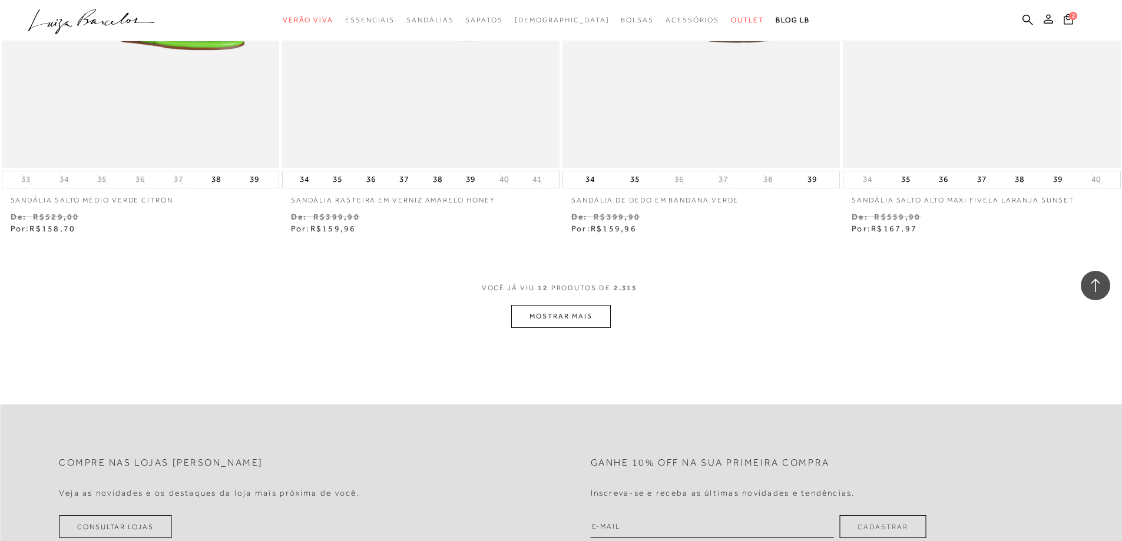
scroll to position [1196, 0]
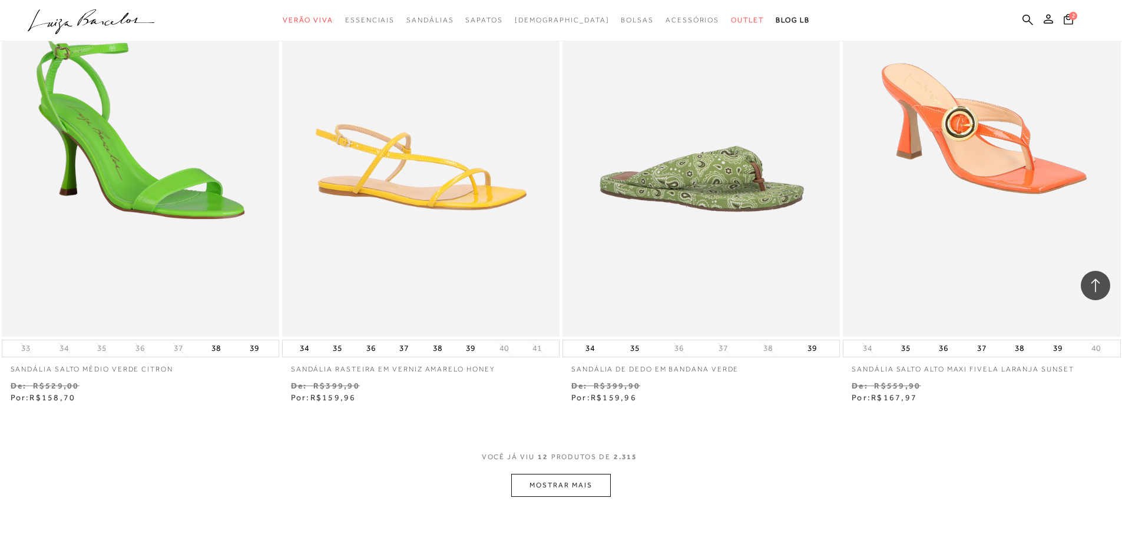
click at [555, 484] on button "MOSTRAR MAIS" at bounding box center [560, 485] width 99 height 23
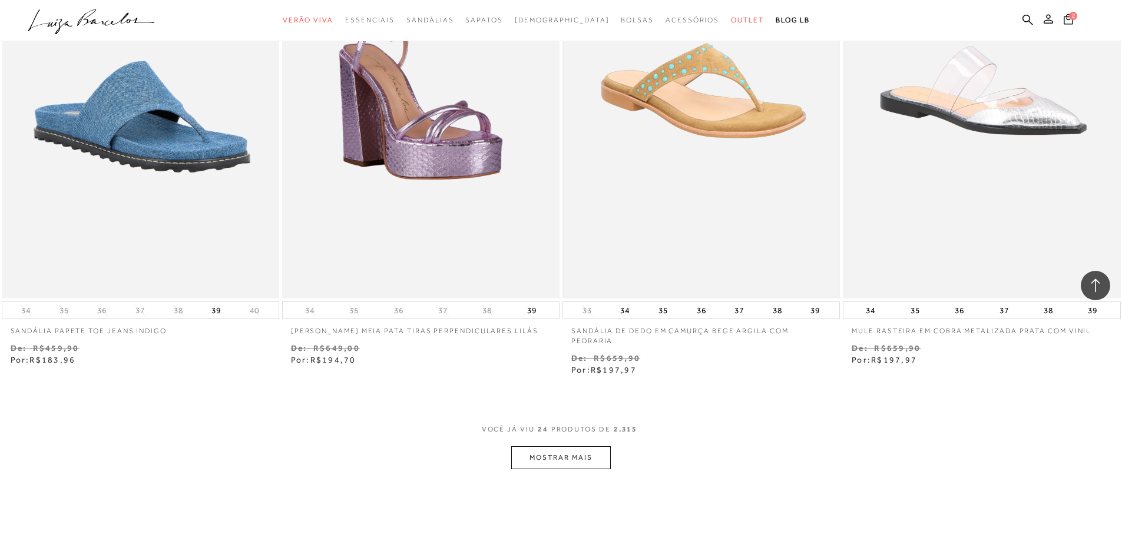
scroll to position [2728, 0]
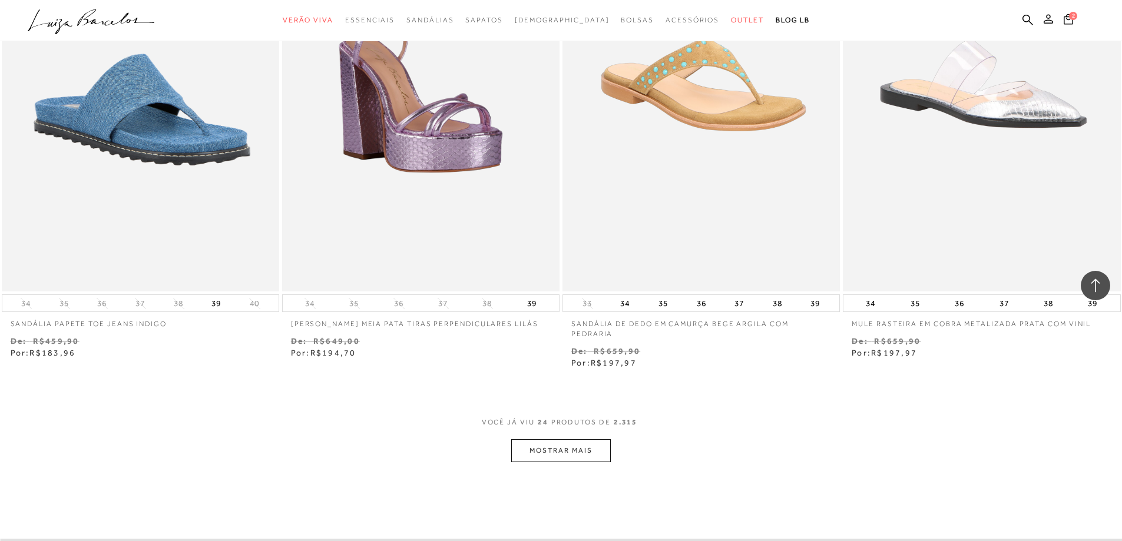
click at [555, 456] on button "MOSTRAR MAIS" at bounding box center [560, 450] width 99 height 23
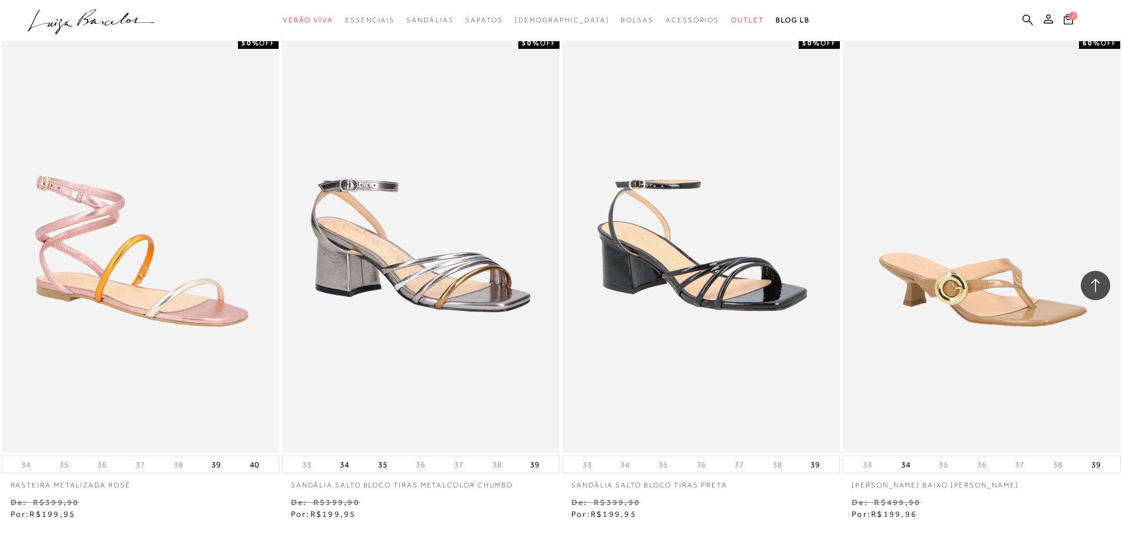
scroll to position [4495, 0]
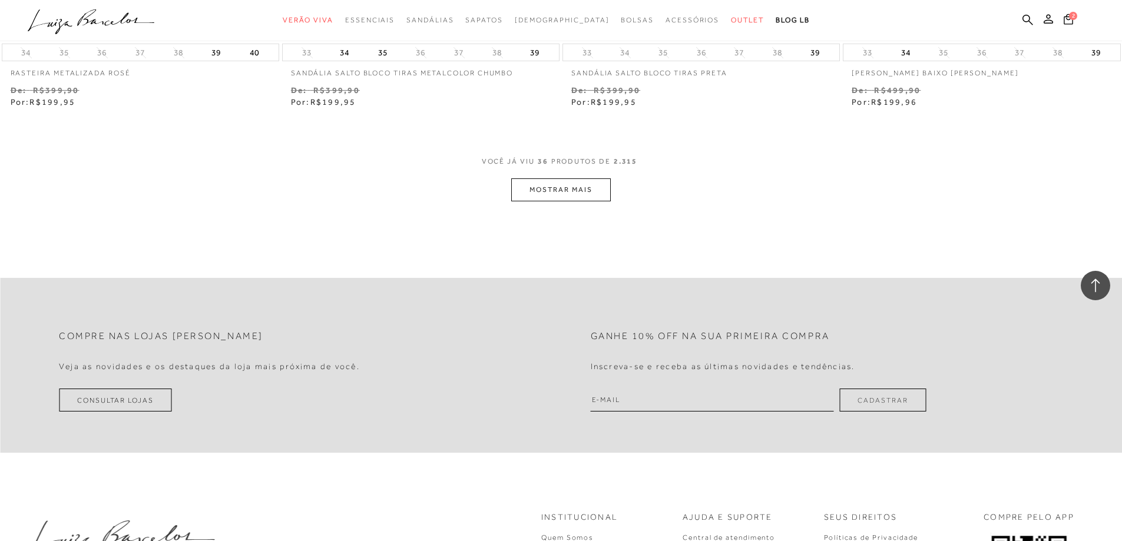
click at [555, 184] on button "MOSTRAR MAIS" at bounding box center [560, 189] width 99 height 23
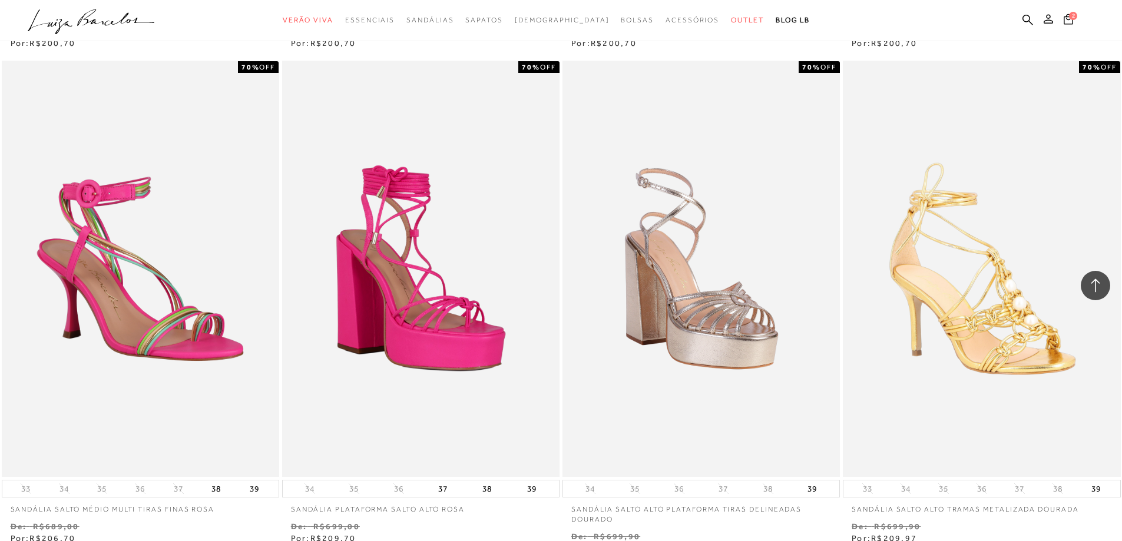
scroll to position [5967, 0]
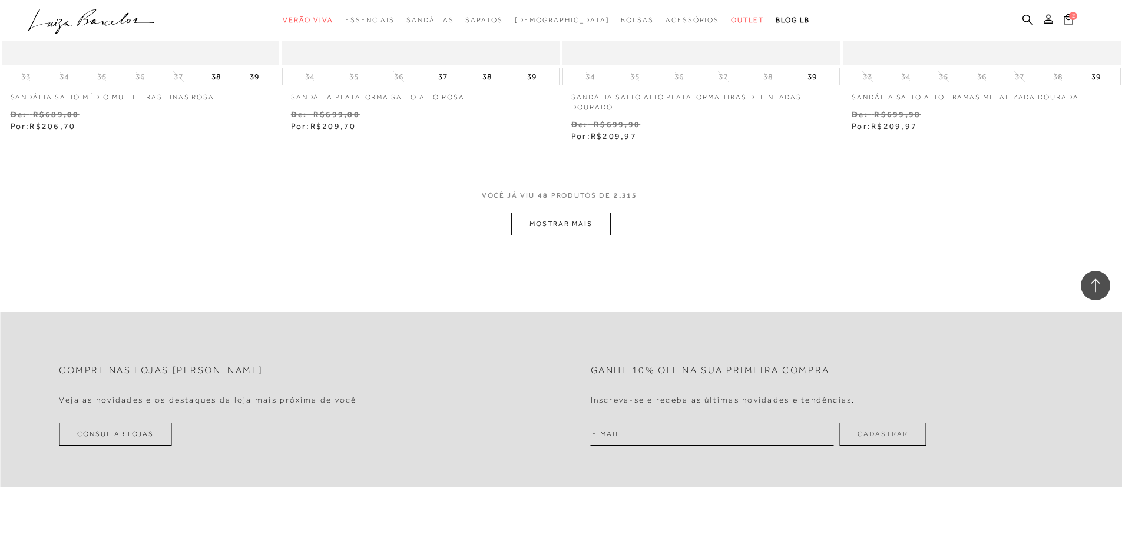
click at [555, 213] on button "MOSTRAR MAIS" at bounding box center [560, 224] width 99 height 23
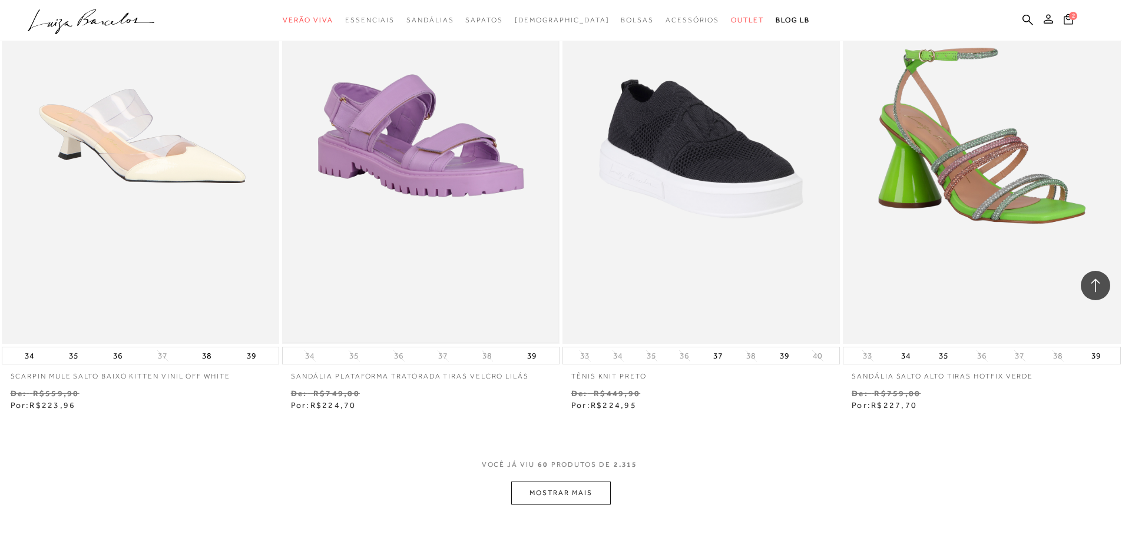
scroll to position [7145, 0]
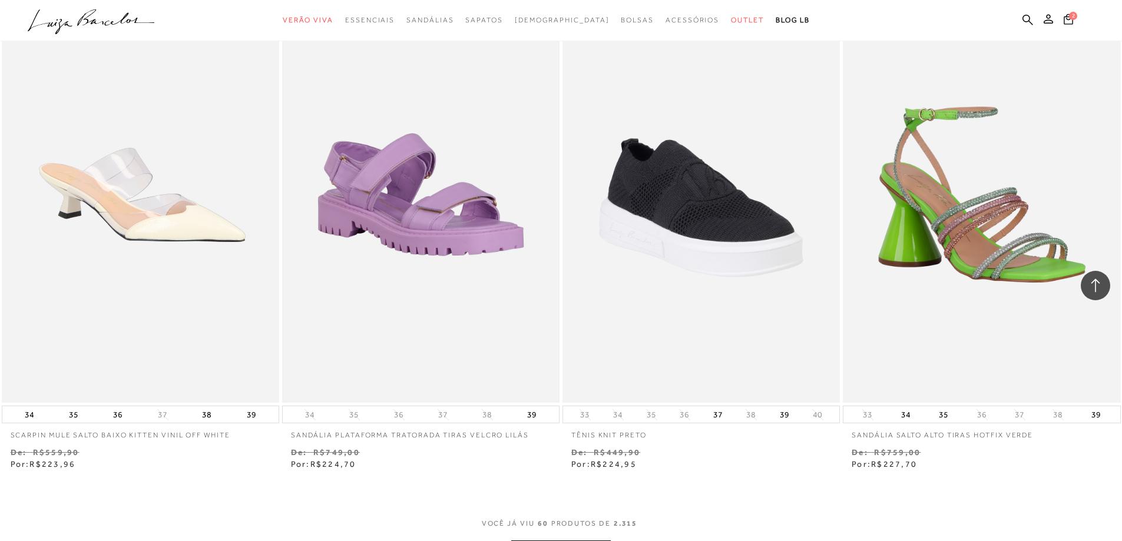
click at [452, 214] on img at bounding box center [420, 194] width 275 height 413
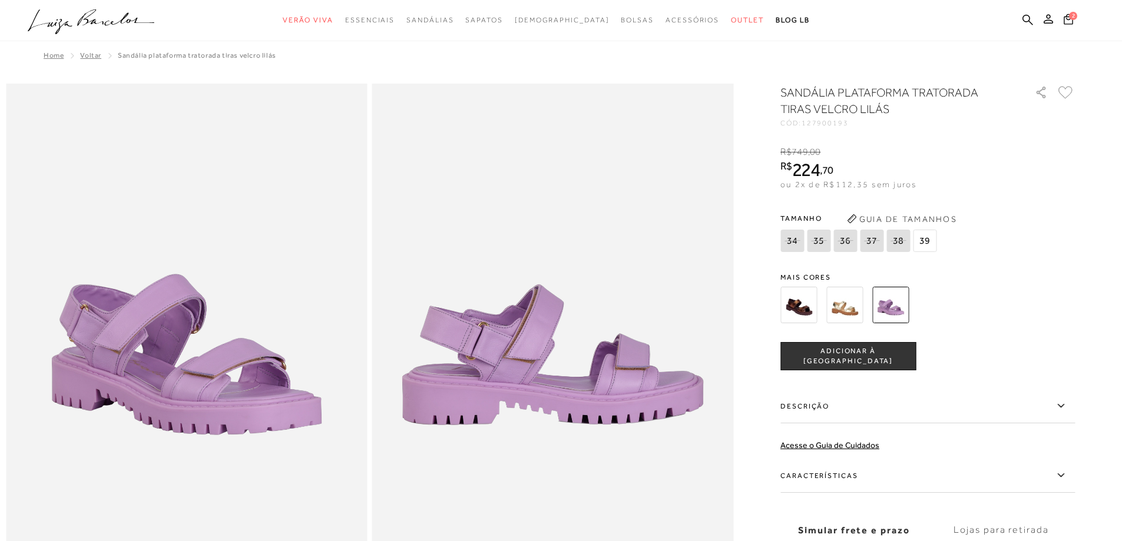
click at [555, 305] on img at bounding box center [798, 305] width 37 height 37
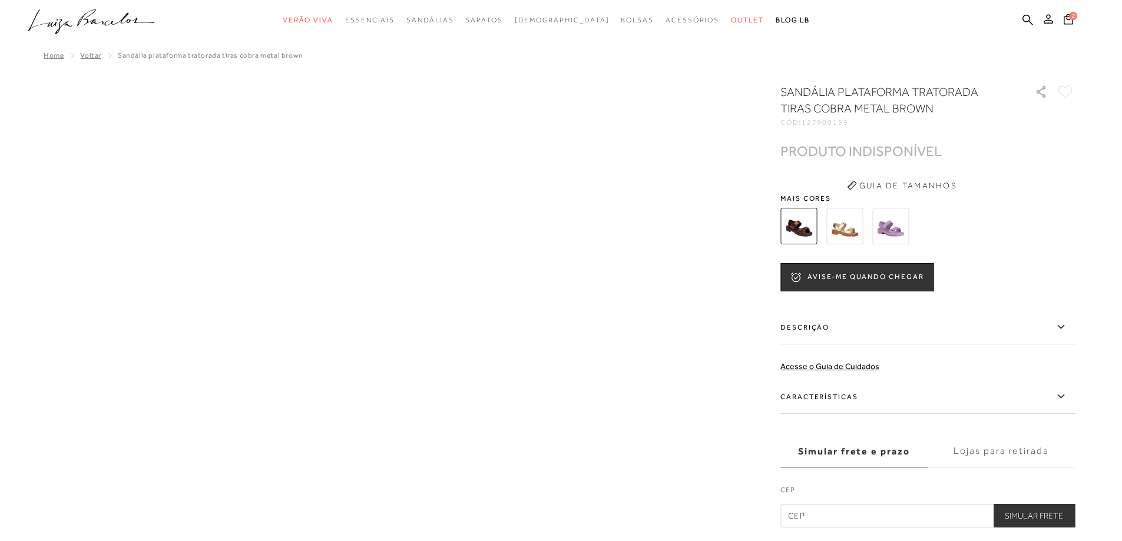
click at [555, 220] on img at bounding box center [844, 226] width 37 height 37
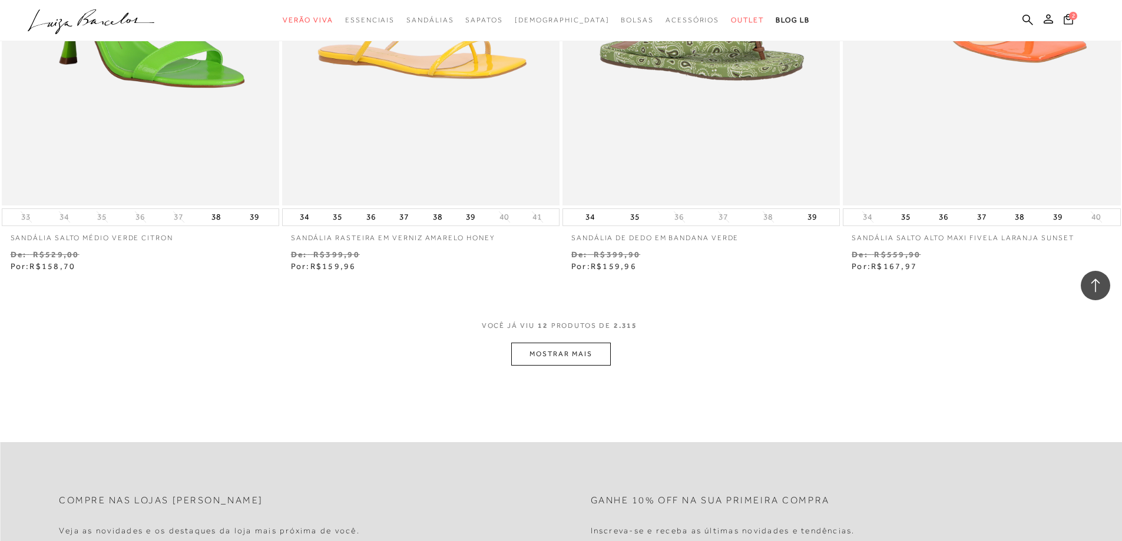
scroll to position [1314, 0]
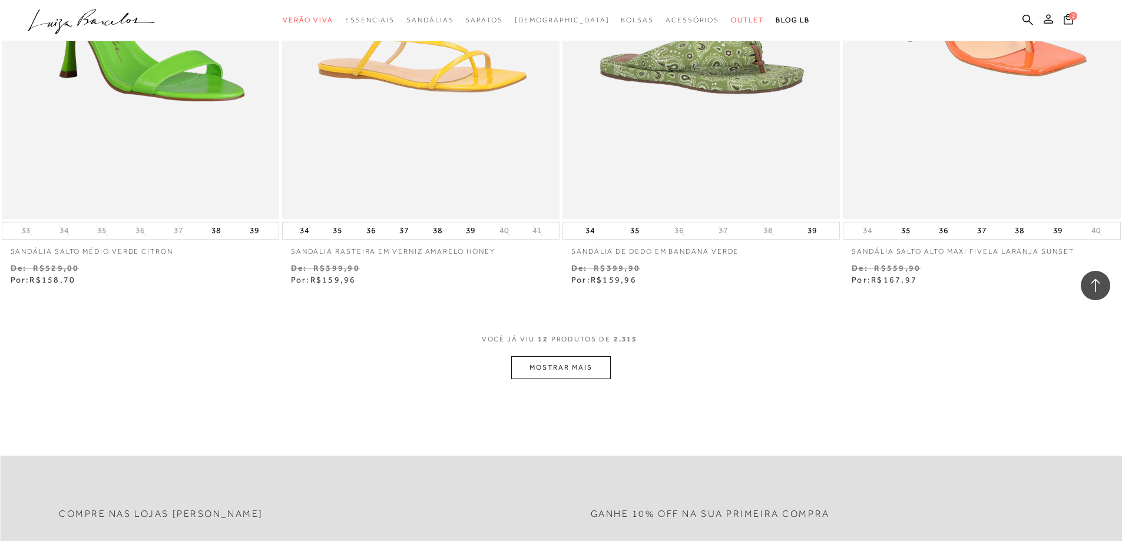
click at [555, 370] on button "MOSTRAR MAIS" at bounding box center [560, 367] width 99 height 23
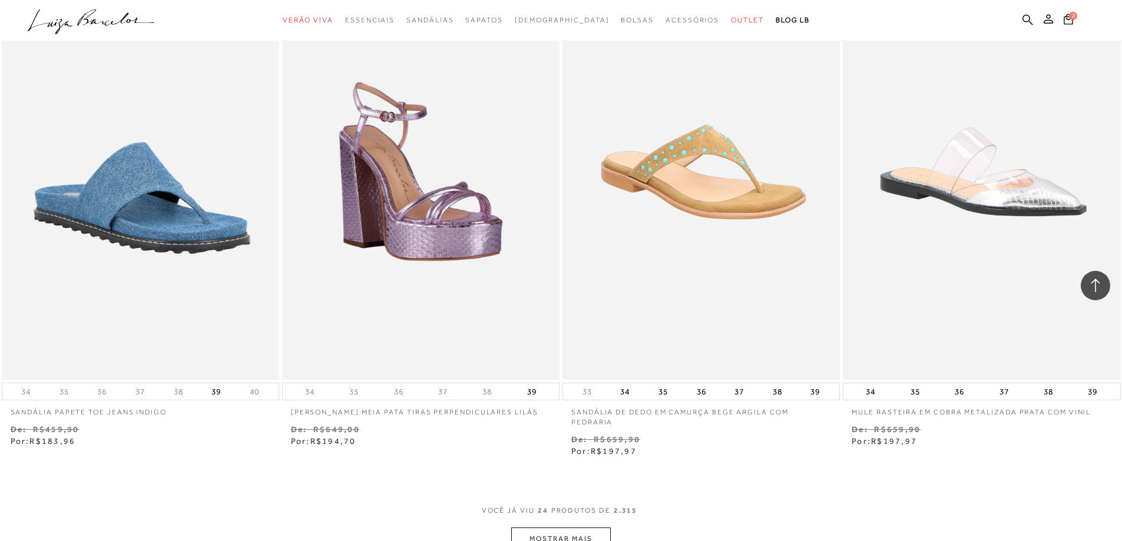
scroll to position [2845, 0]
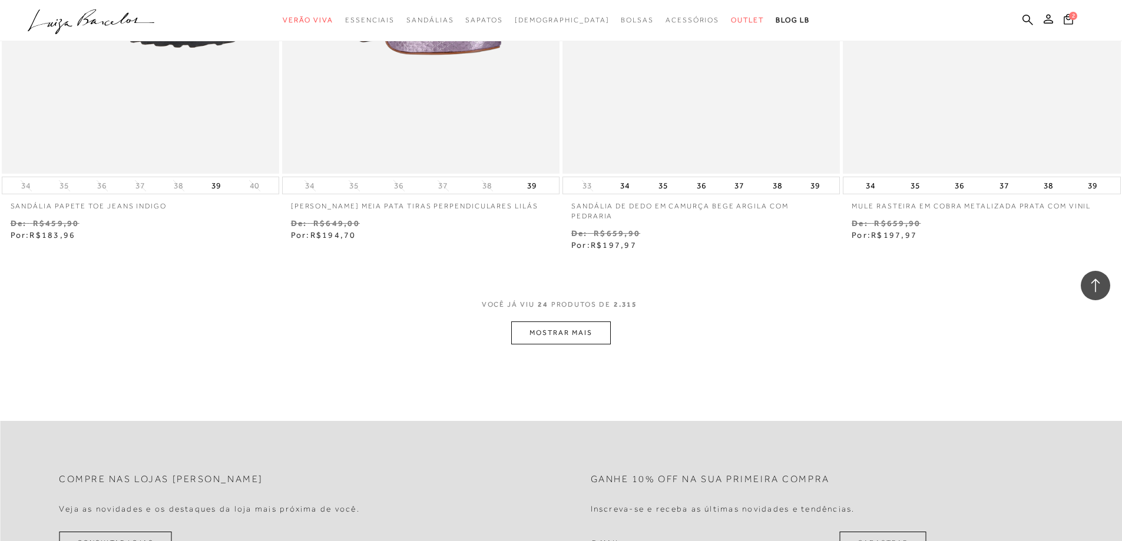
click at [555, 325] on button "MOSTRAR MAIS" at bounding box center [560, 333] width 99 height 23
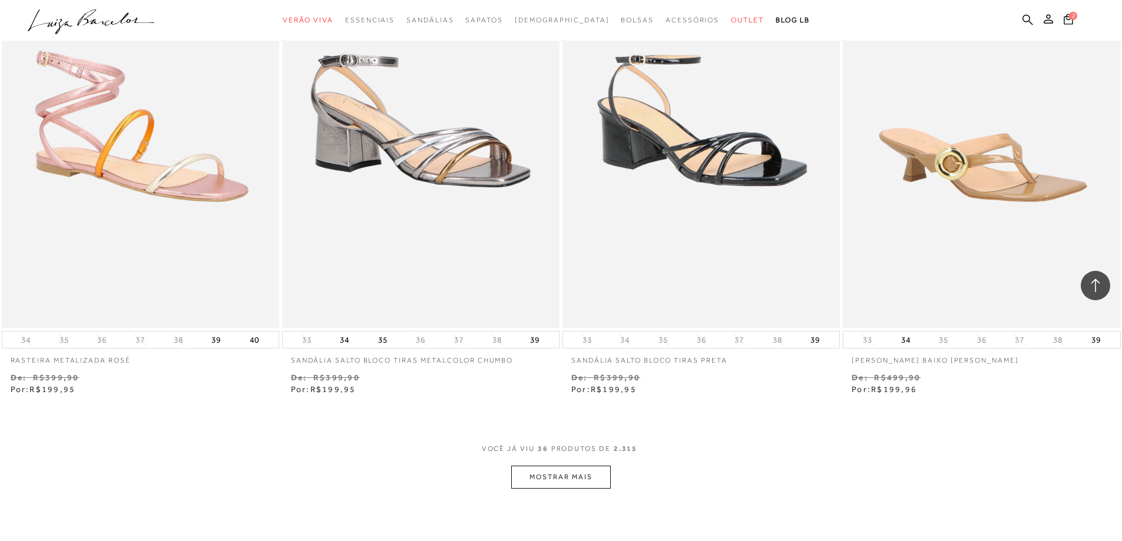
scroll to position [4199, 0]
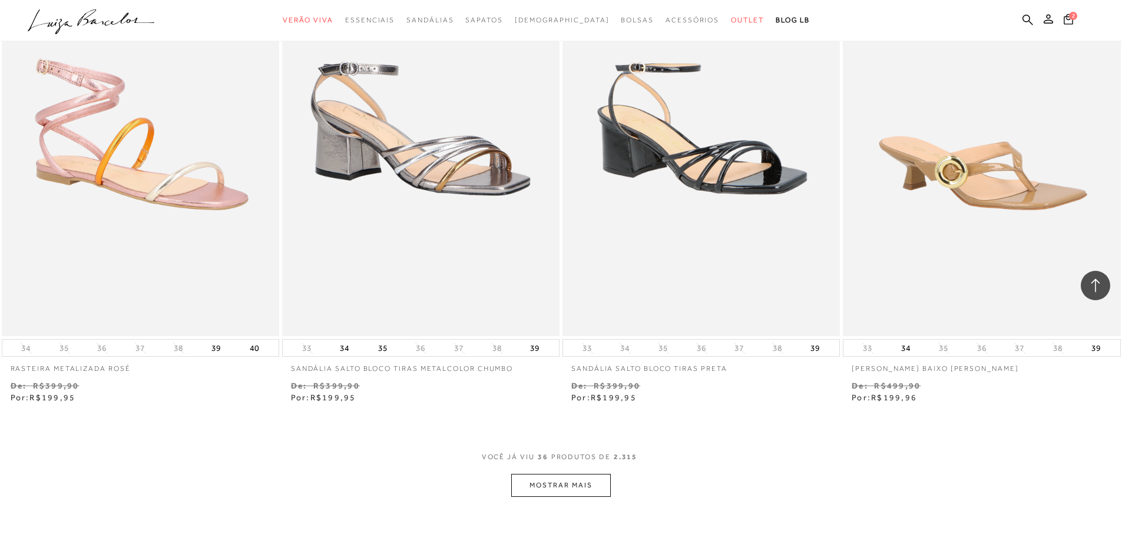
click at [555, 493] on button "MOSTRAR MAIS" at bounding box center [560, 485] width 99 height 23
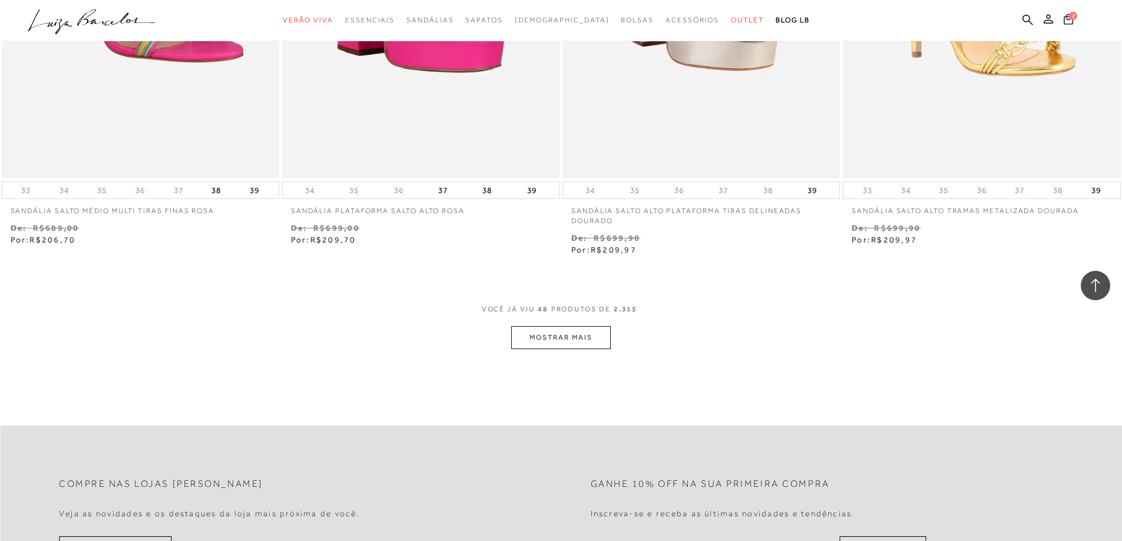
scroll to position [5848, 0]
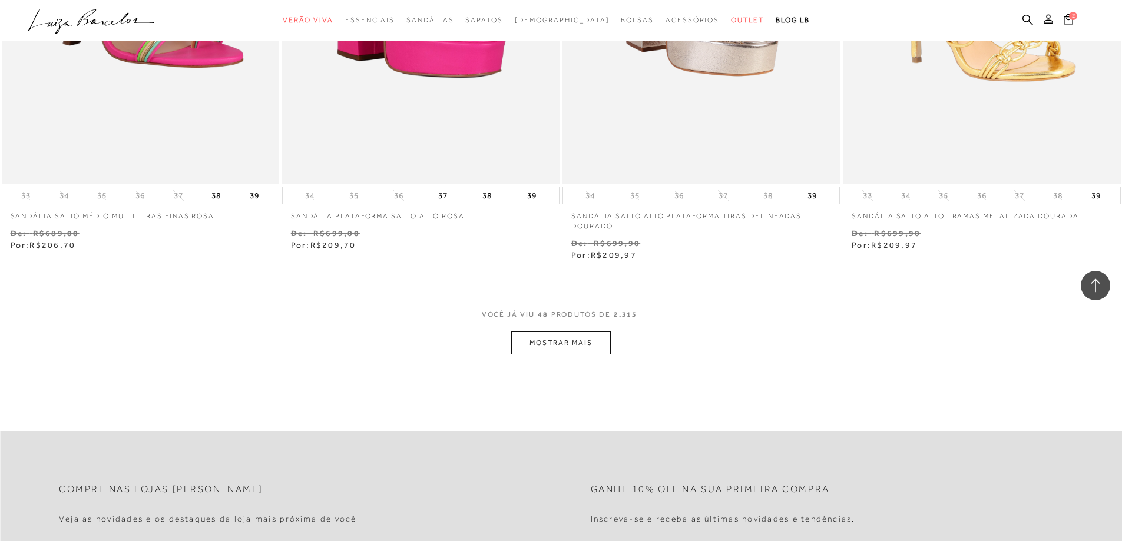
click at [555, 342] on button "MOSTRAR MAIS" at bounding box center [560, 343] width 99 height 23
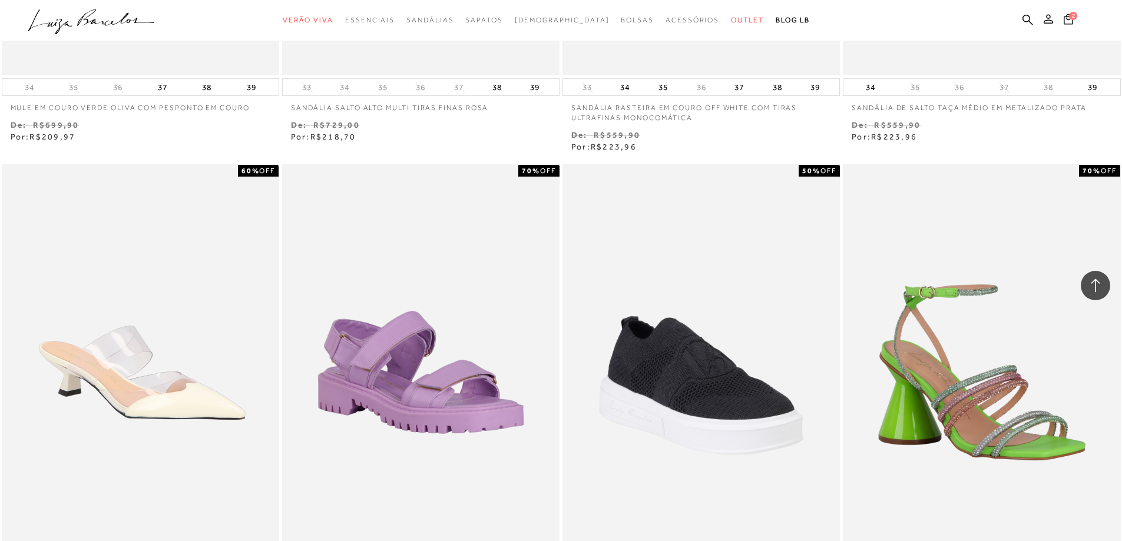
scroll to position [7321, 0]
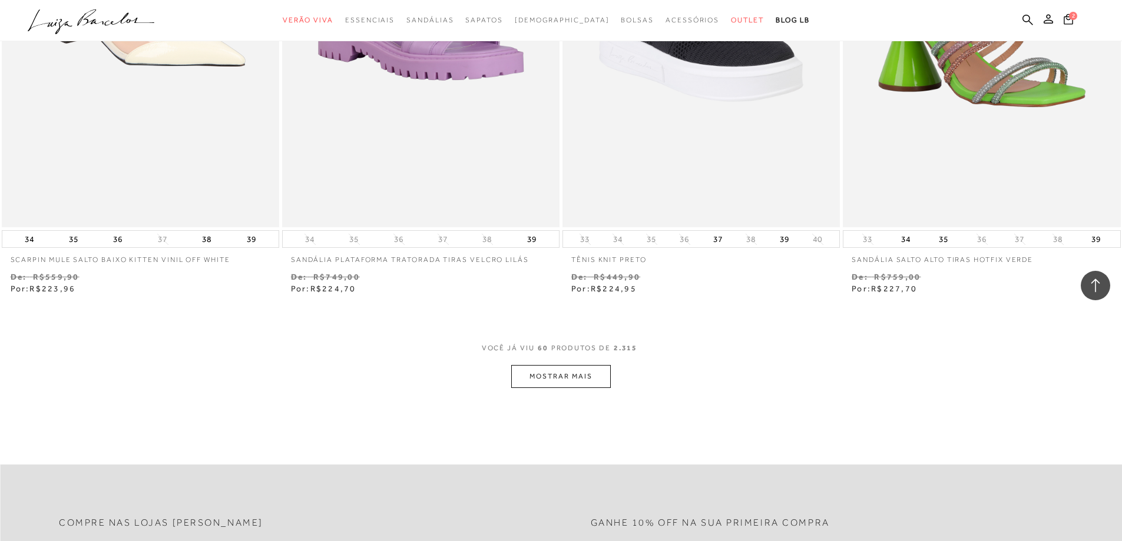
click at [555, 378] on button "MOSTRAR MAIS" at bounding box center [560, 376] width 99 height 23
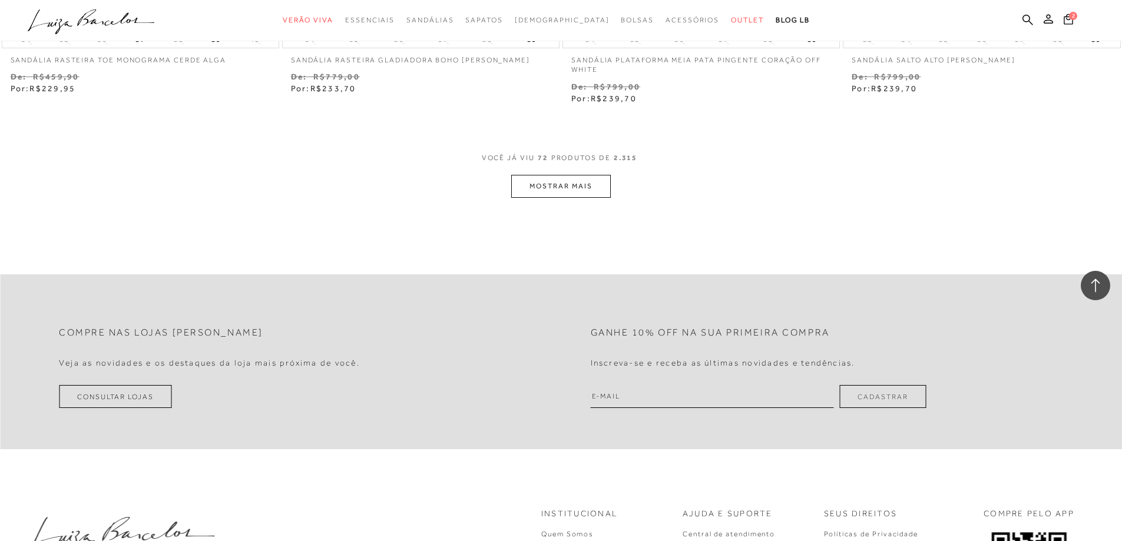
scroll to position [9088, 0]
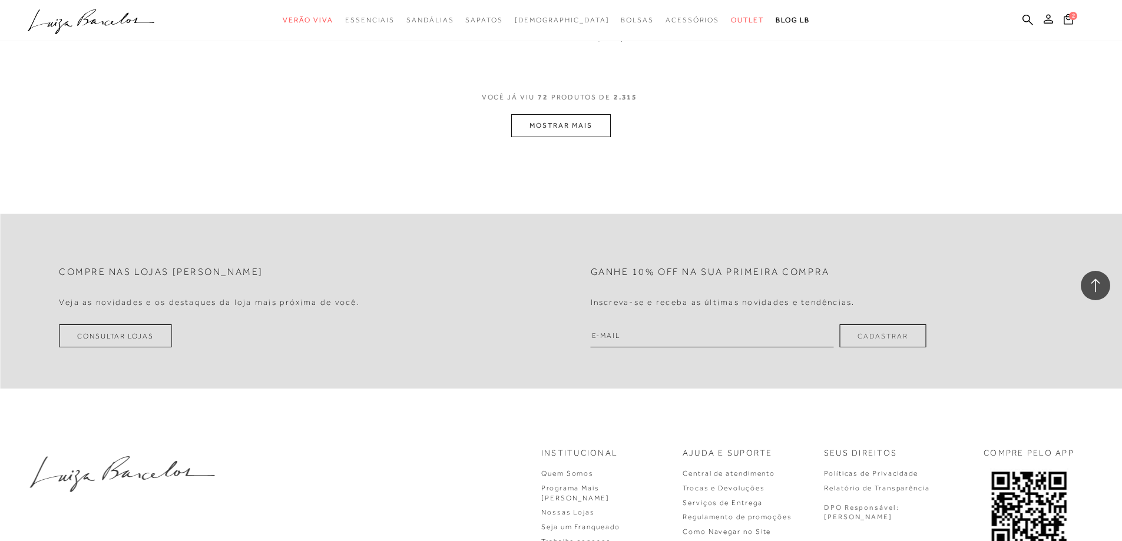
click at [538, 134] on button "MOSTRAR MAIS" at bounding box center [560, 125] width 99 height 23
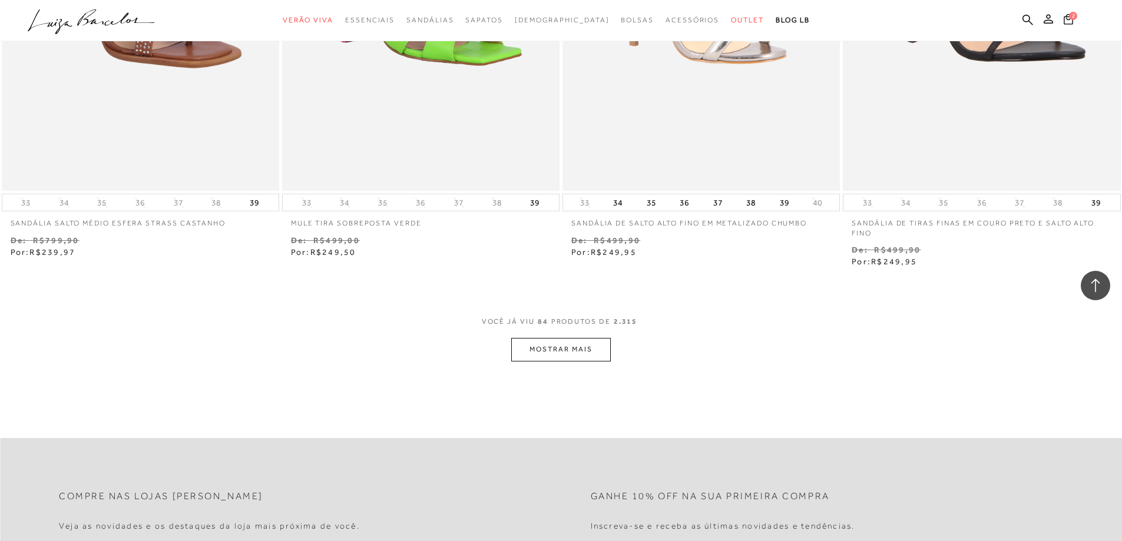
scroll to position [10619, 0]
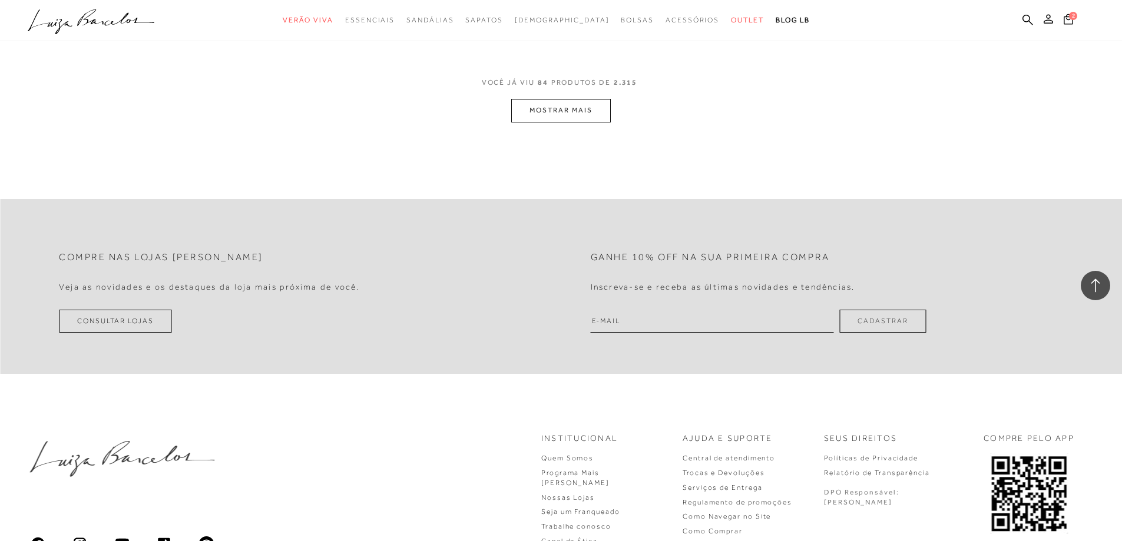
click at [555, 110] on button "MOSTRAR MAIS" at bounding box center [560, 110] width 99 height 23
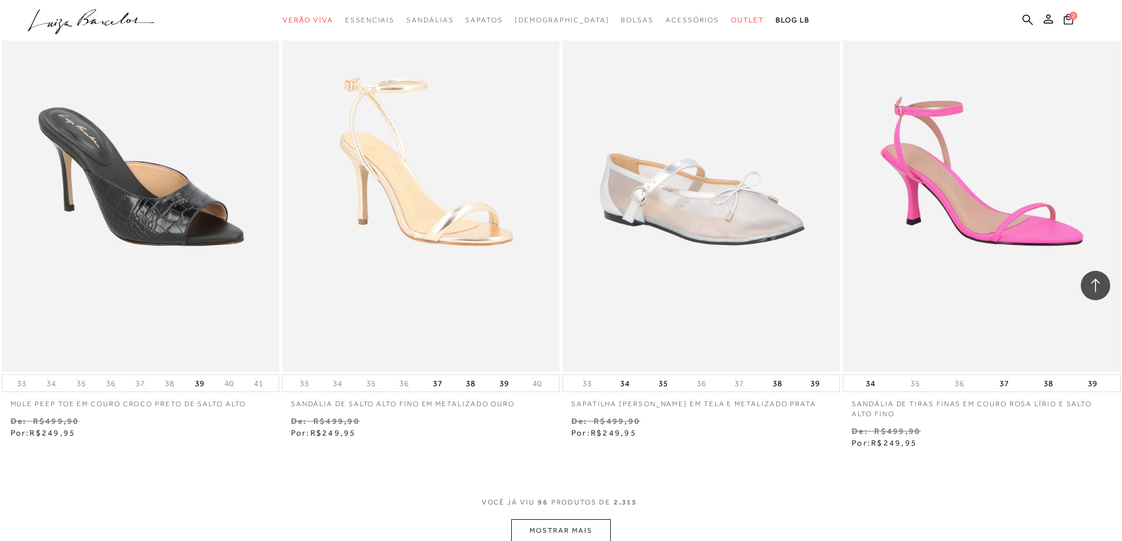
scroll to position [12033, 0]
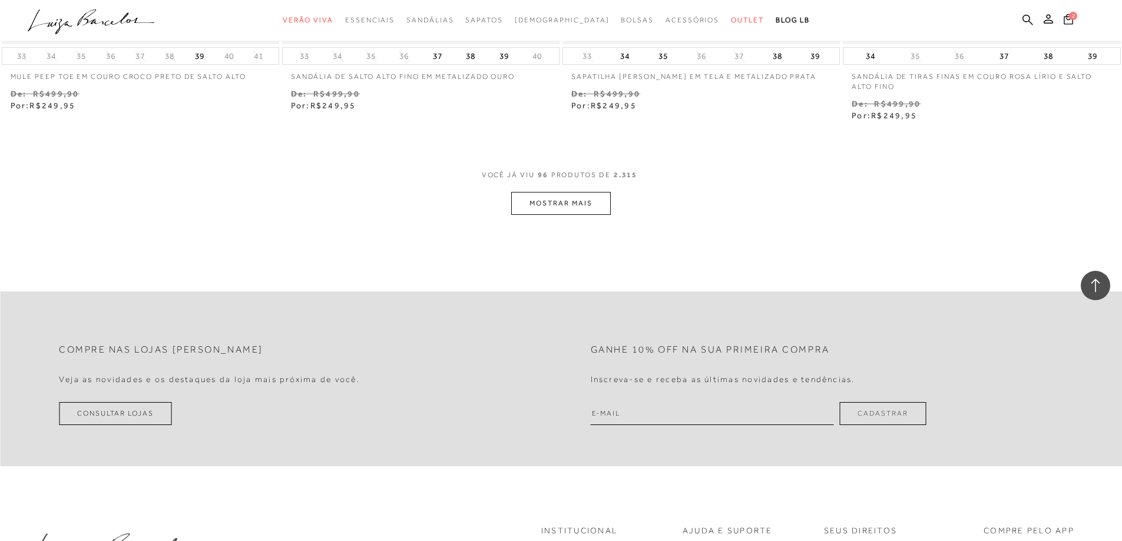
click at [555, 215] on button "MOSTRAR MAIS" at bounding box center [560, 203] width 99 height 23
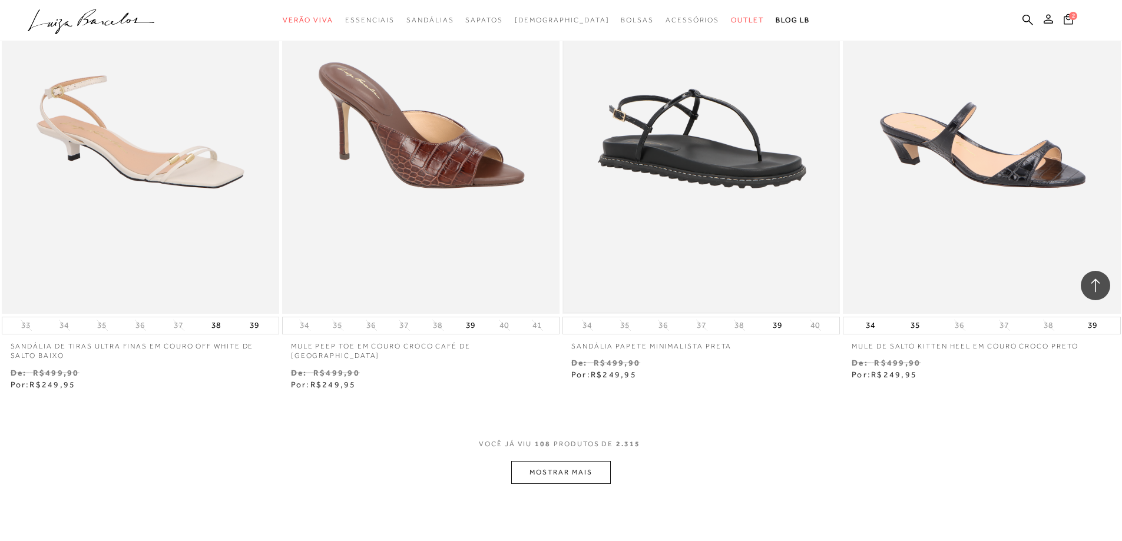
scroll to position [13388, 0]
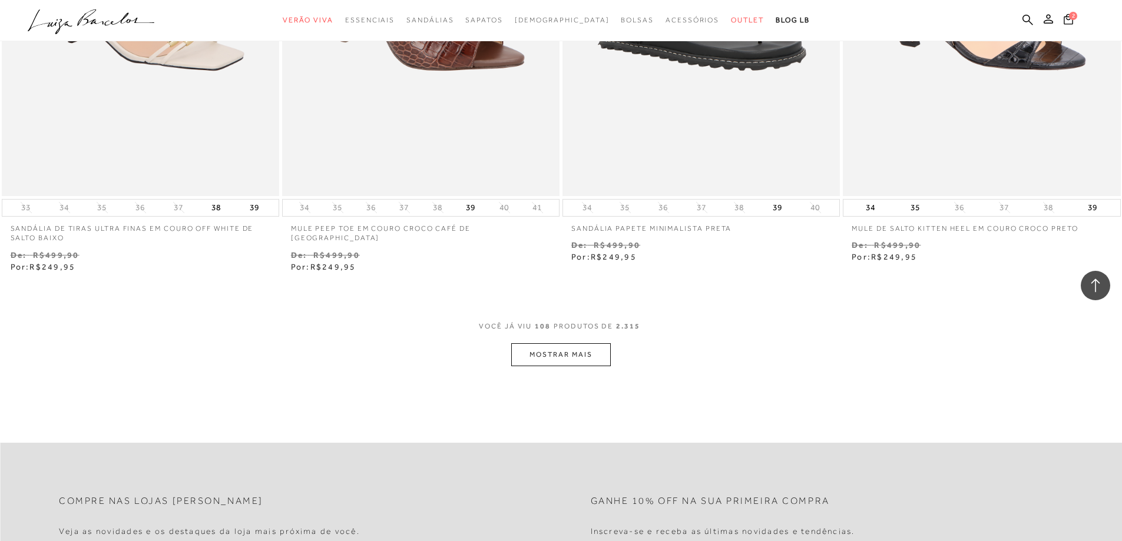
click at [555, 365] on button "MOSTRAR MAIS" at bounding box center [560, 354] width 99 height 23
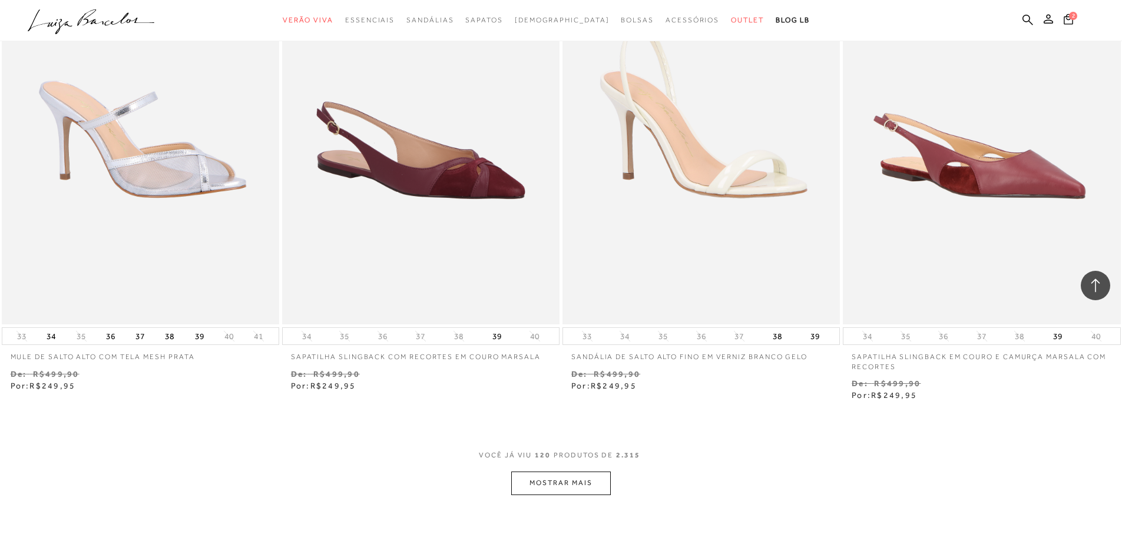
scroll to position [14860, 0]
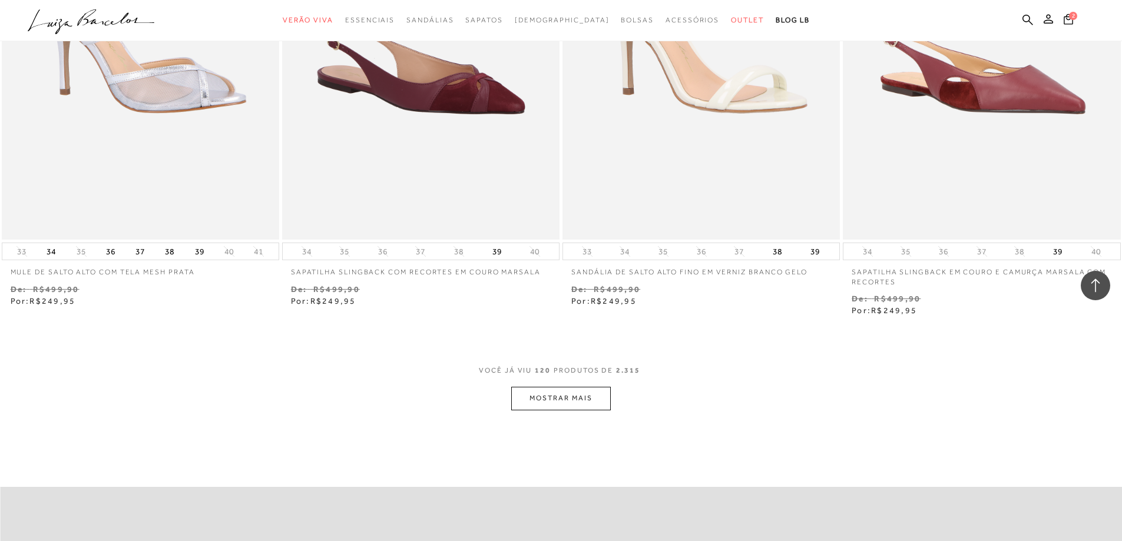
click at [555, 390] on button "MOSTRAR MAIS" at bounding box center [560, 398] width 99 height 23
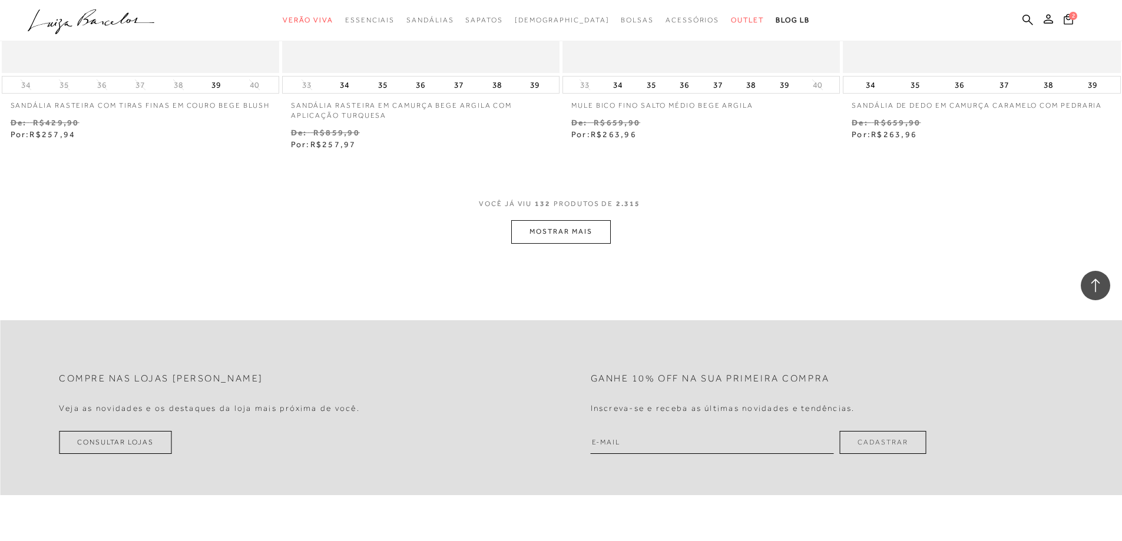
scroll to position [16568, 0]
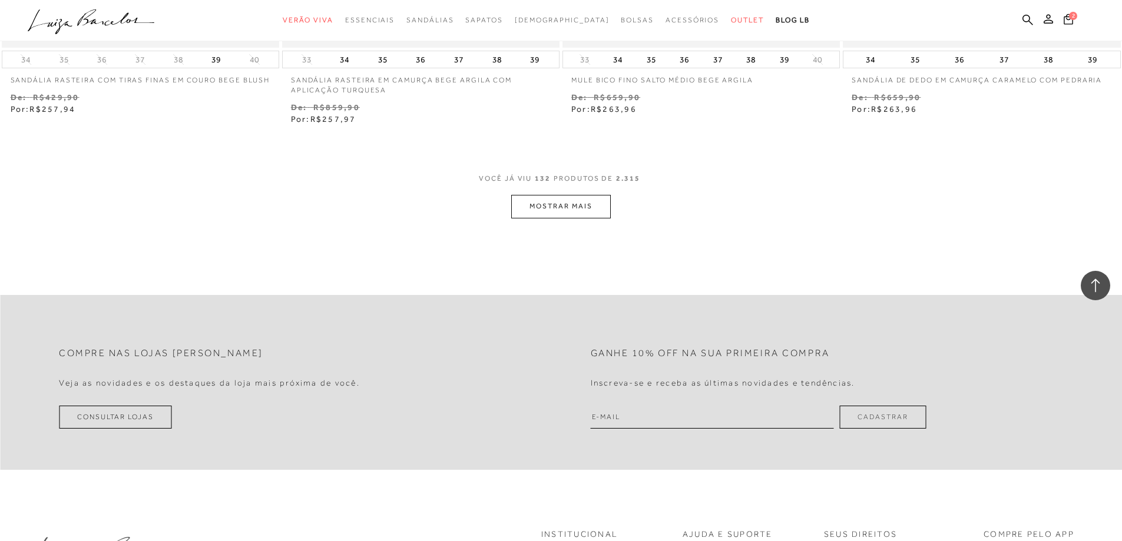
click at [555, 213] on button "MOSTRAR MAIS" at bounding box center [560, 206] width 99 height 23
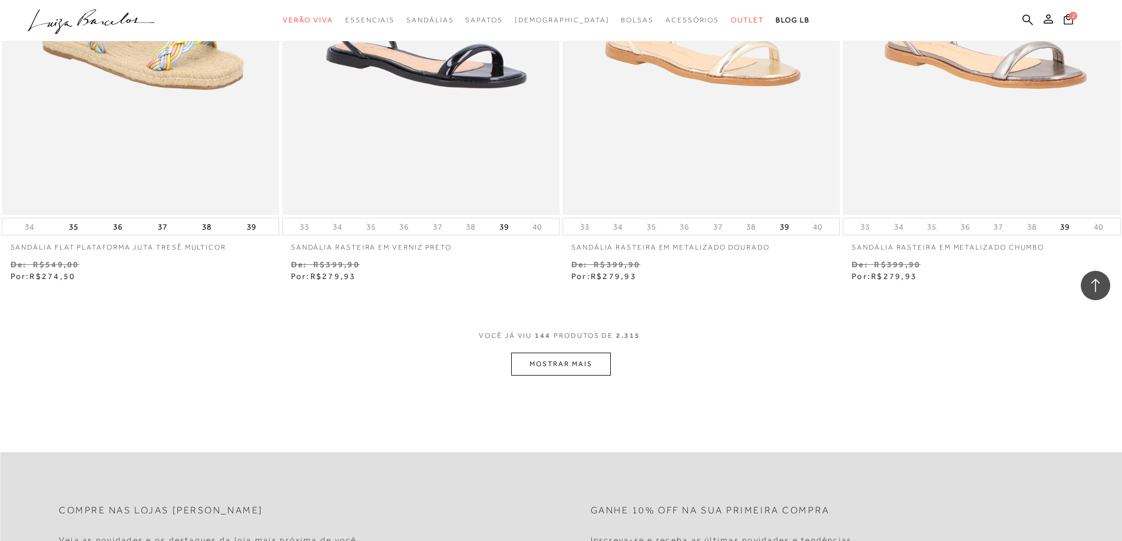
scroll to position [17913, 0]
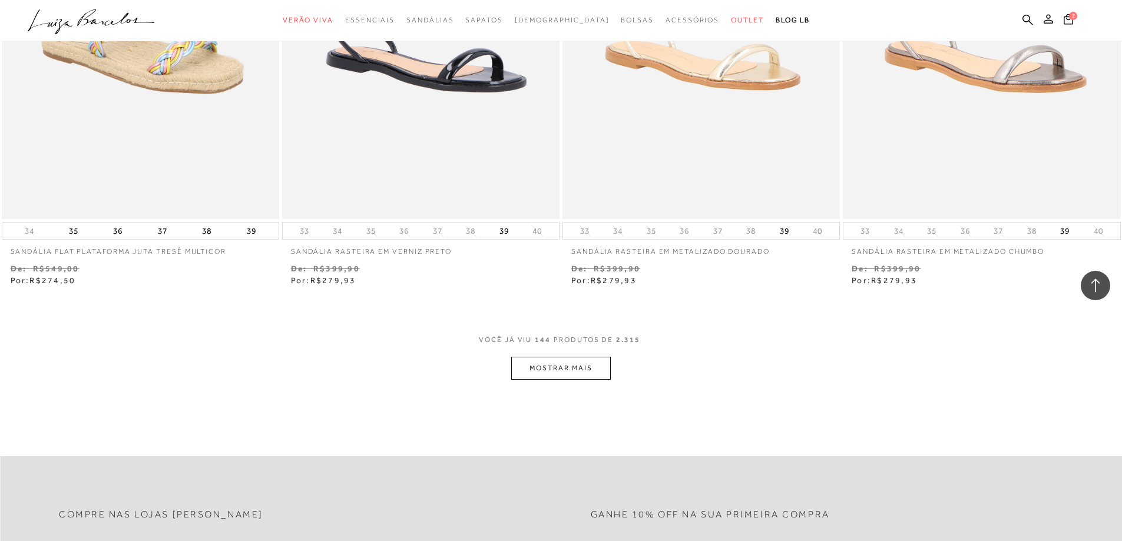
click at [555, 365] on button "MOSTRAR MAIS" at bounding box center [560, 368] width 99 height 23
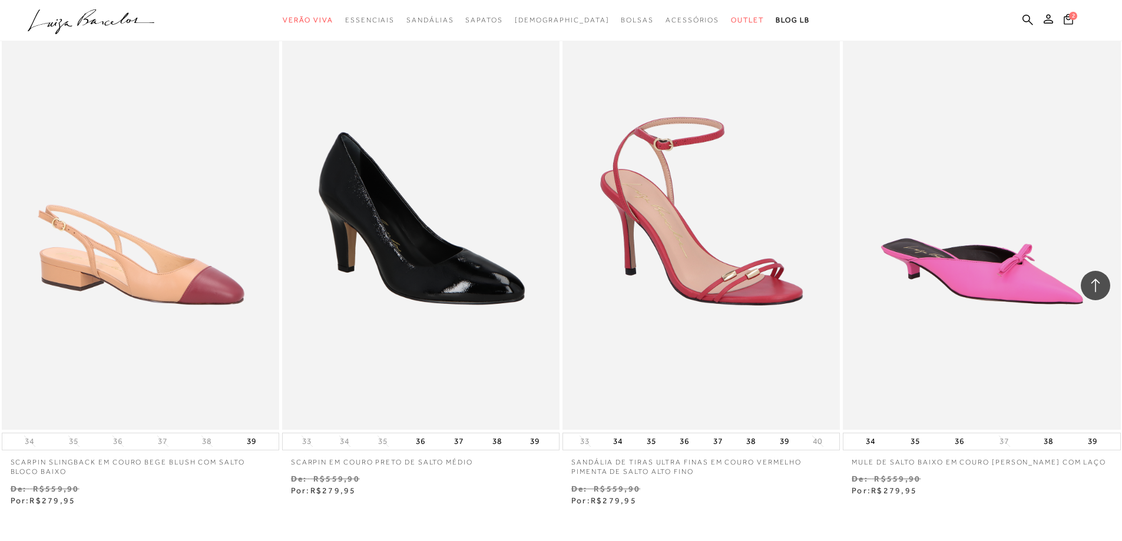
scroll to position [19562, 0]
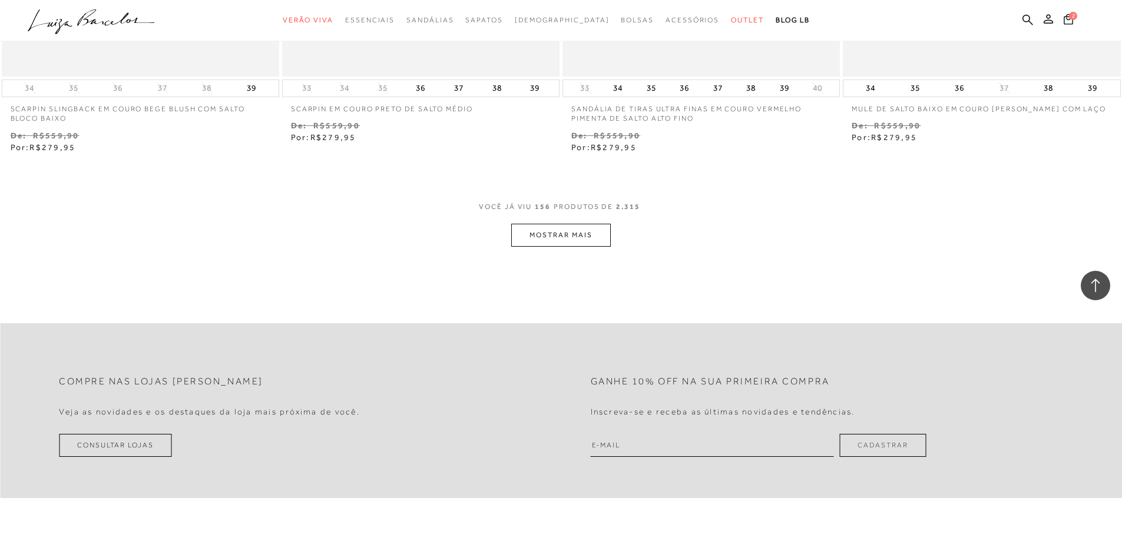
click at [555, 232] on button "MOSTRAR MAIS" at bounding box center [560, 235] width 99 height 23
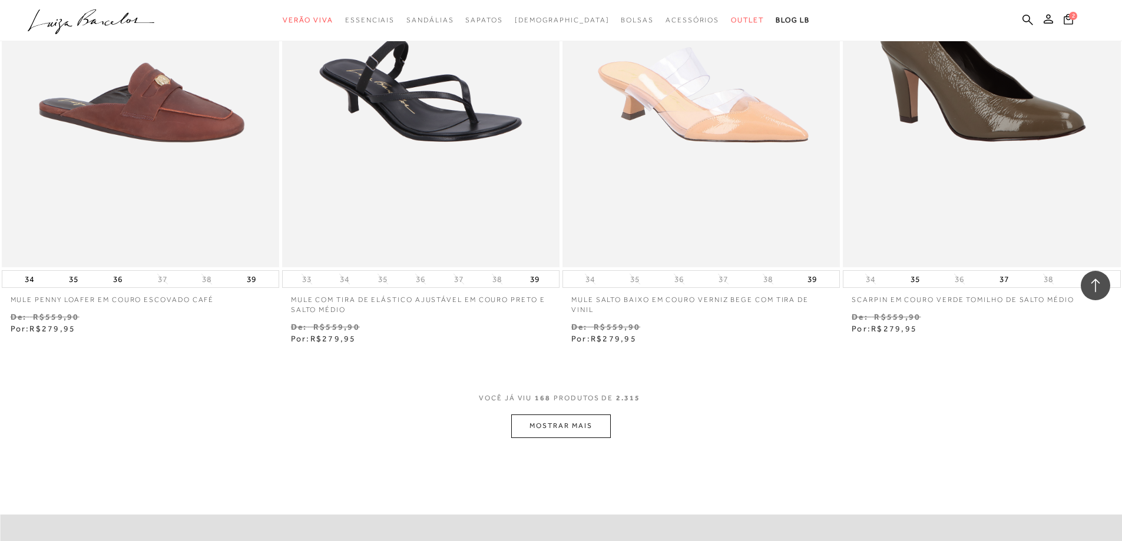
scroll to position [20877, 0]
click at [555, 425] on button "MOSTRAR MAIS" at bounding box center [560, 426] width 99 height 23
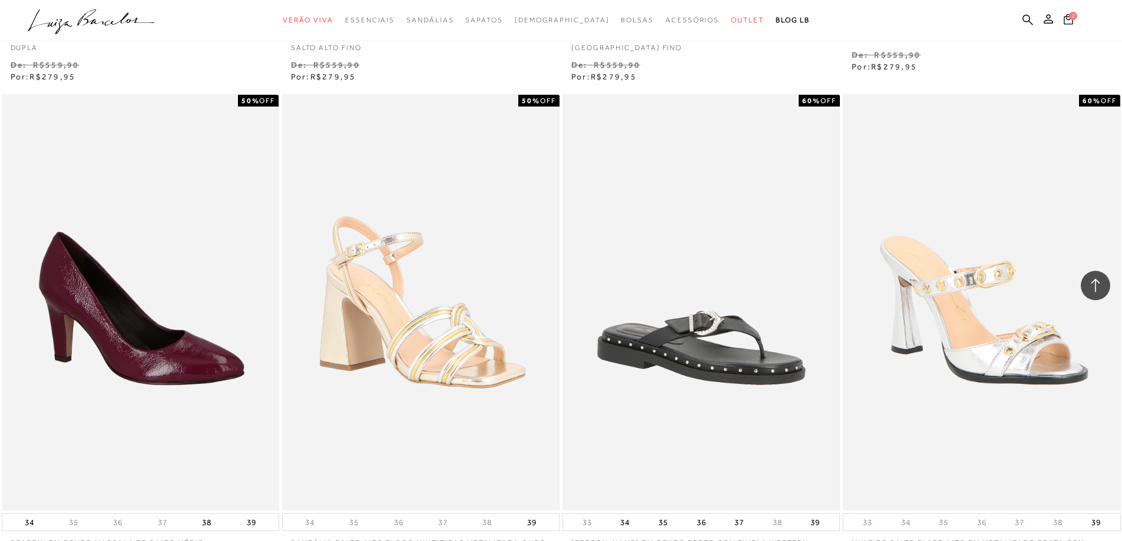
scroll to position [22290, 0]
